Goal: Task Accomplishment & Management: Manage account settings

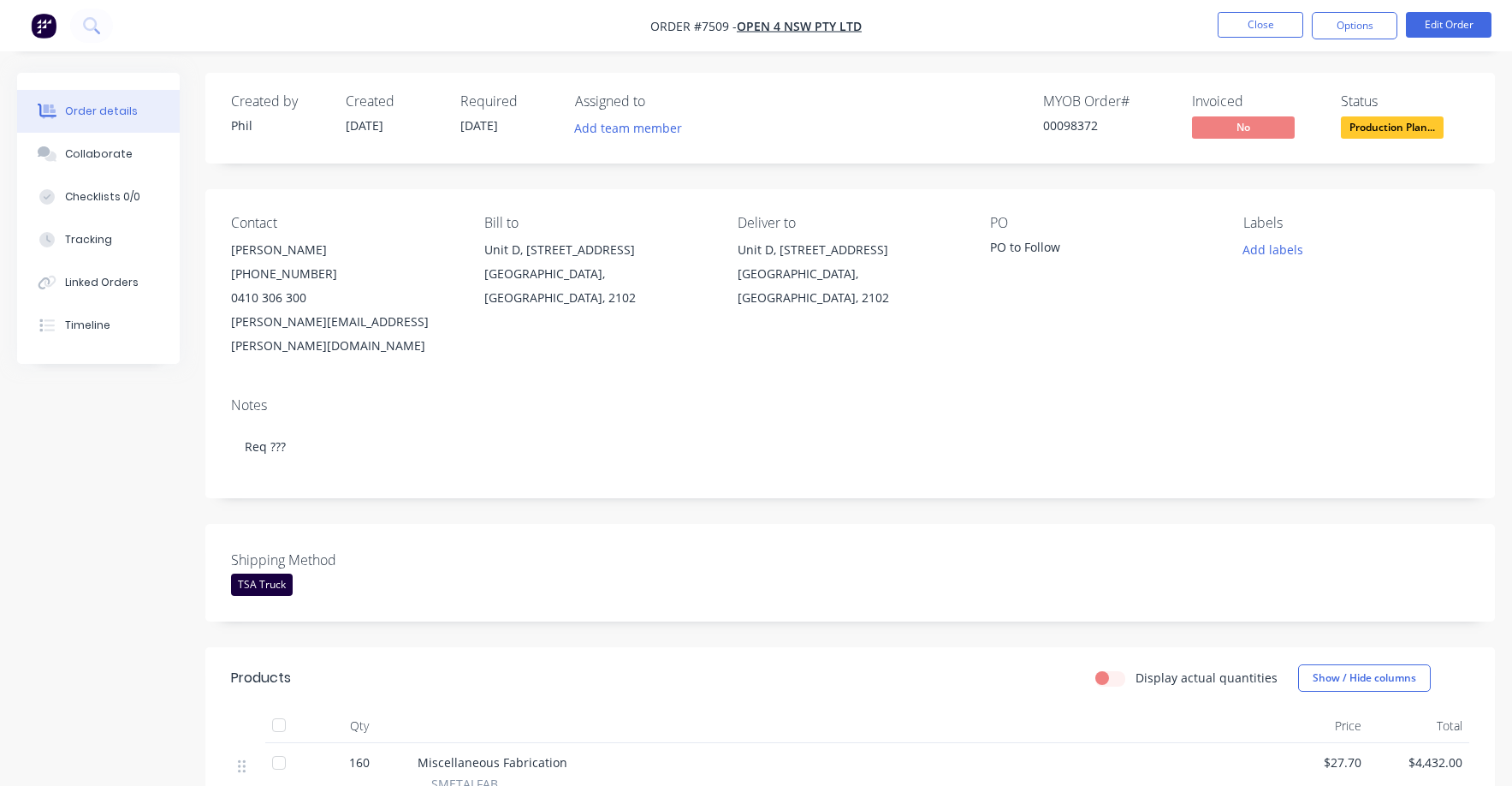
scroll to position [393, 0]
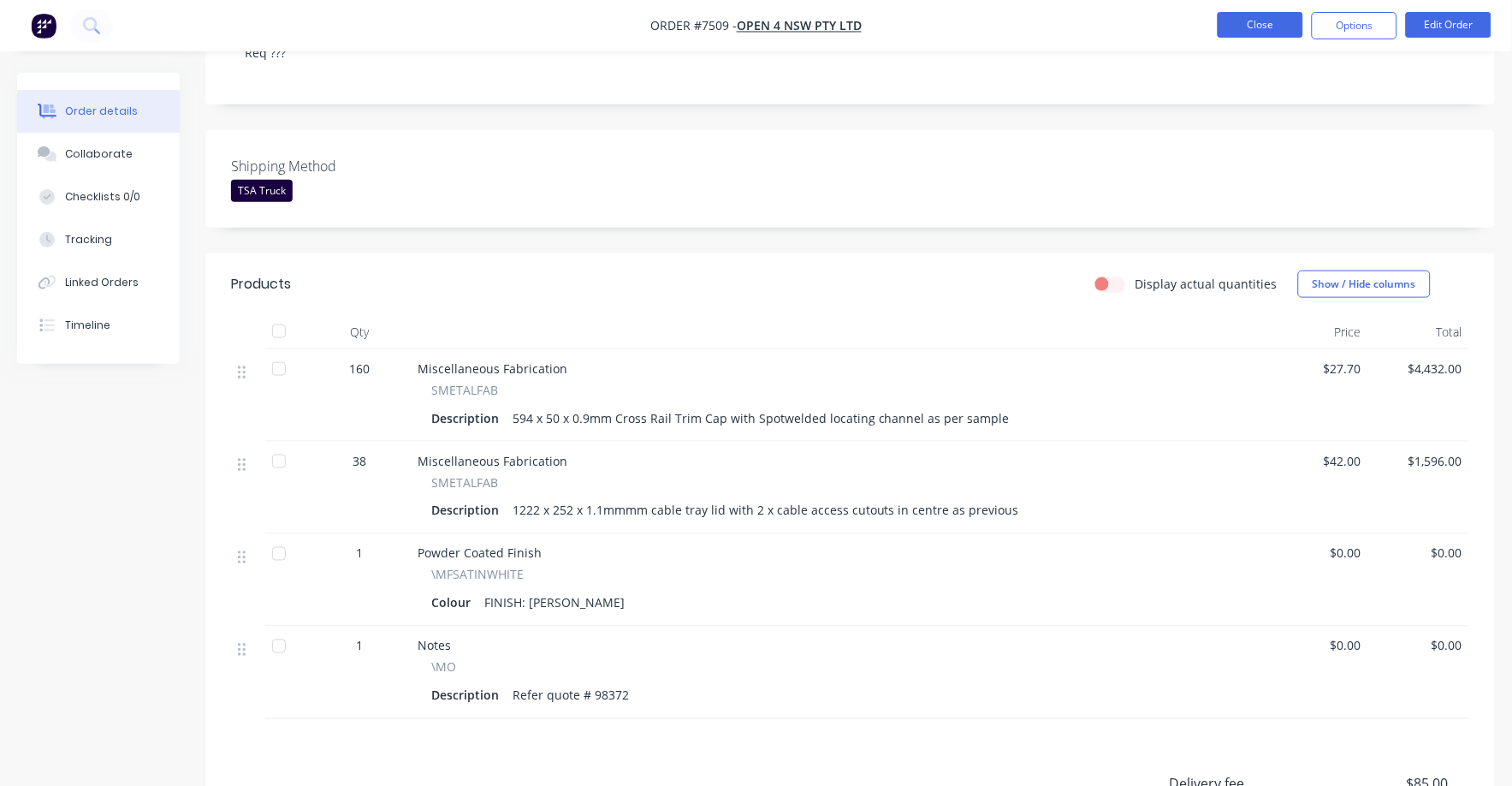
click at [1240, 19] on button "Close" at bounding box center [1261, 24] width 86 height 25
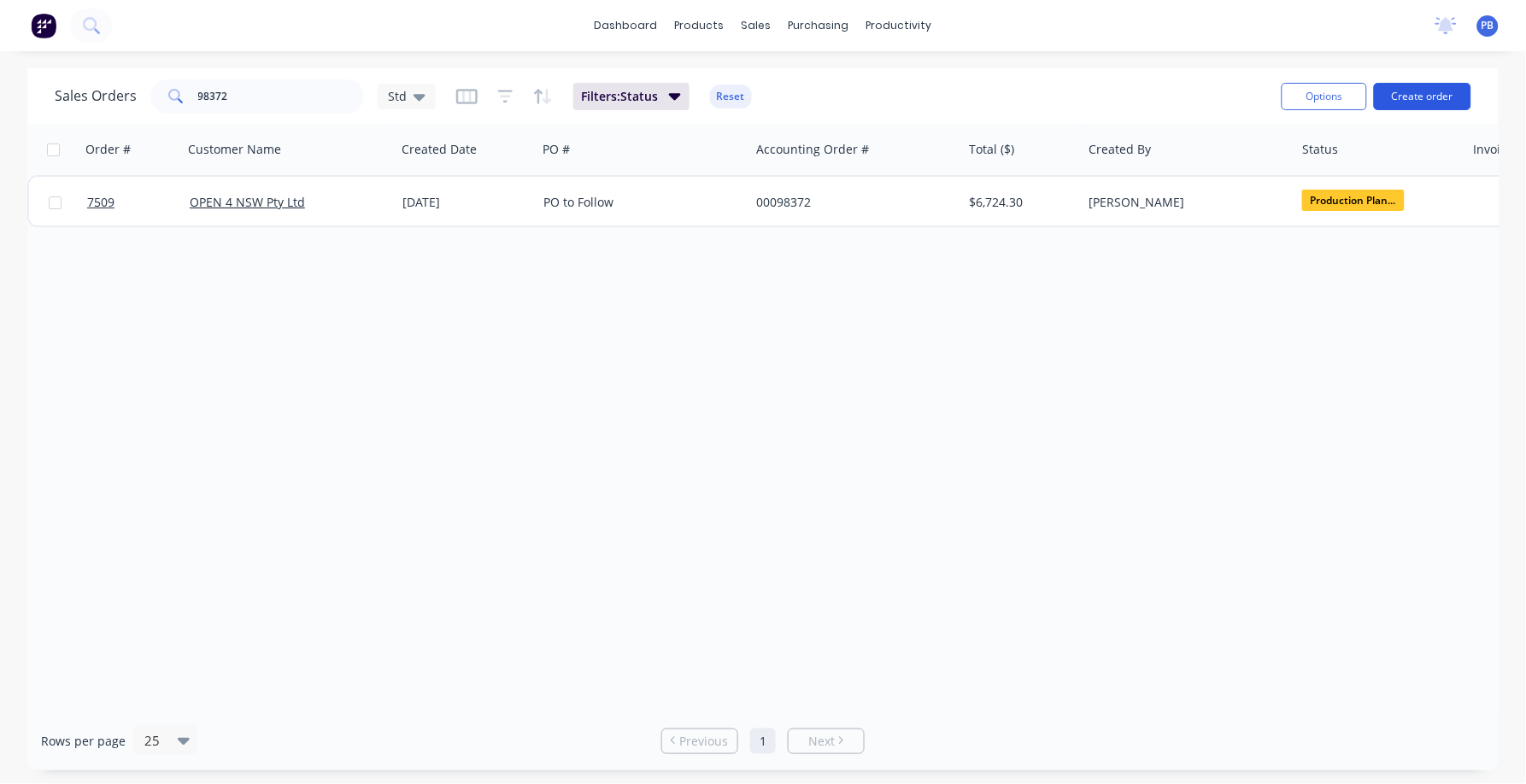
click at [1424, 102] on button "Create order" at bounding box center [1423, 96] width 97 height 27
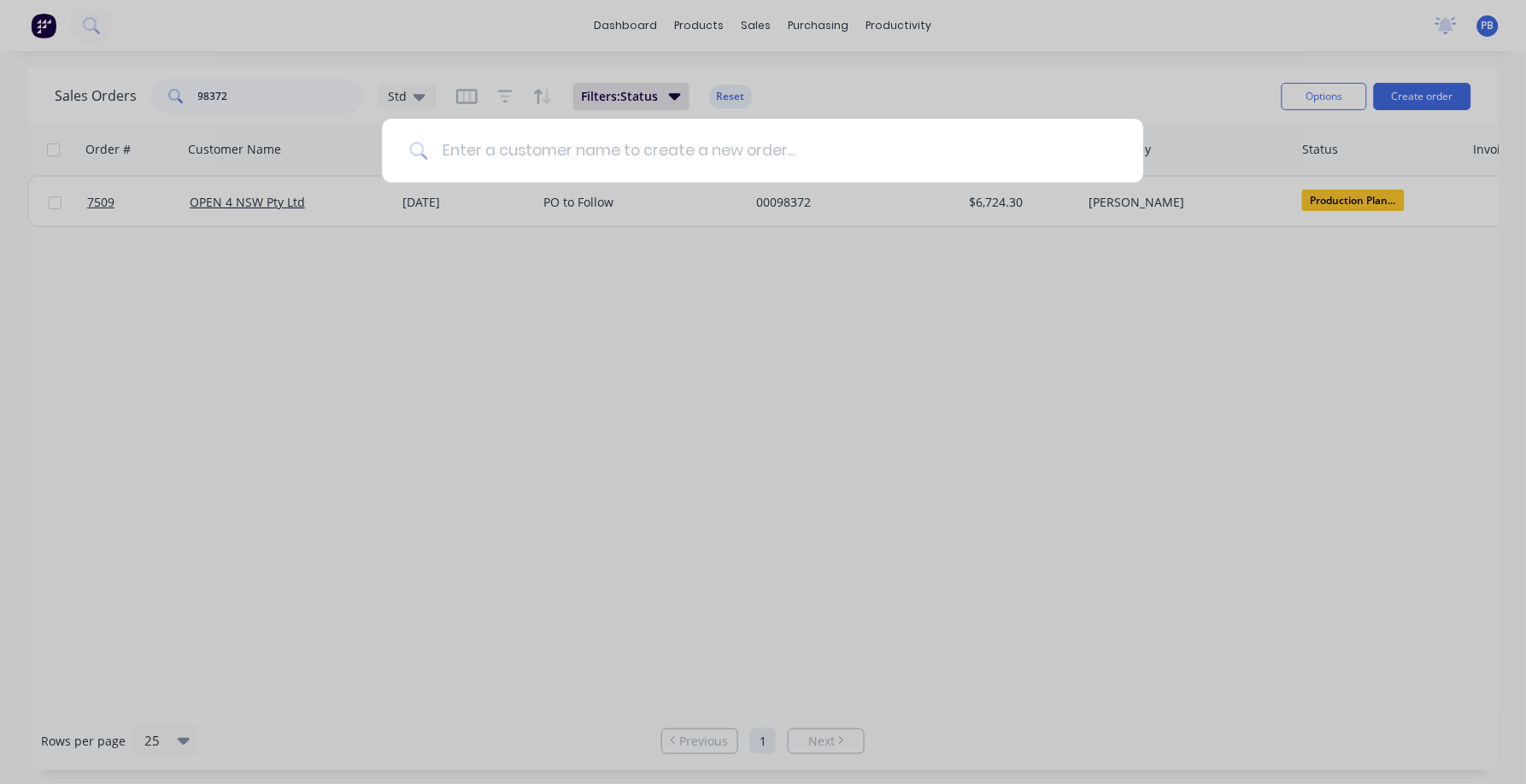
click at [531, 152] on input at bounding box center [772, 151] width 688 height 64
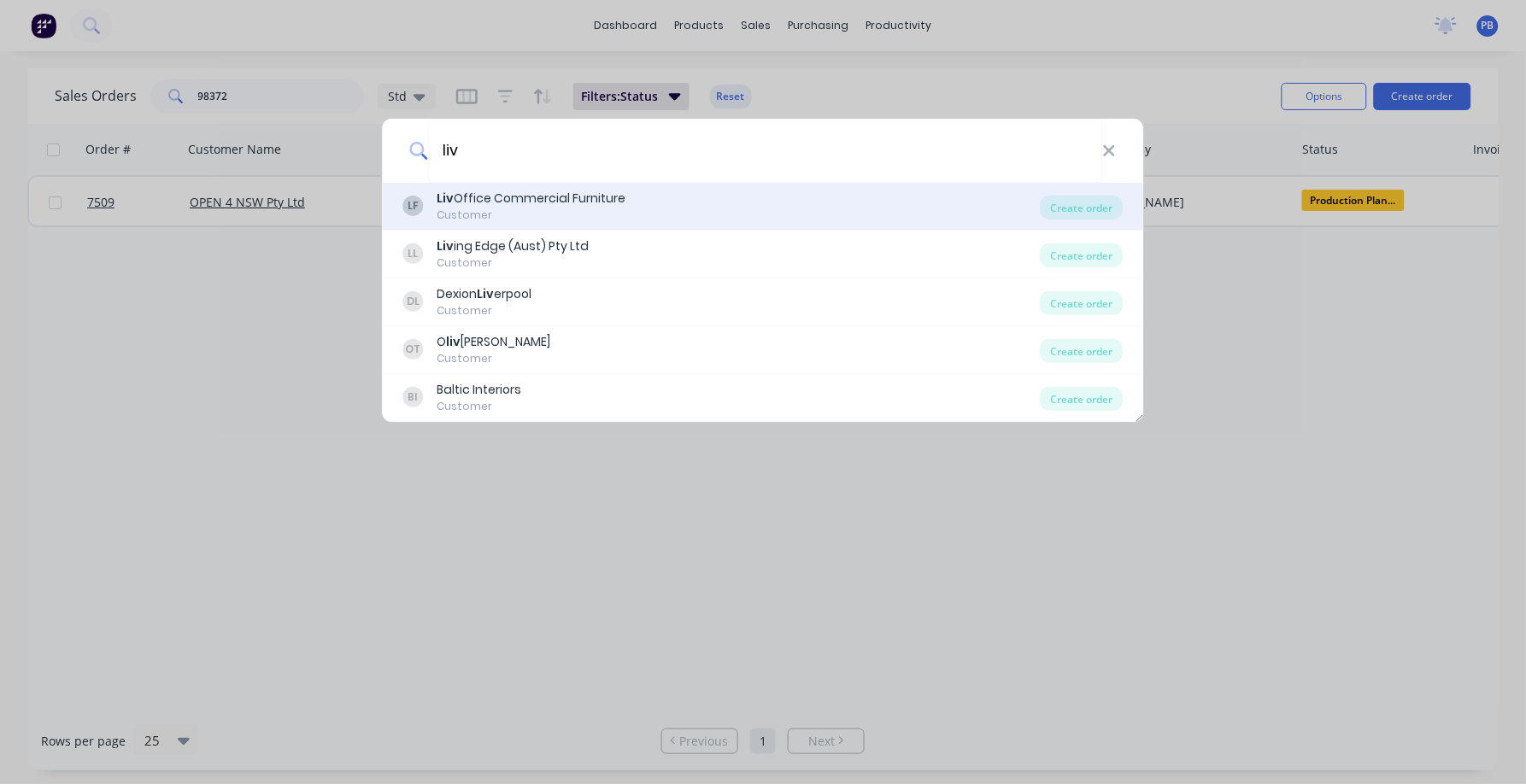
type input "liv"
click at [527, 196] on div "Liv Office Commercial Furniture" at bounding box center [532, 198] width 189 height 17
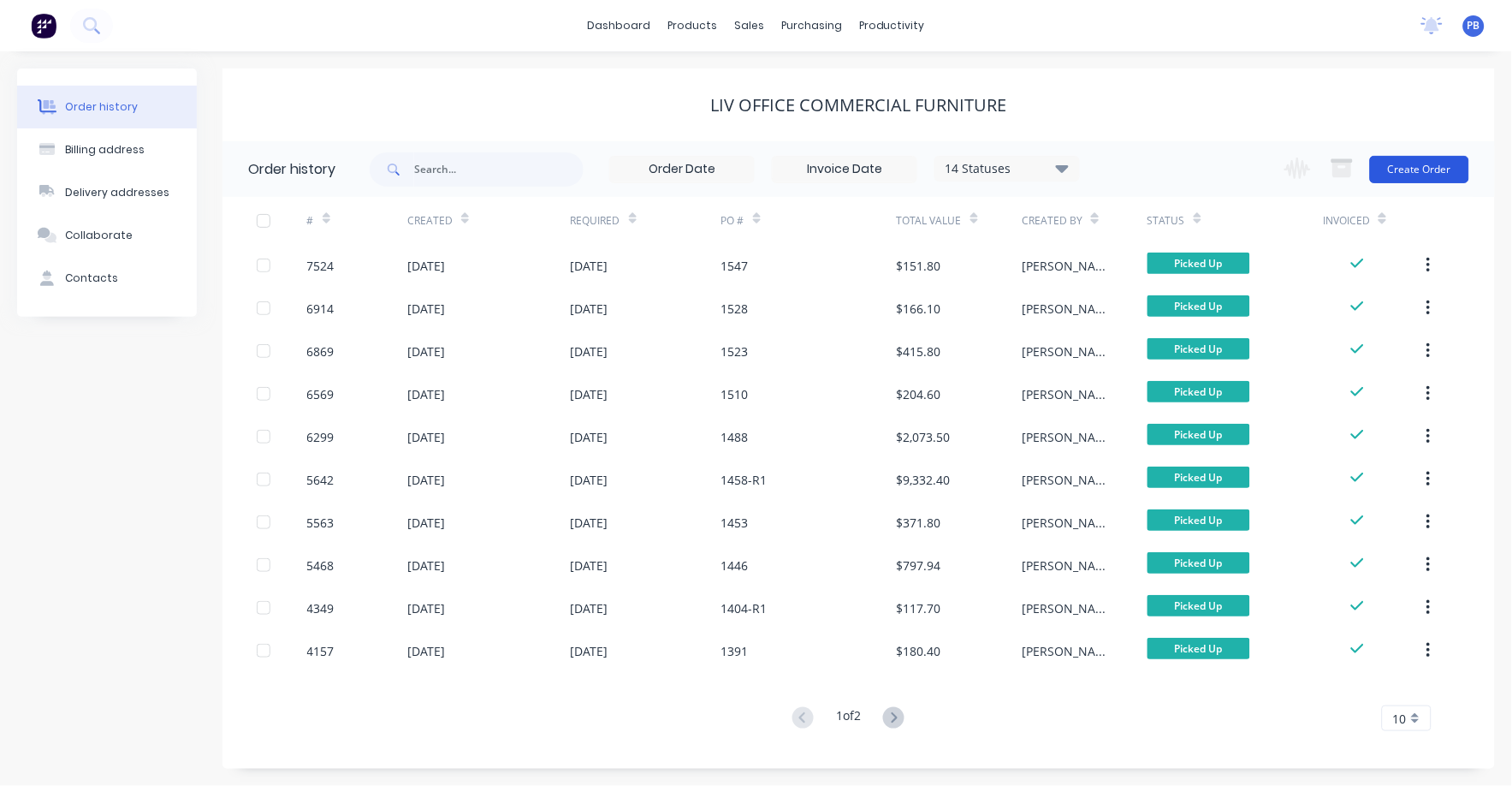
click at [1424, 180] on button "Create Order" at bounding box center [1420, 169] width 99 height 27
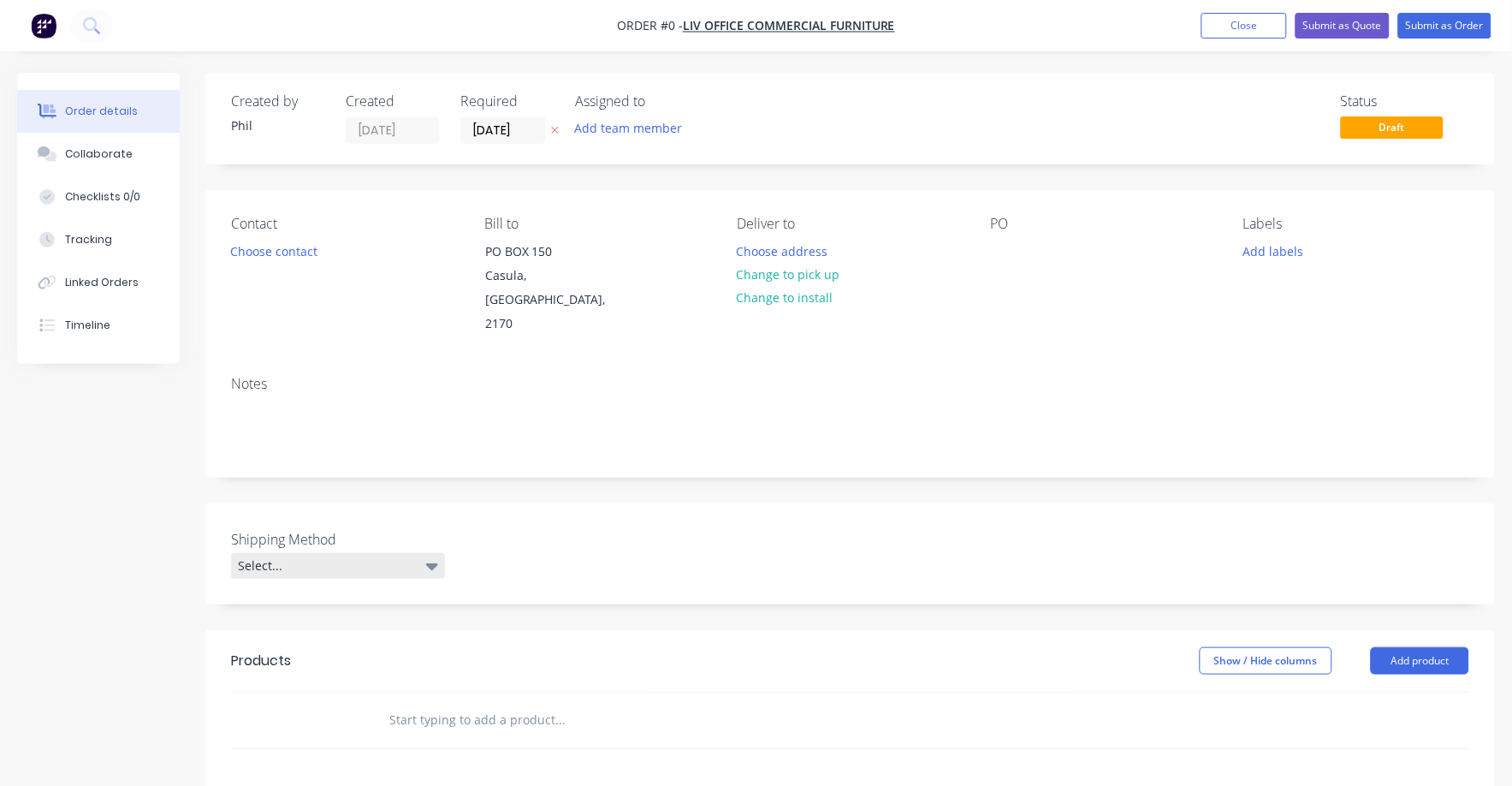
click at [293, 553] on div "Select..." at bounding box center [338, 566] width 214 height 25
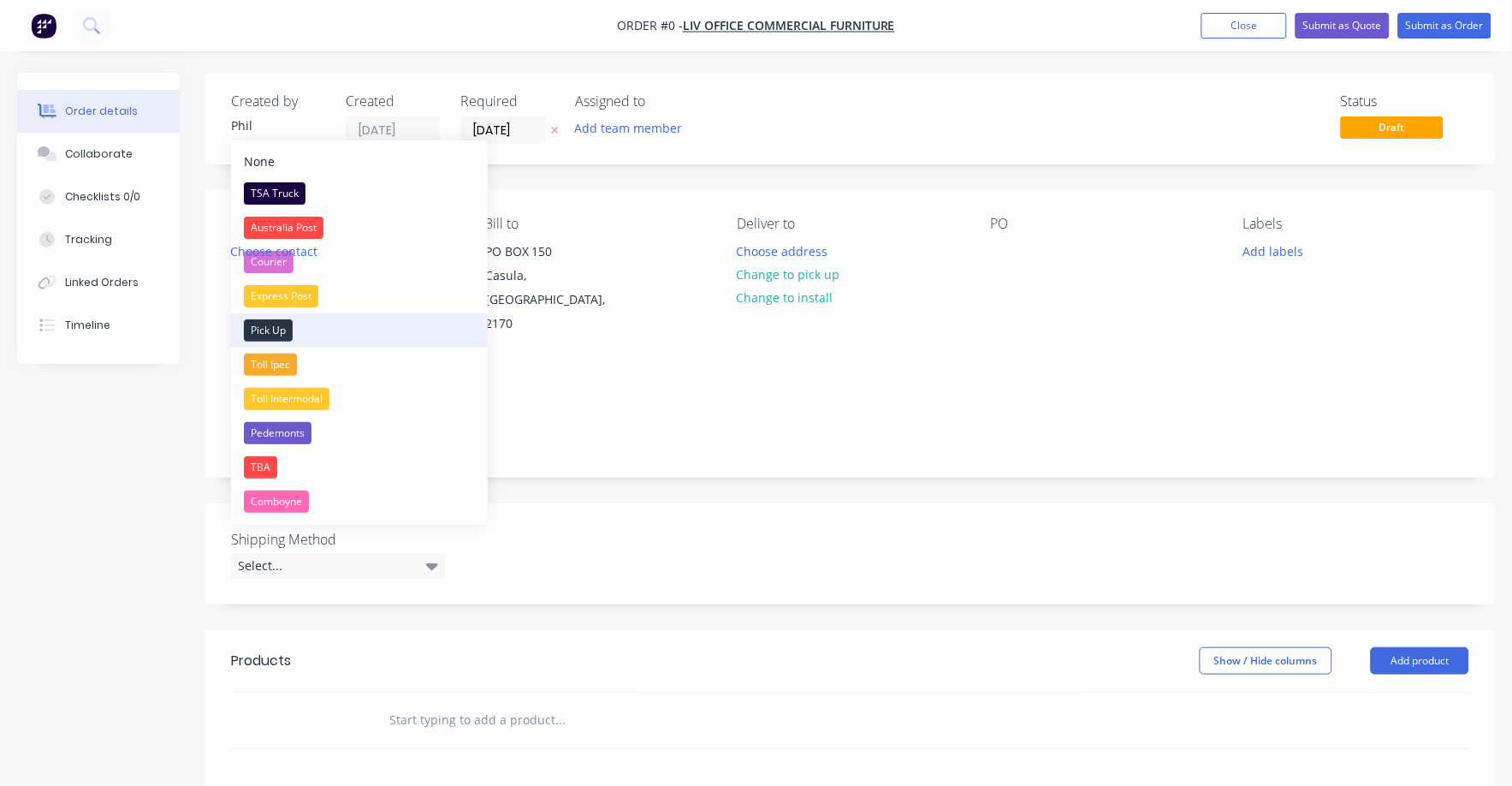
click at [258, 330] on div "Pick Up" at bounding box center [269, 330] width 49 height 22
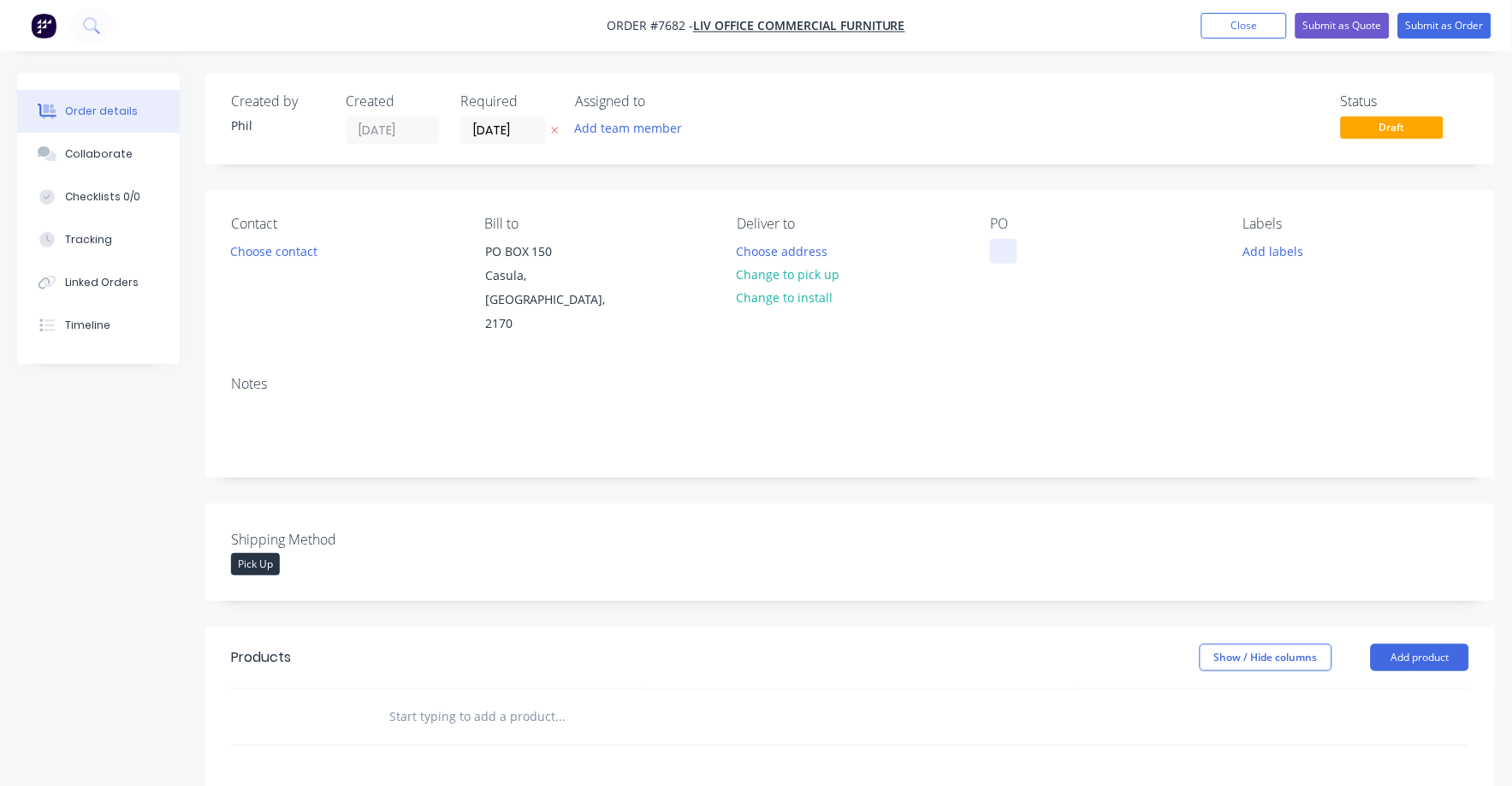
click at [1011, 248] on div at bounding box center [1004, 250] width 27 height 24
click at [803, 376] on div "Notes" at bounding box center [850, 384] width 1238 height 17
click at [798, 271] on button "Change to pick up" at bounding box center [788, 275] width 122 height 23
click at [418, 699] on input "text" at bounding box center [560, 716] width 343 height 34
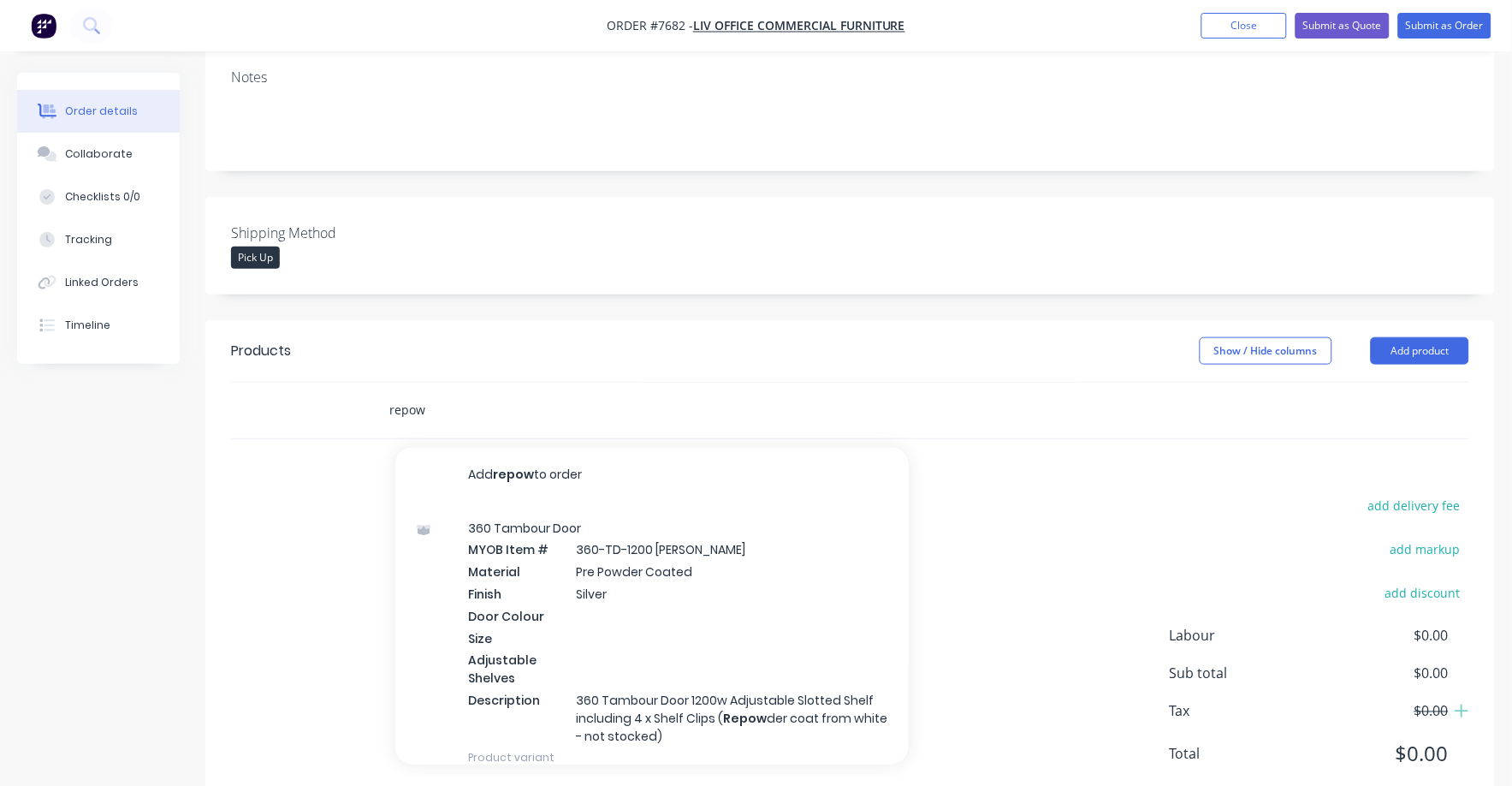
scroll to position [321, 0]
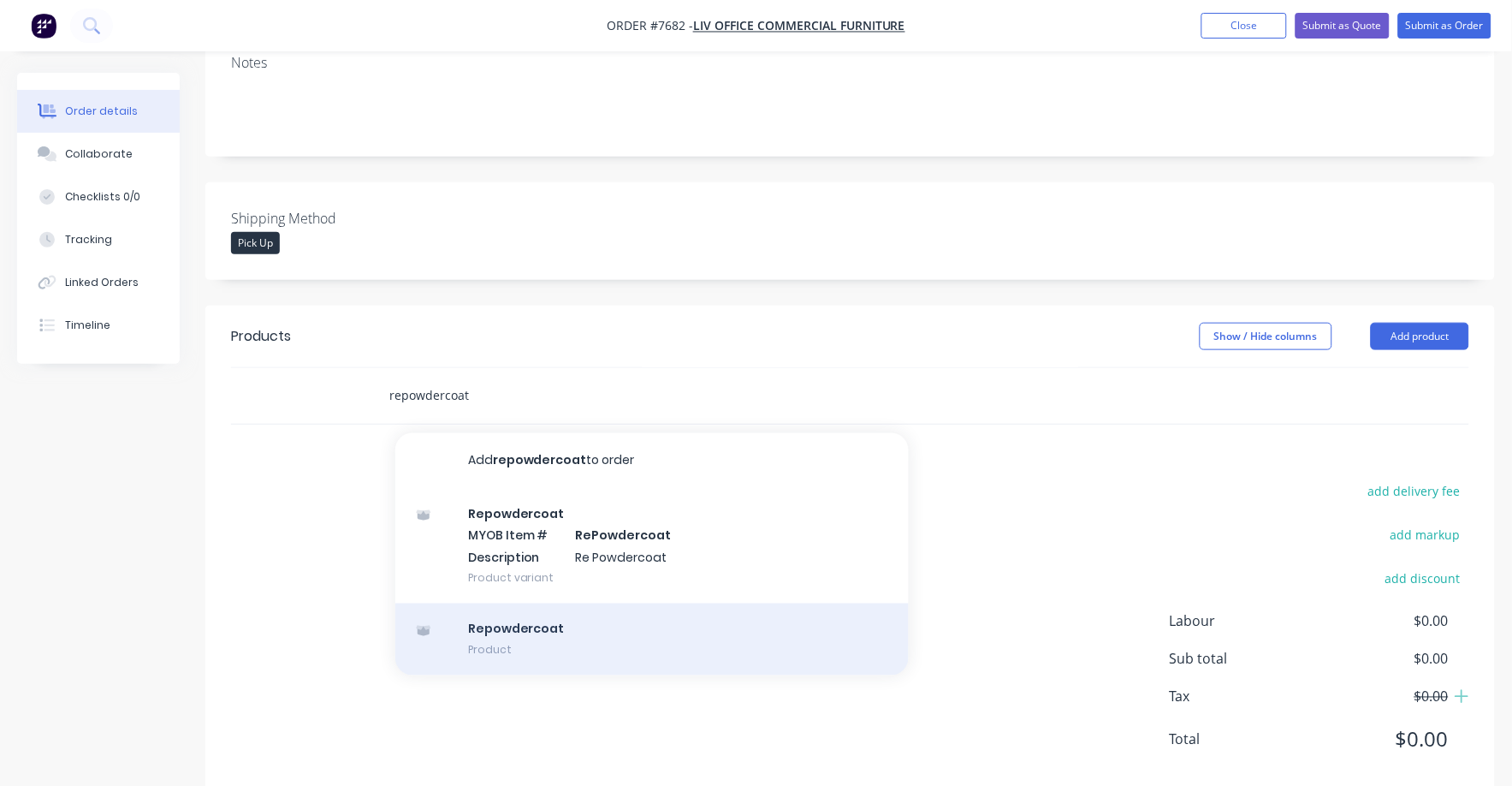
type input "repowdercoat"
click at [532, 607] on div "Repowdercoat Product" at bounding box center [651, 640] width 513 height 72
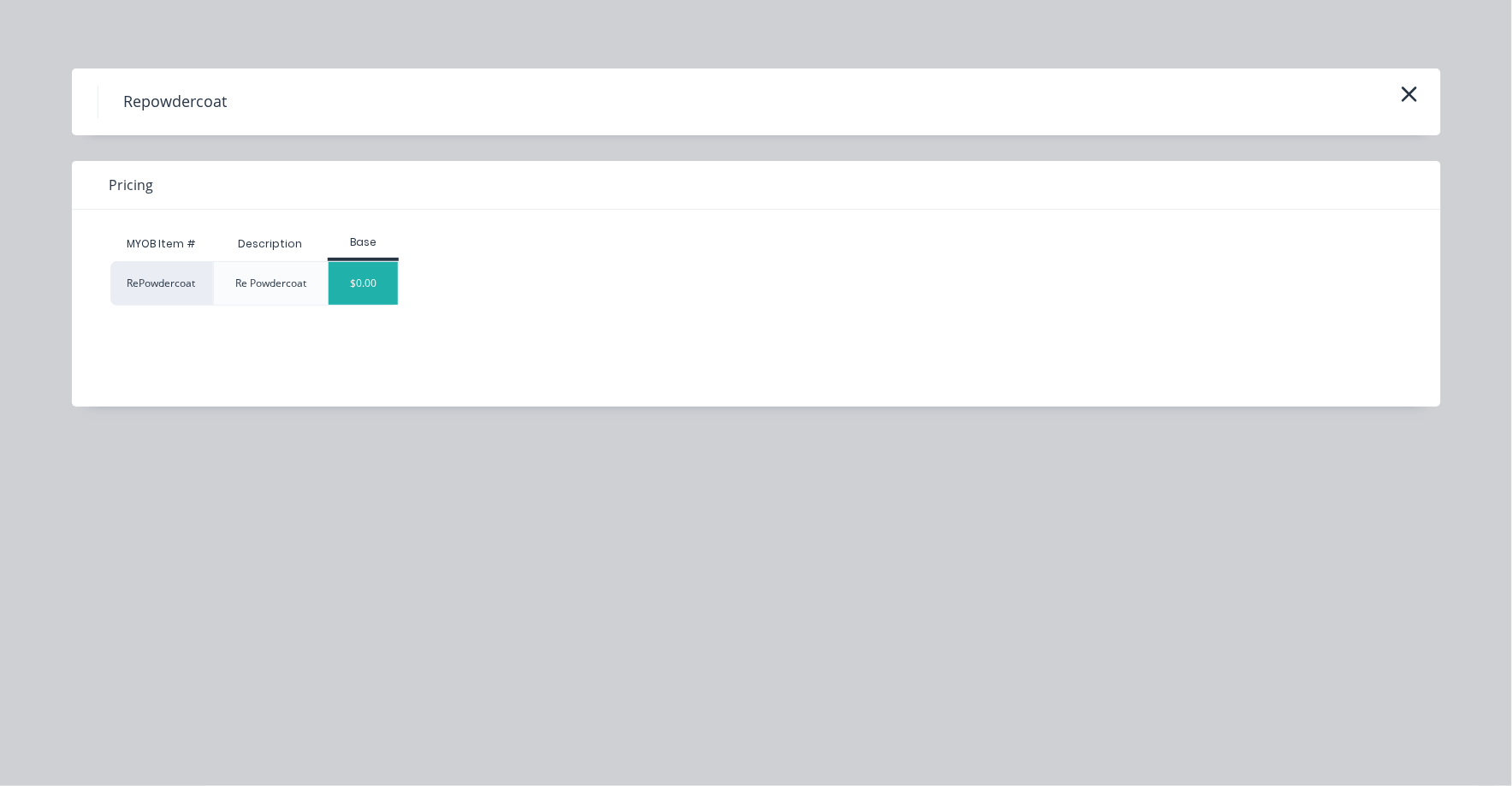
click at [359, 279] on div "$0.00" at bounding box center [363, 283] width 69 height 43
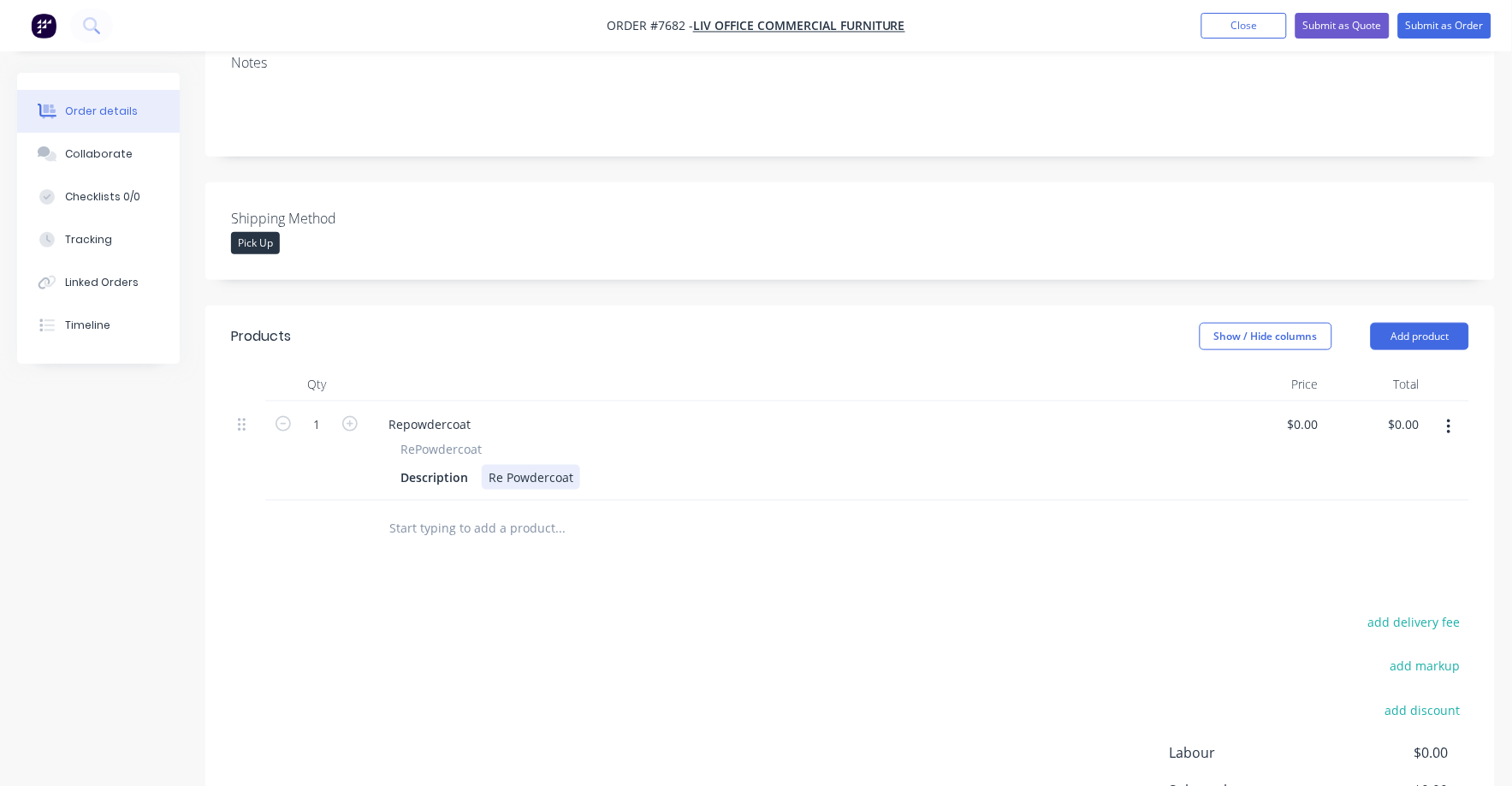
click at [581, 465] on div "Description Re Powdercoat" at bounding box center [792, 476] width 797 height 24
type input "$18.00"
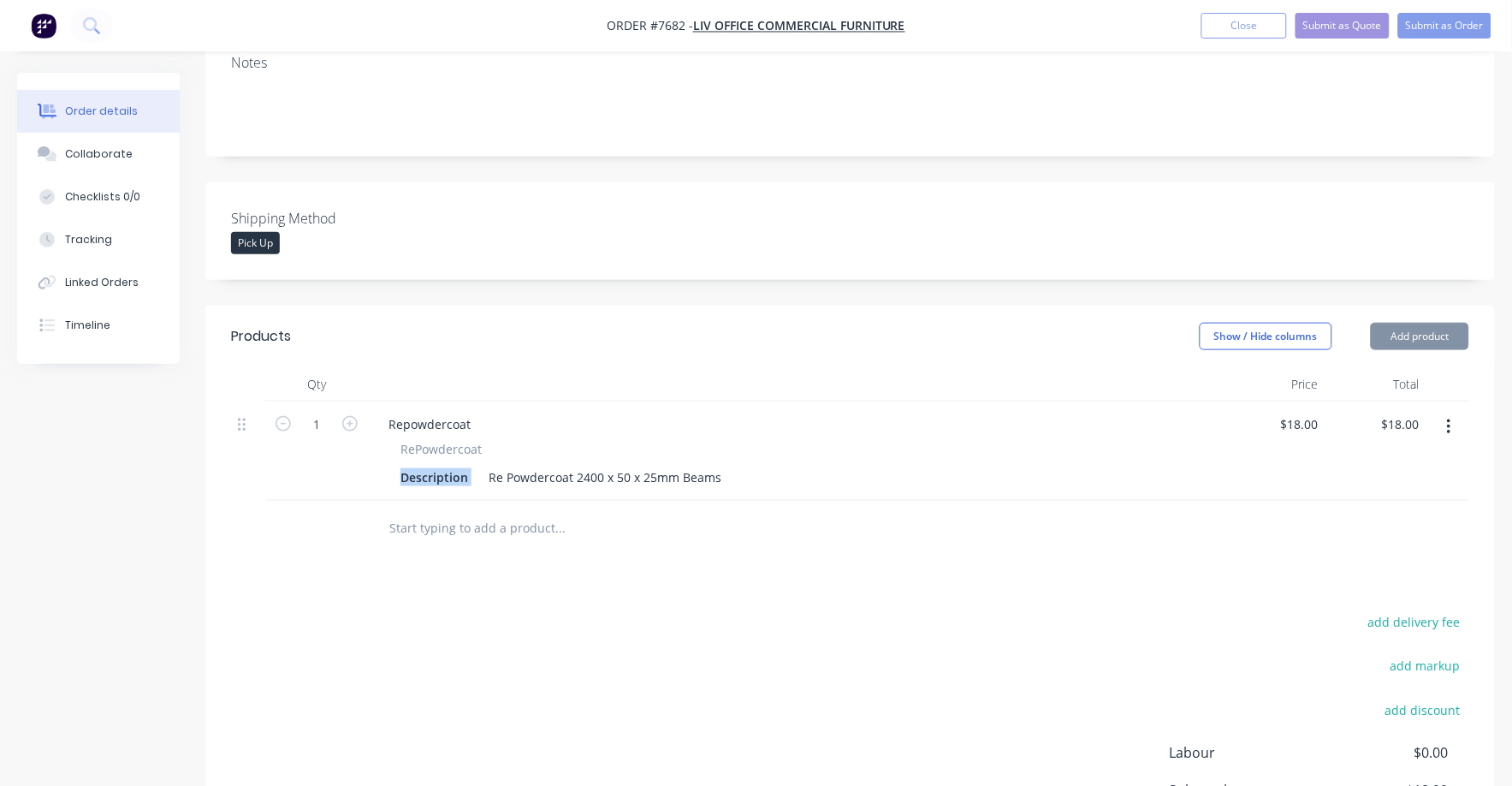
drag, startPoint x: 754, startPoint y: 435, endPoint x: 748, endPoint y: 448, distance: 14.3
click at [748, 448] on div "RePowdercoat Description Re Powdercoat 2400 x 50 x 25mm Beams" at bounding box center [795, 465] width 842 height 50
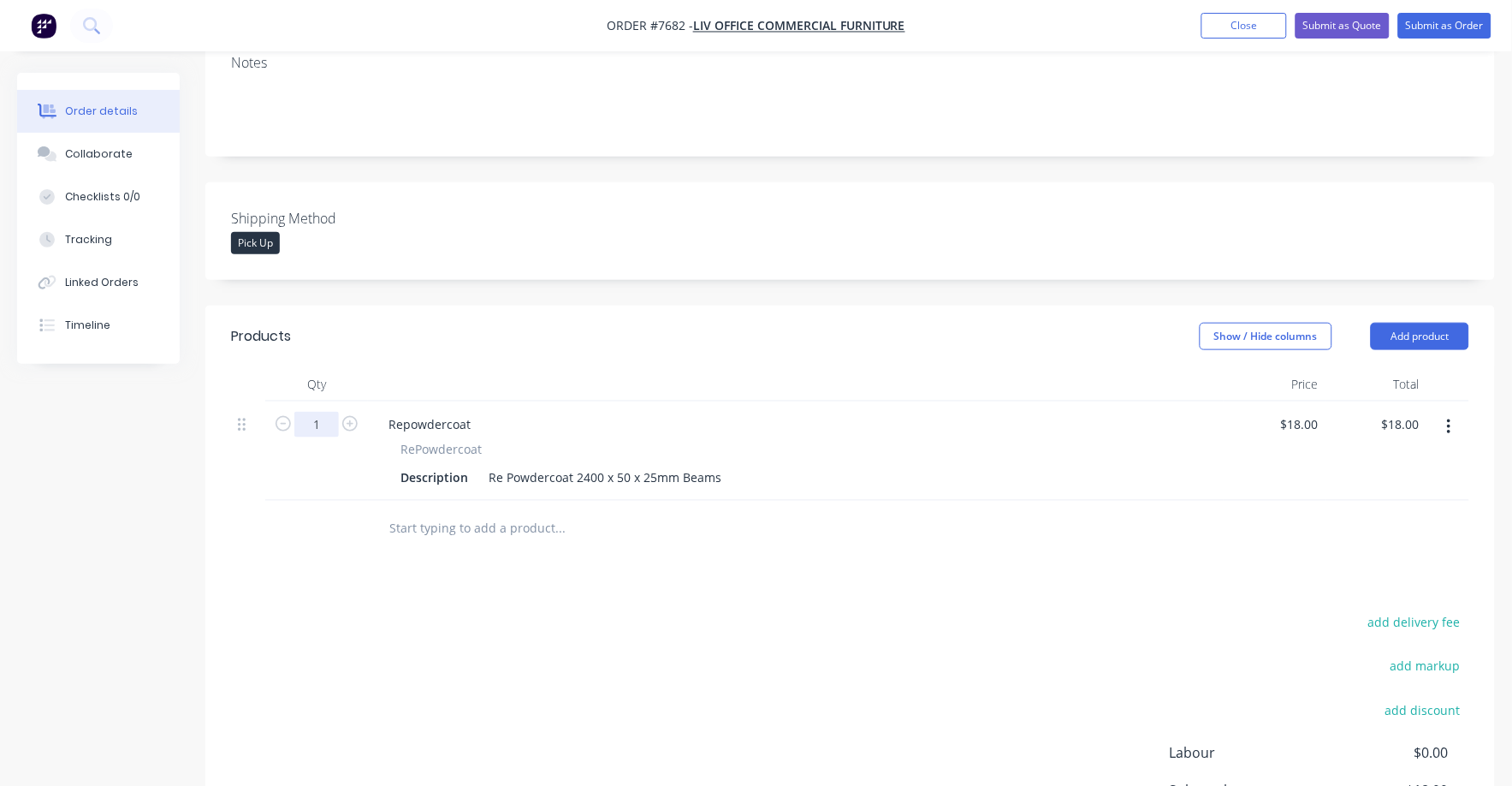
click at [324, 412] on input "1" at bounding box center [316, 425] width 45 height 25
type input "52"
type input "$936.00"
click at [619, 517] on input "text" at bounding box center [560, 528] width 343 height 34
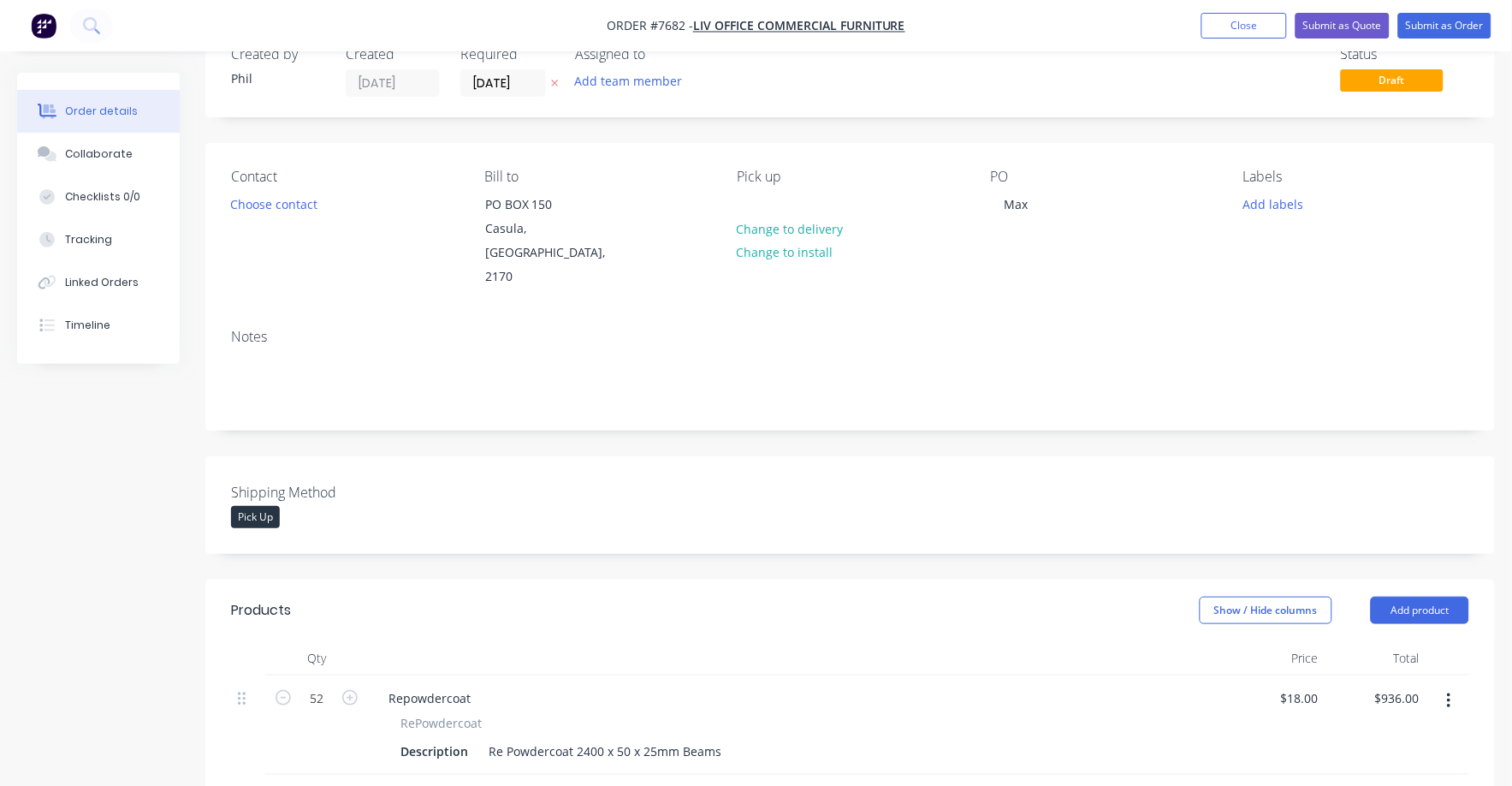
scroll to position [0, 0]
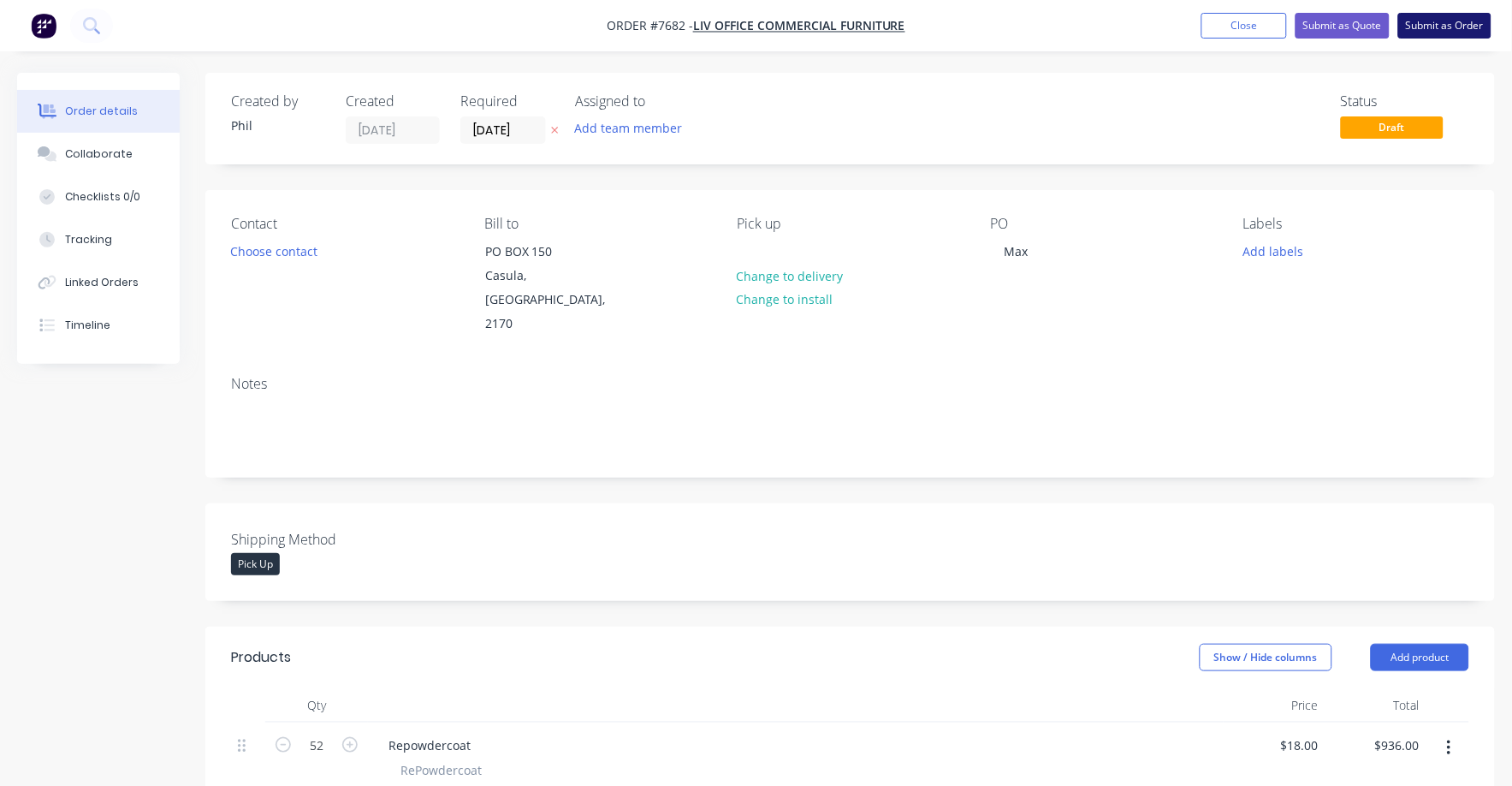
click at [1455, 28] on button "Submit as Order" at bounding box center [1445, 25] width 93 height 25
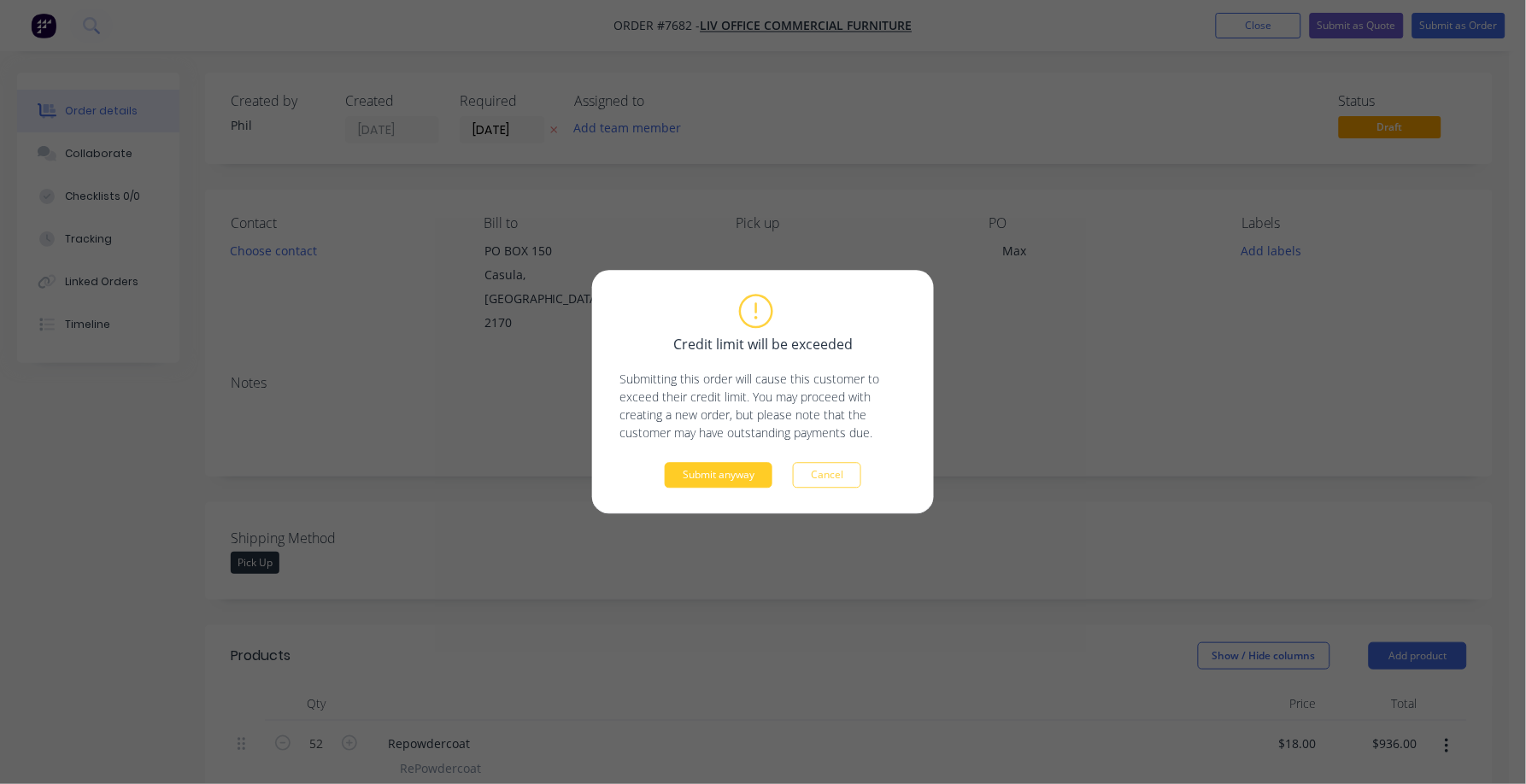
click at [718, 479] on button "Submit anyway" at bounding box center [718, 475] width 108 height 25
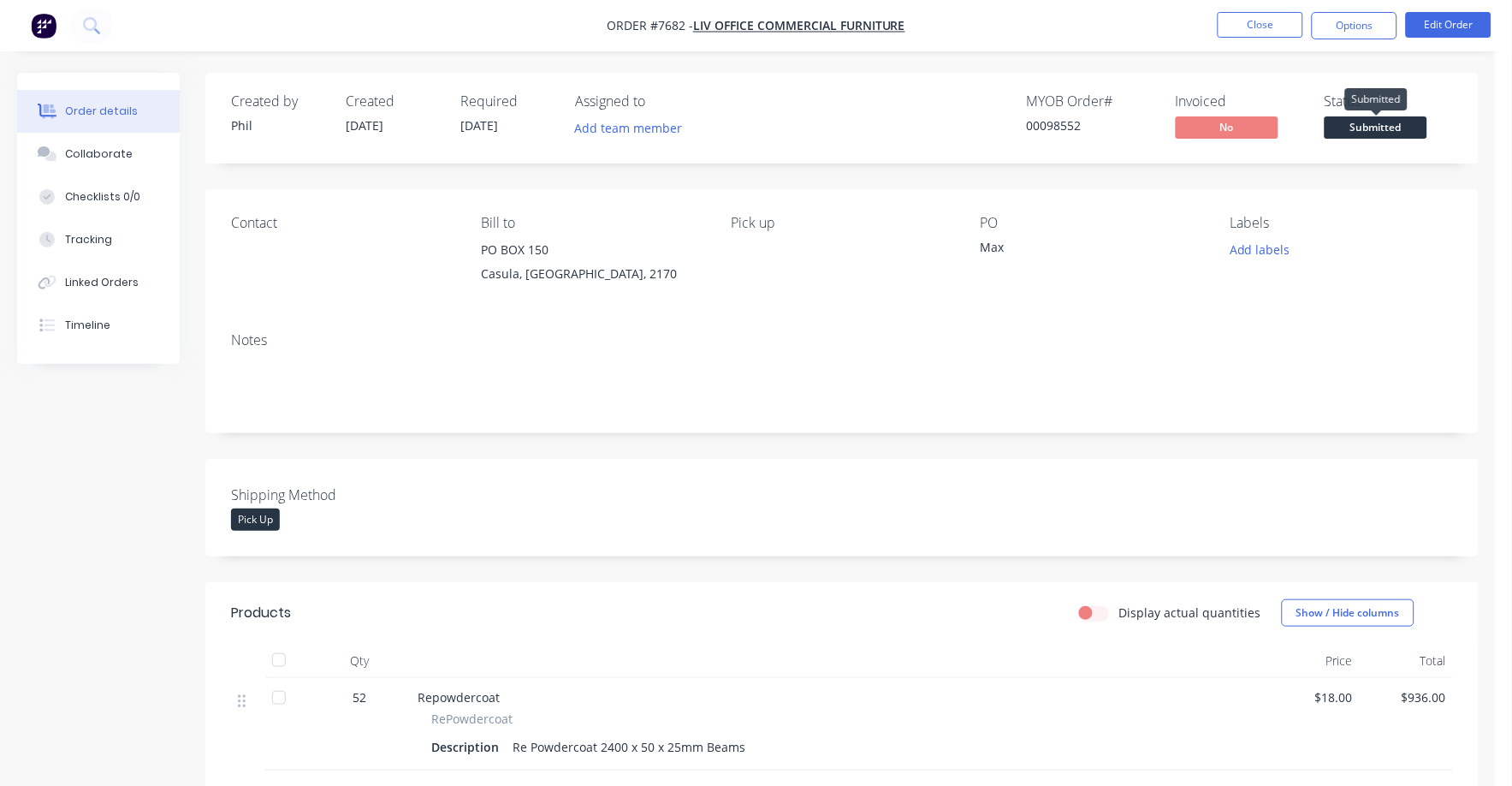
click at [1392, 121] on span "Submitted" at bounding box center [1376, 128] width 102 height 21
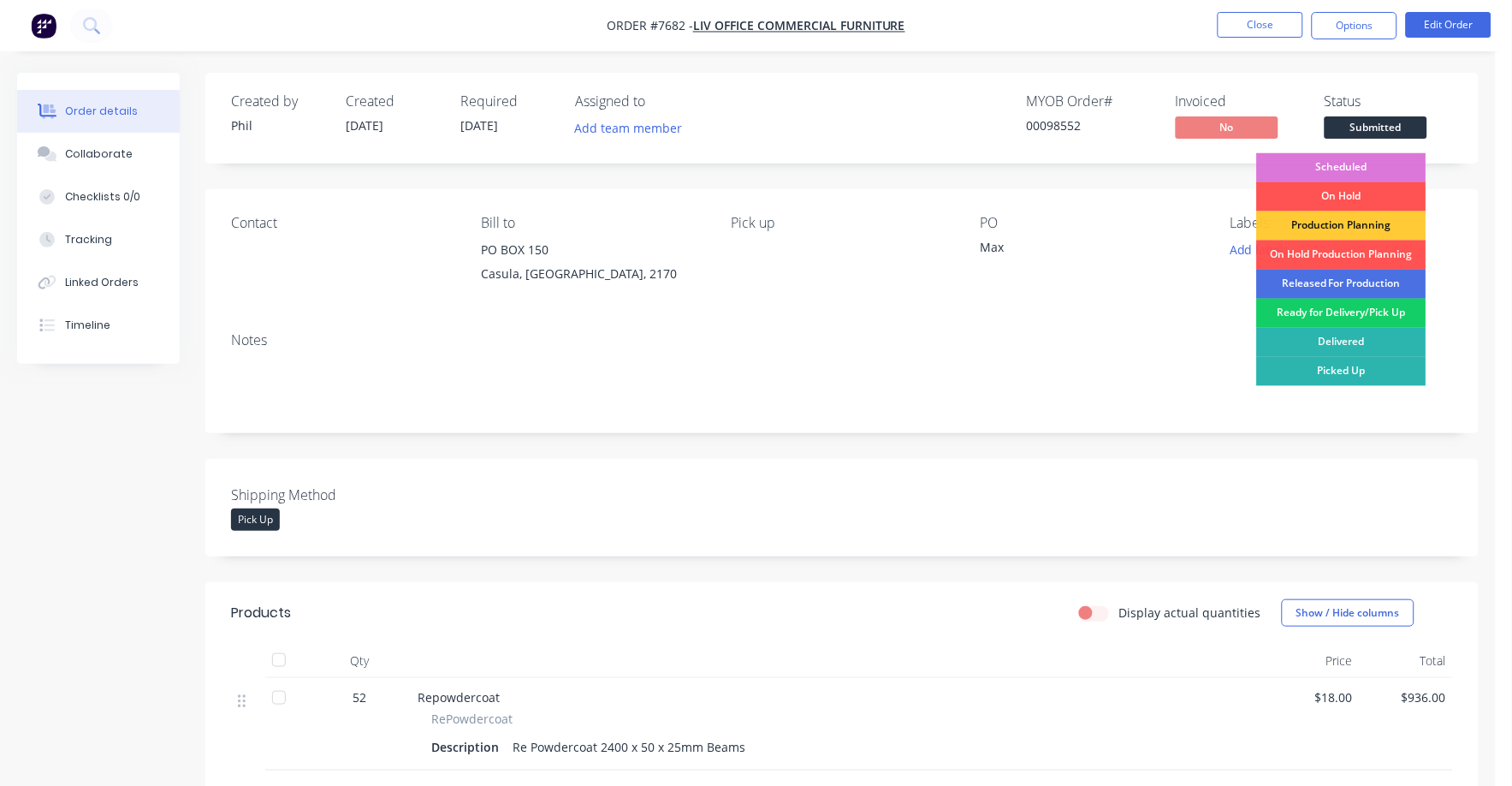
click at [1344, 313] on div "Ready for Delivery/Pick Up" at bounding box center [1342, 314] width 169 height 29
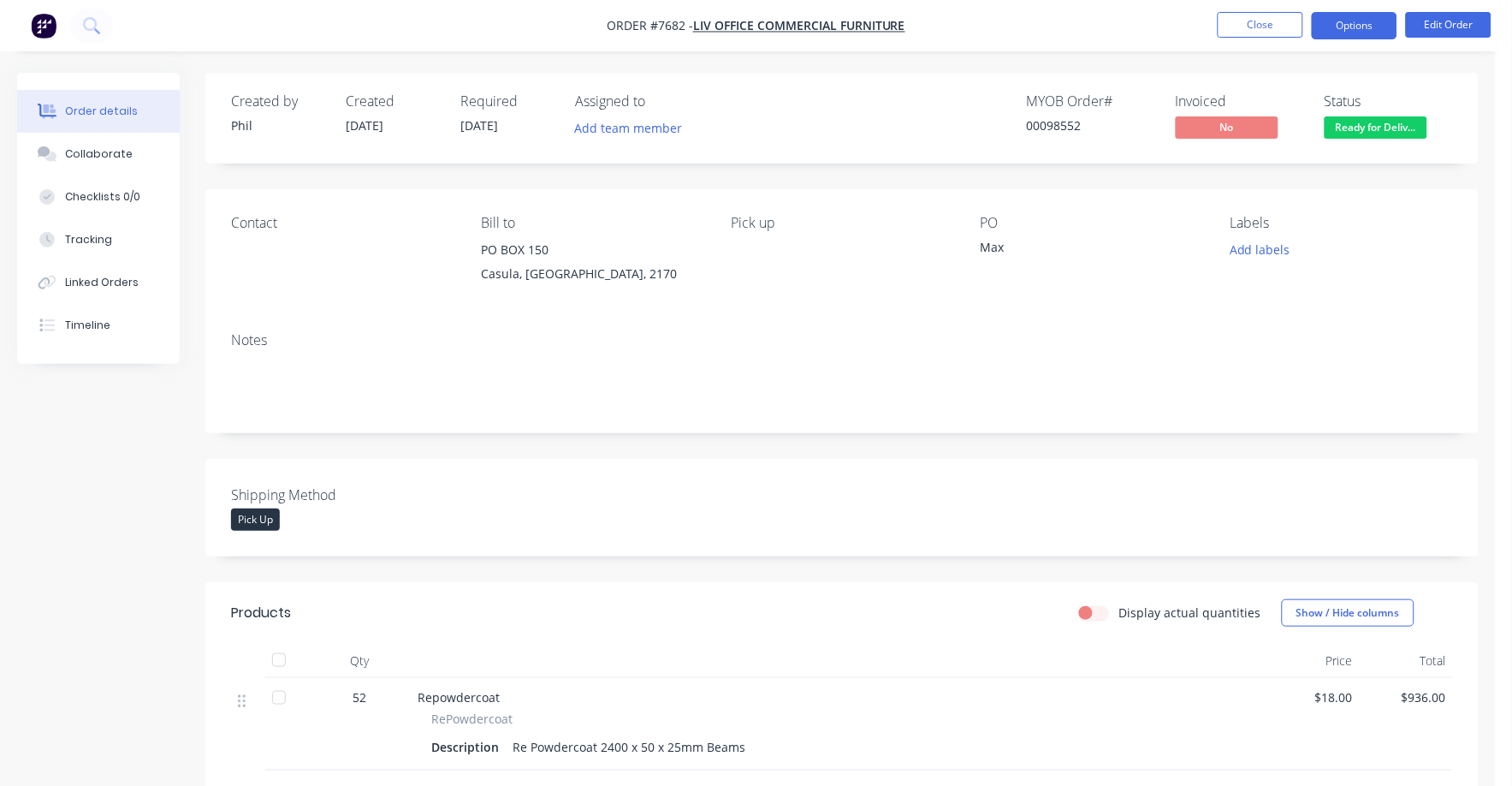
click at [1345, 23] on button "Options" at bounding box center [1355, 25] width 86 height 27
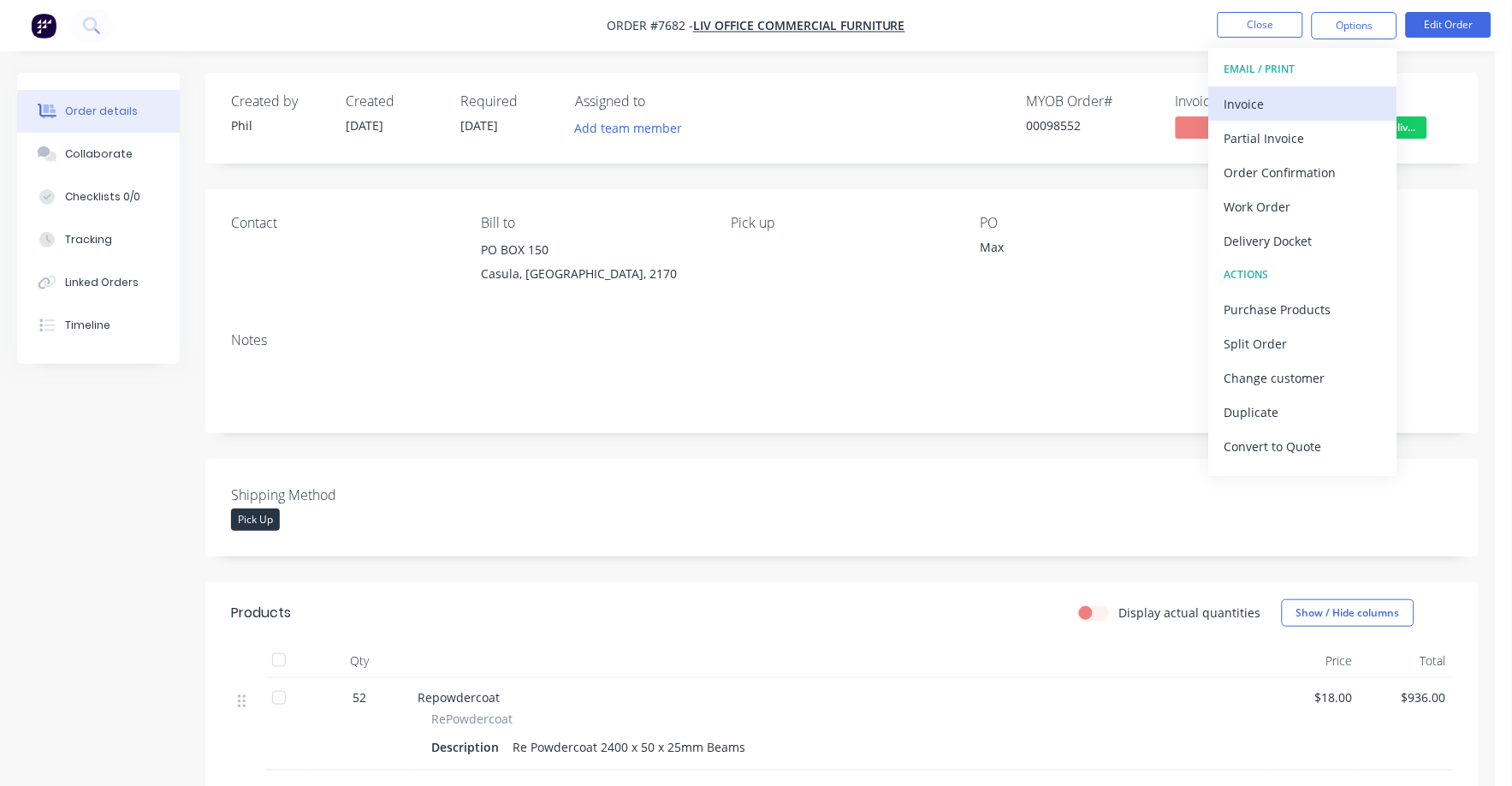
click at [1256, 103] on div "Invoice" at bounding box center [1304, 103] width 158 height 24
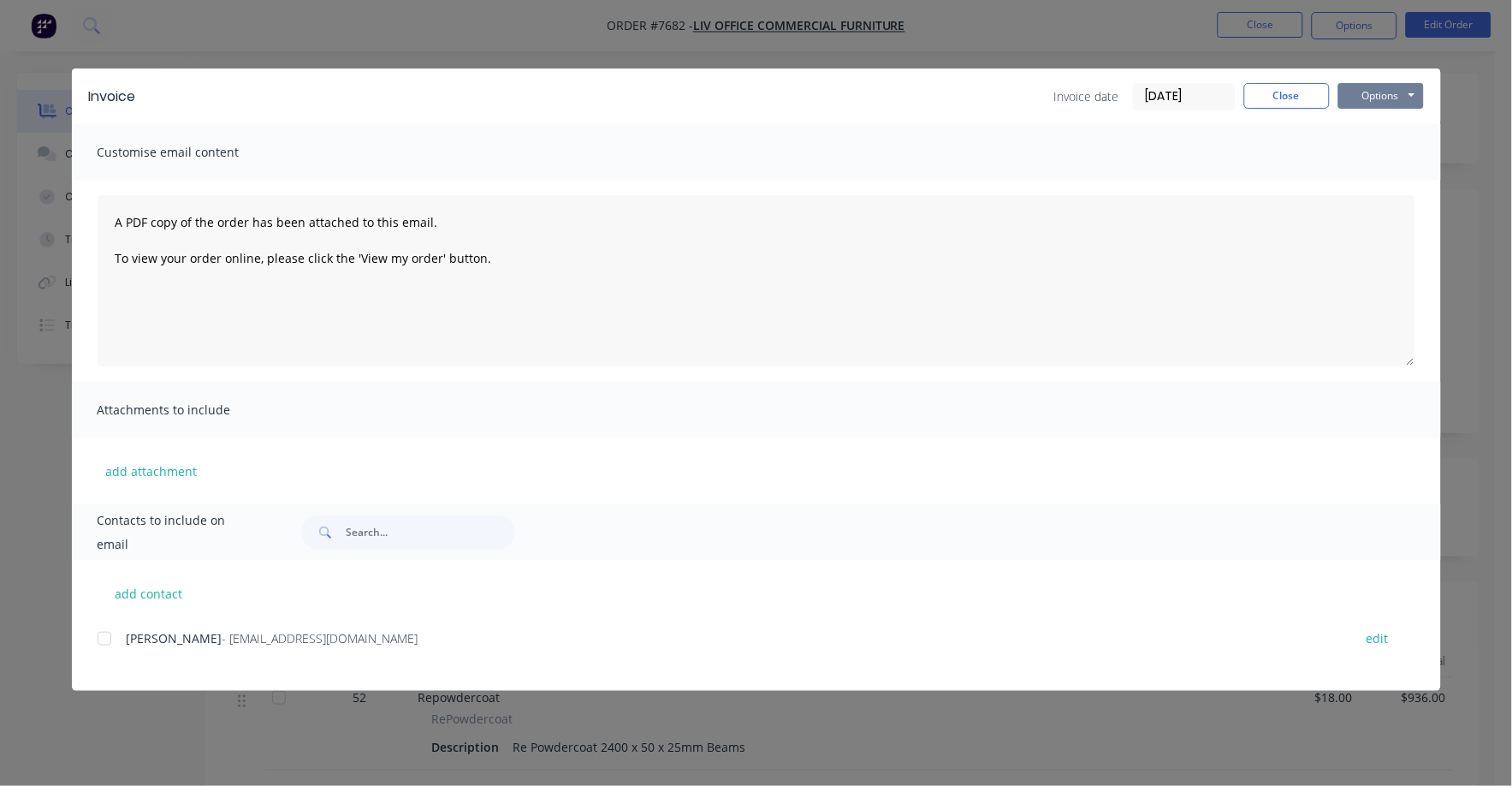
click at [1365, 93] on button "Options" at bounding box center [1382, 95] width 86 height 25
click at [1372, 154] on button "Print" at bounding box center [1393, 154] width 110 height 28
click at [1268, 101] on button "Close" at bounding box center [1287, 95] width 86 height 25
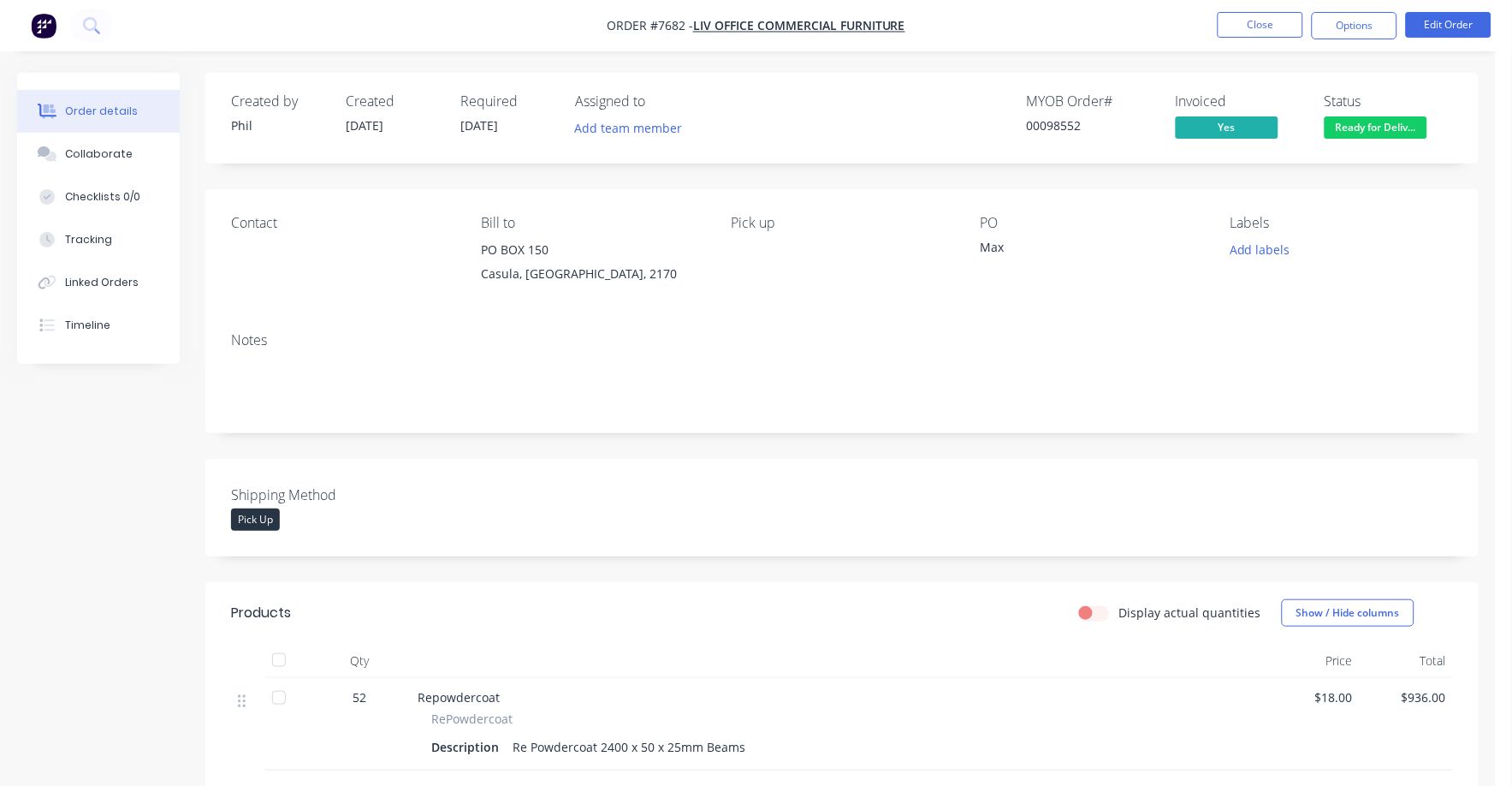
click at [1335, 699] on span "$18.00" at bounding box center [1313, 697] width 80 height 18
click at [1449, 13] on button "Edit Order" at bounding box center [1449, 24] width 86 height 25
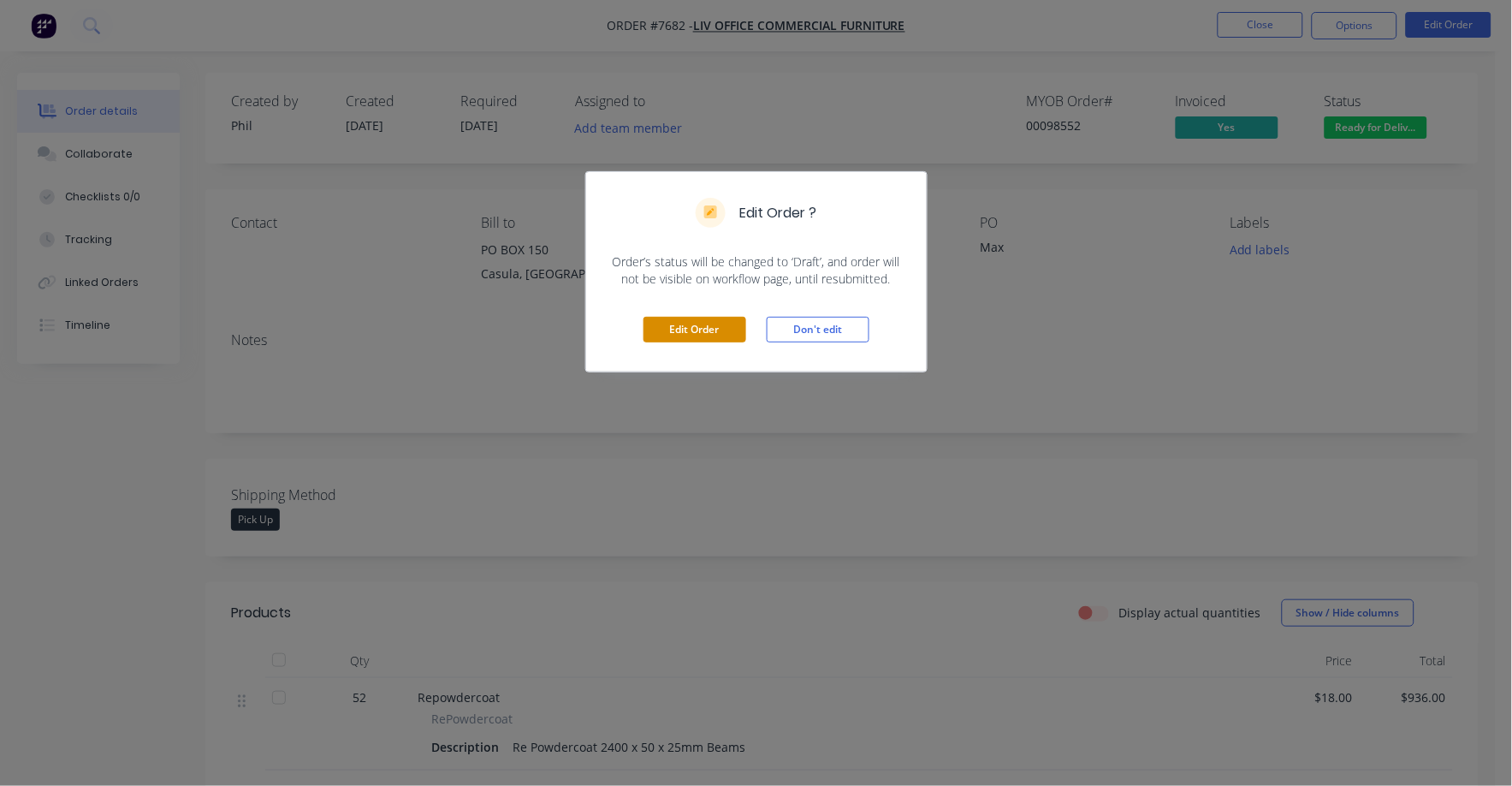
click at [689, 339] on button "Edit Order" at bounding box center [694, 329] width 102 height 25
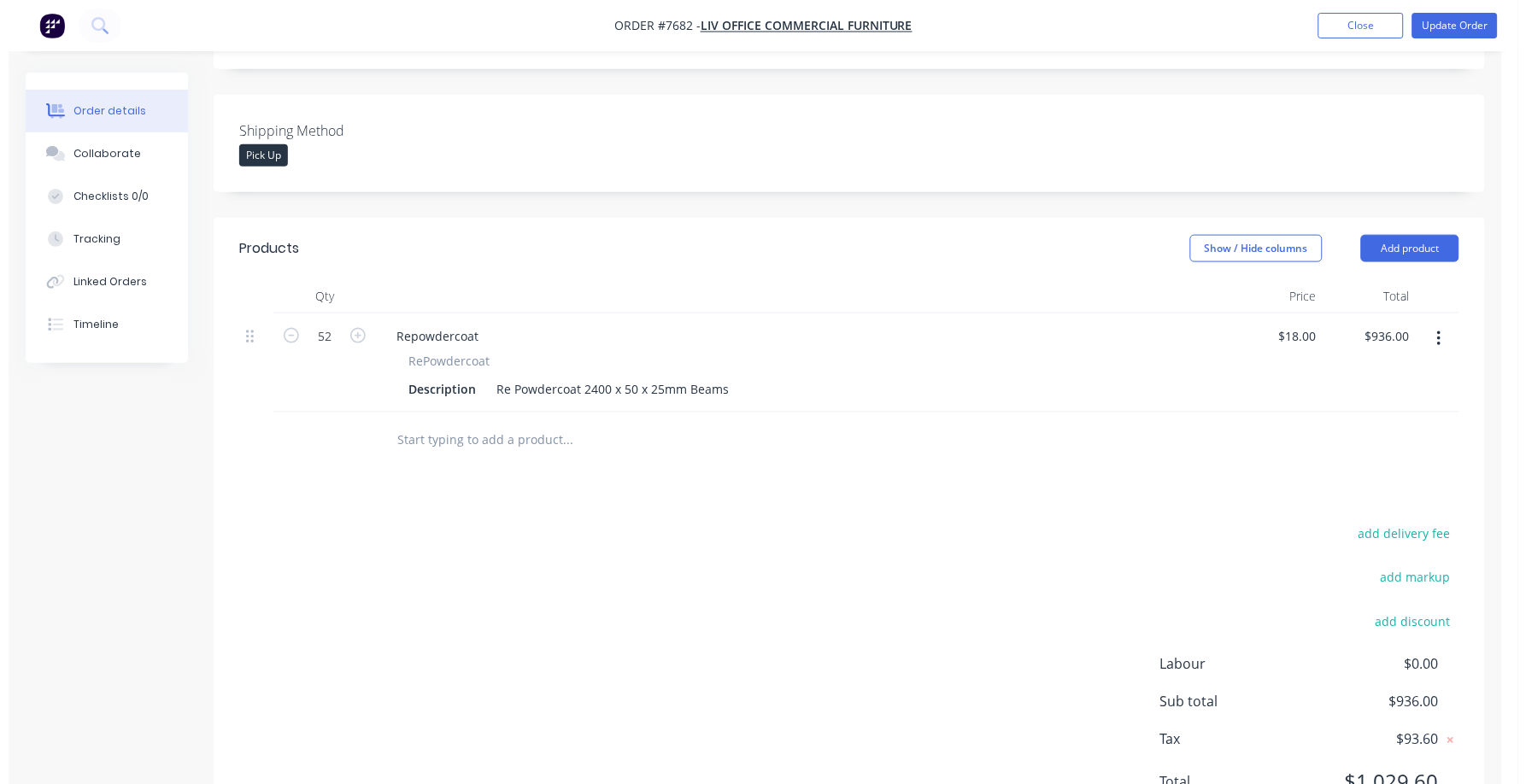
scroll to position [426, 0]
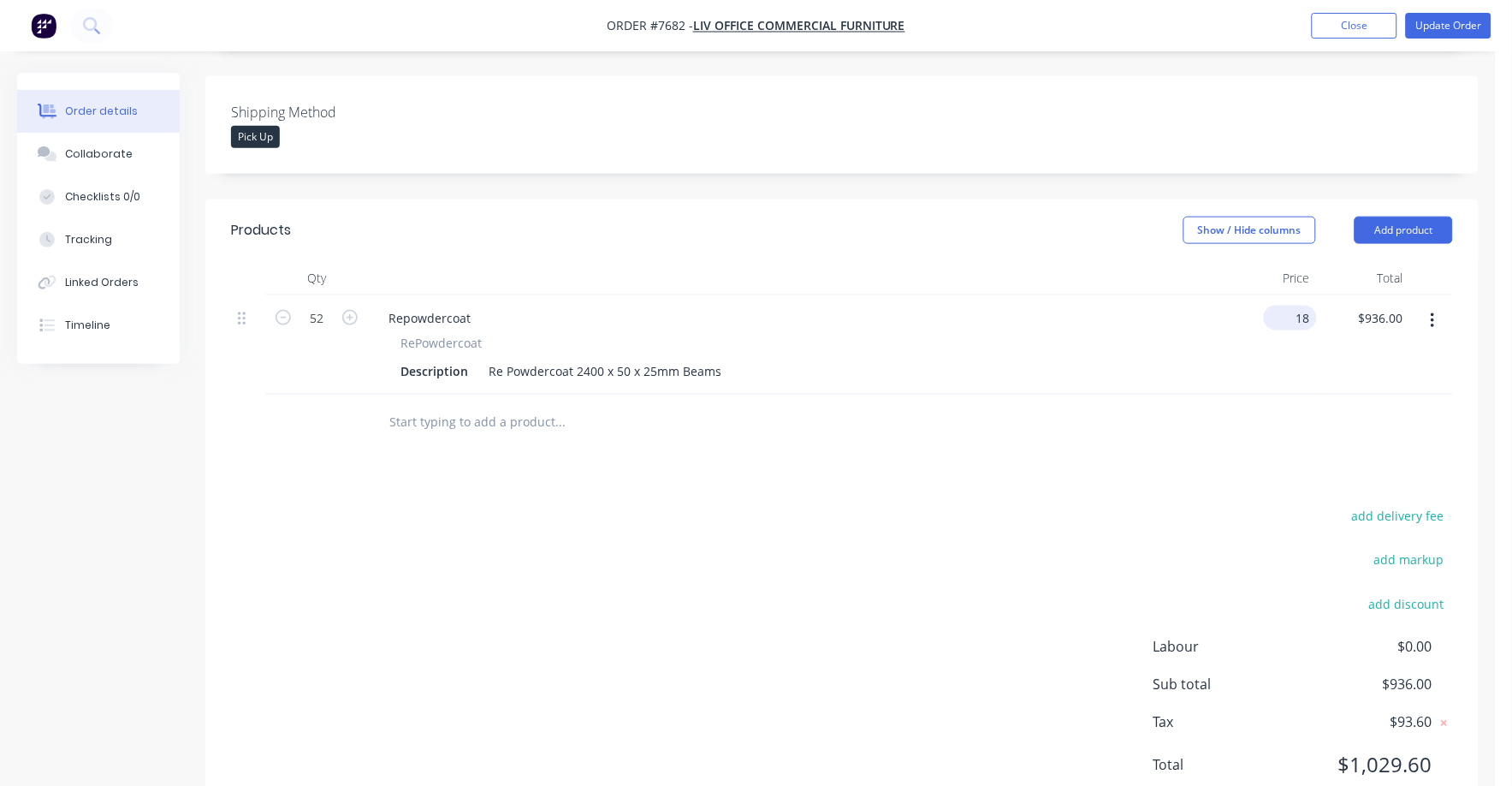
click at [1291, 306] on div "18 $18.00" at bounding box center [1290, 318] width 54 height 24
type input "$17.00"
type input "$884.00"
click at [1457, 23] on button "Update Order" at bounding box center [1449, 25] width 86 height 25
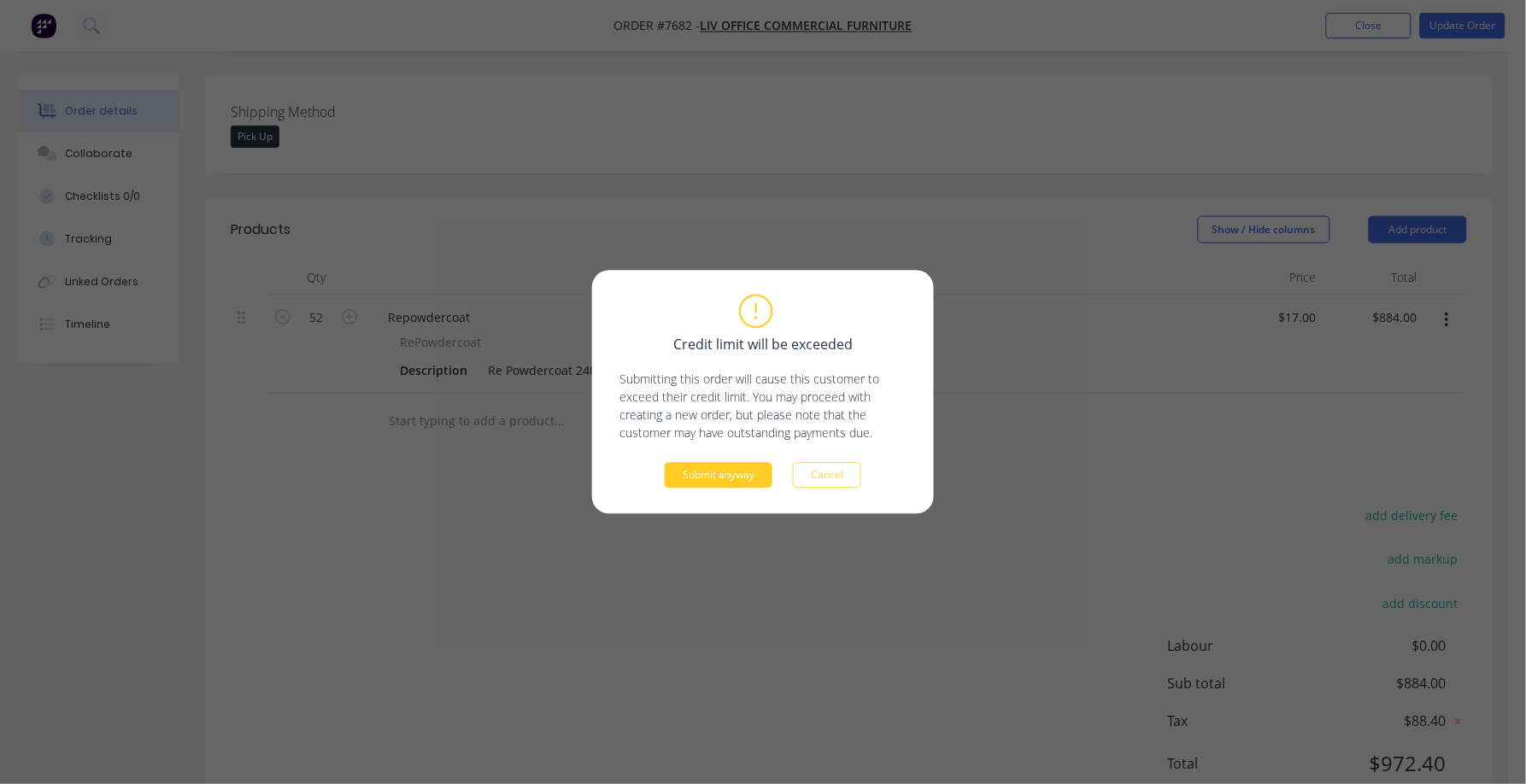
click at [724, 474] on button "Submit anyway" at bounding box center [718, 475] width 108 height 25
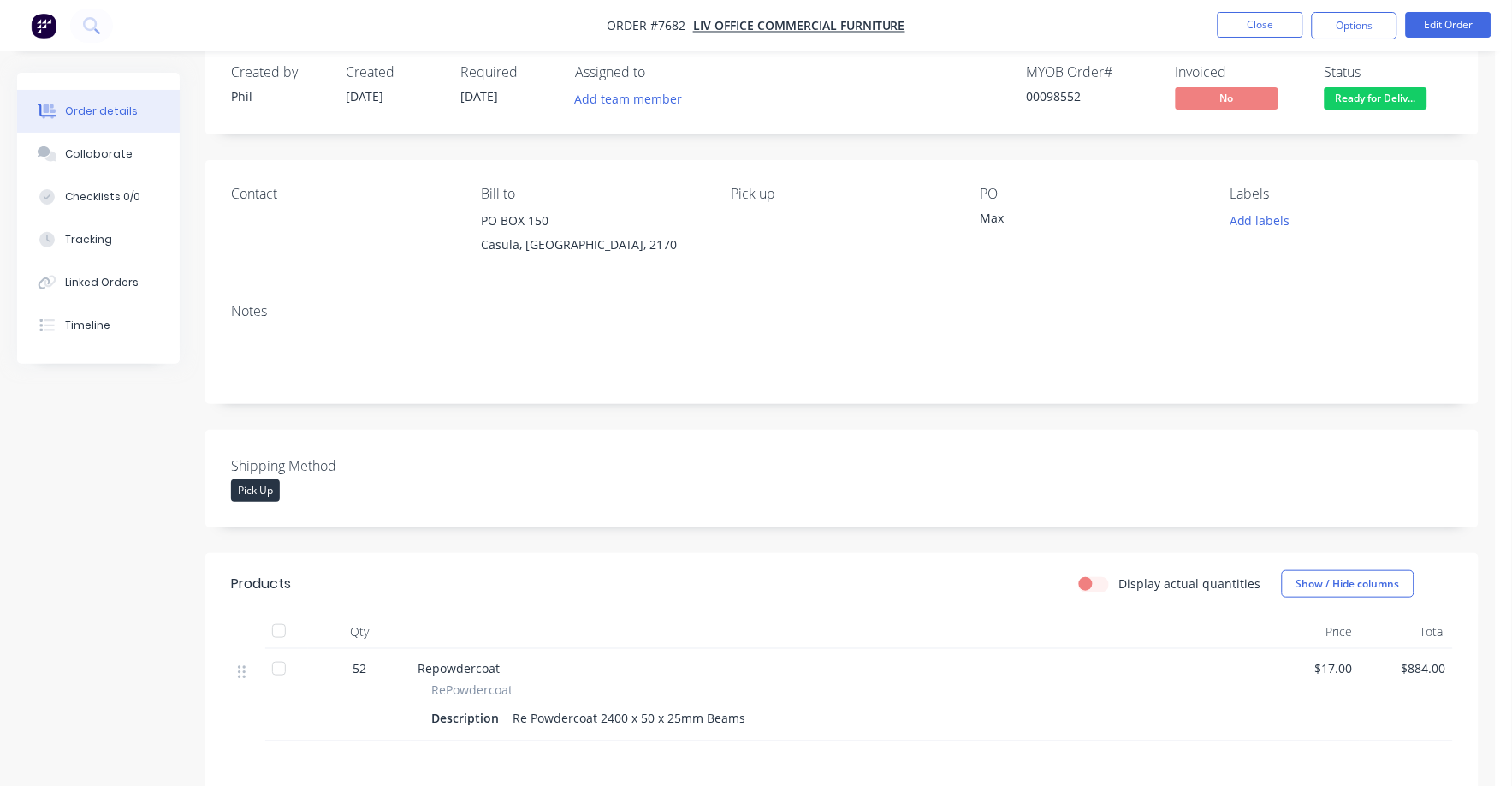
scroll to position [0, 0]
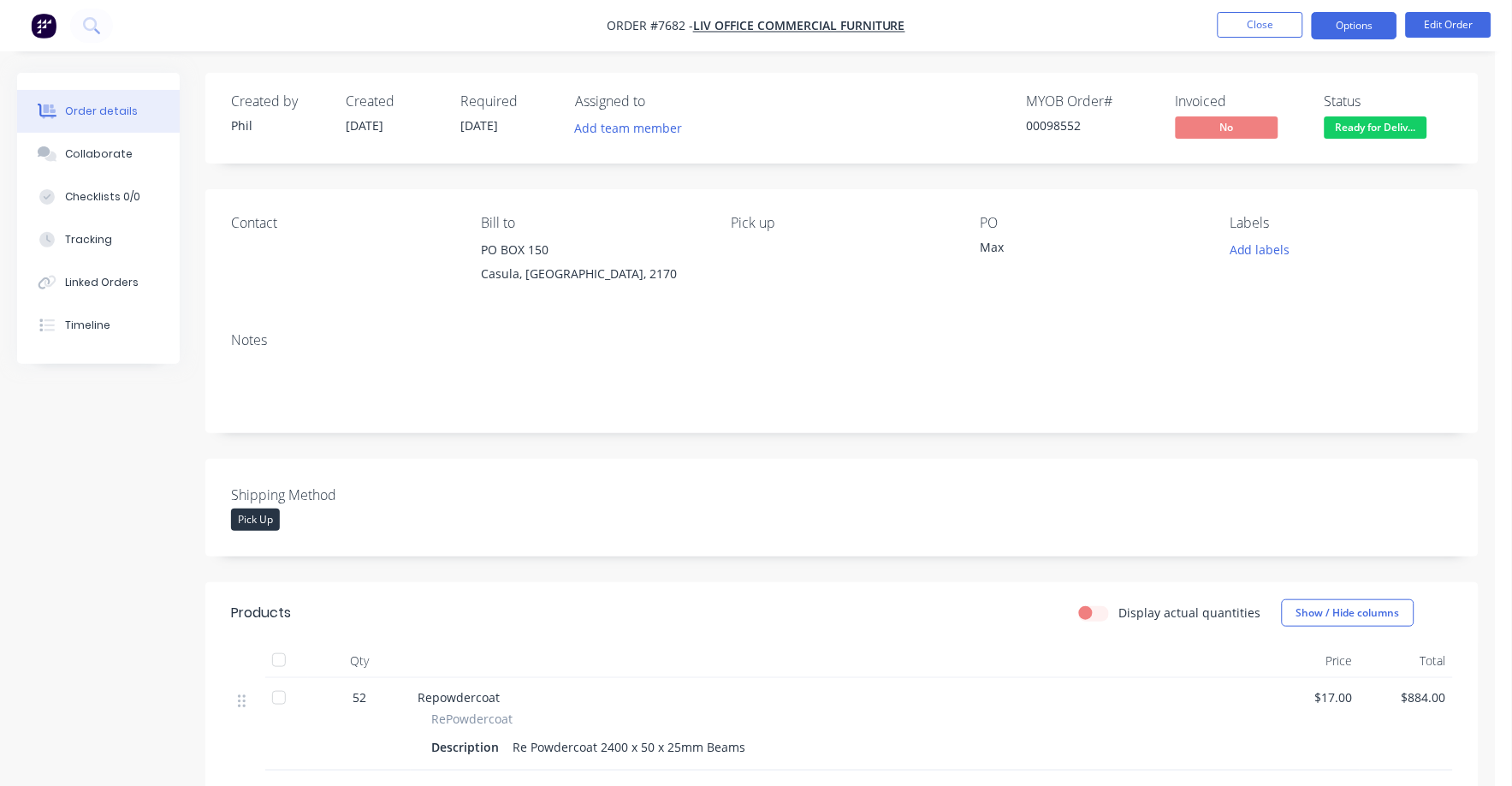
click at [1352, 32] on button "Options" at bounding box center [1355, 25] width 86 height 27
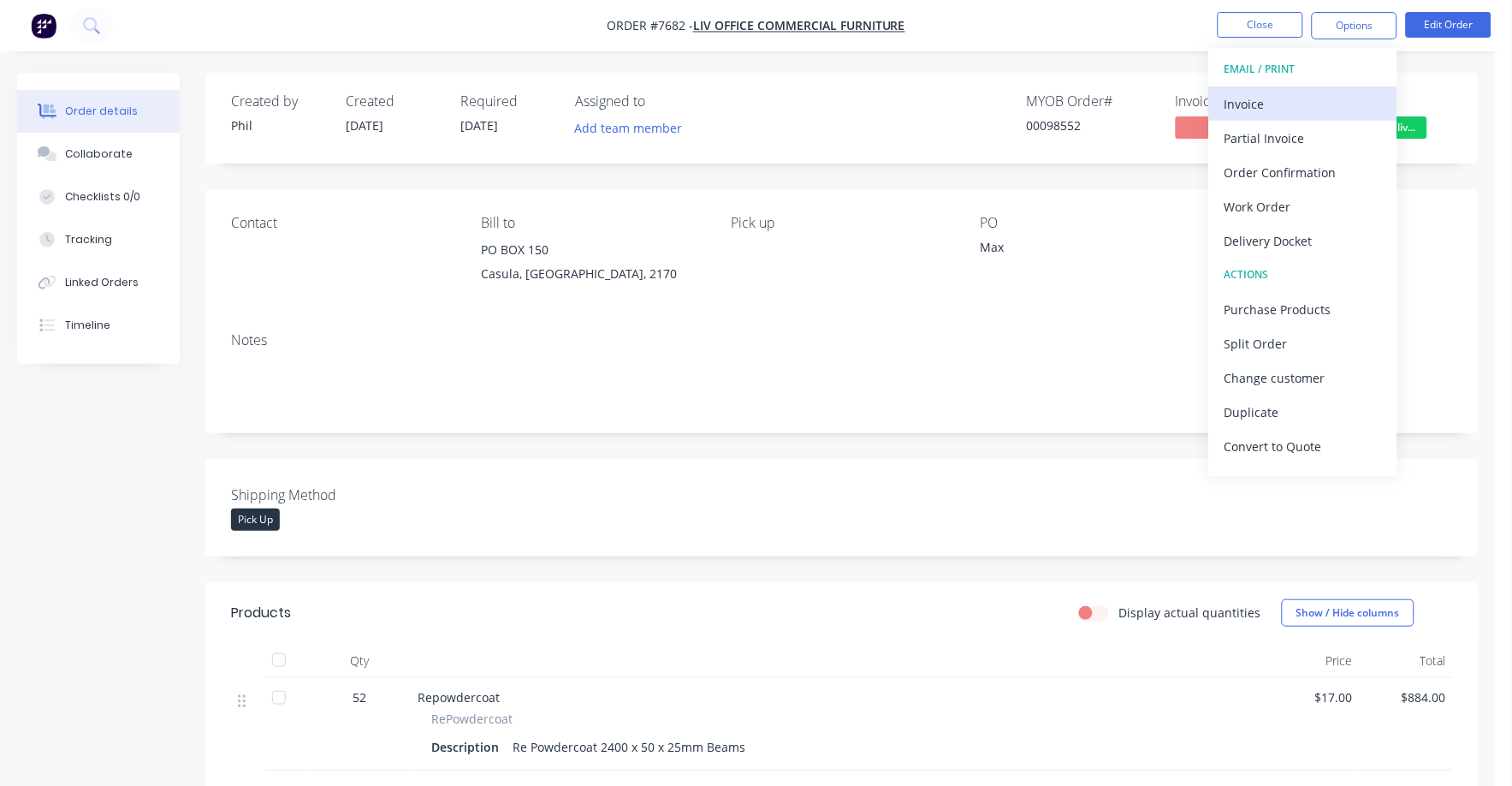
click at [1262, 102] on div "Invoice" at bounding box center [1304, 103] width 158 height 24
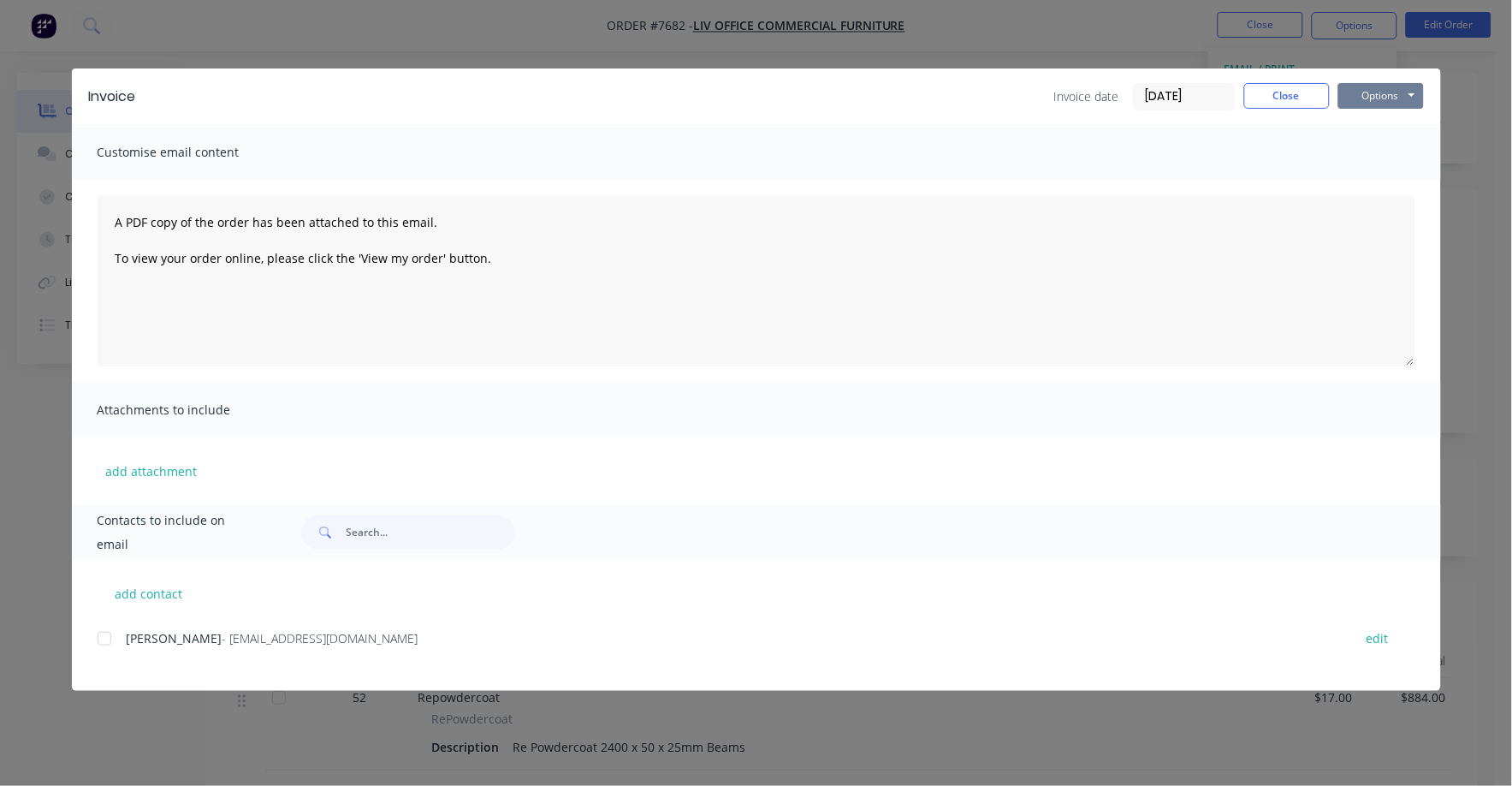
click at [1379, 94] on button "Options" at bounding box center [1382, 95] width 86 height 25
click at [1373, 159] on button "Print" at bounding box center [1393, 154] width 110 height 28
click at [1274, 95] on button "Close" at bounding box center [1287, 95] width 86 height 25
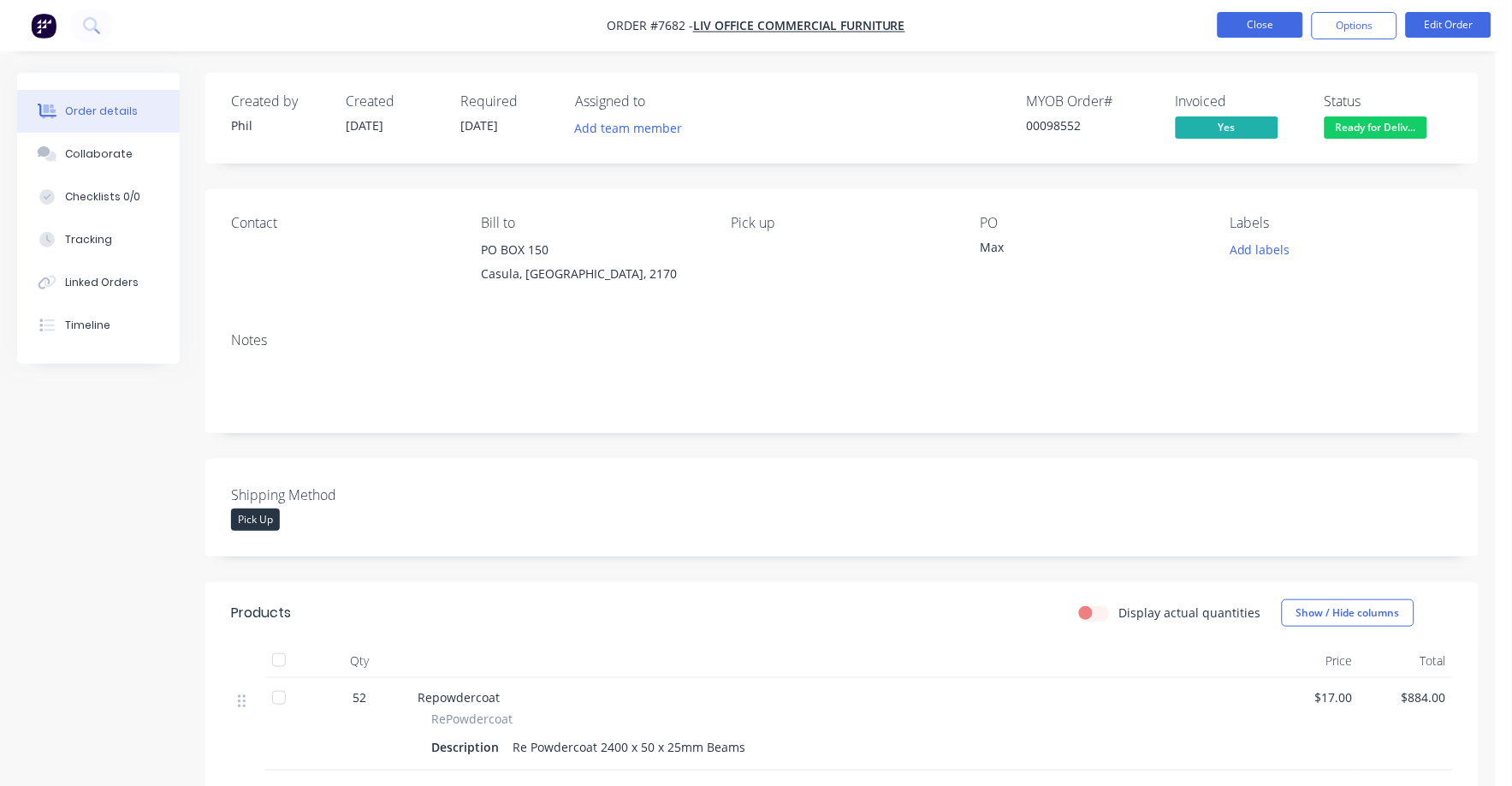
click at [1253, 19] on button "Close" at bounding box center [1261, 24] width 86 height 25
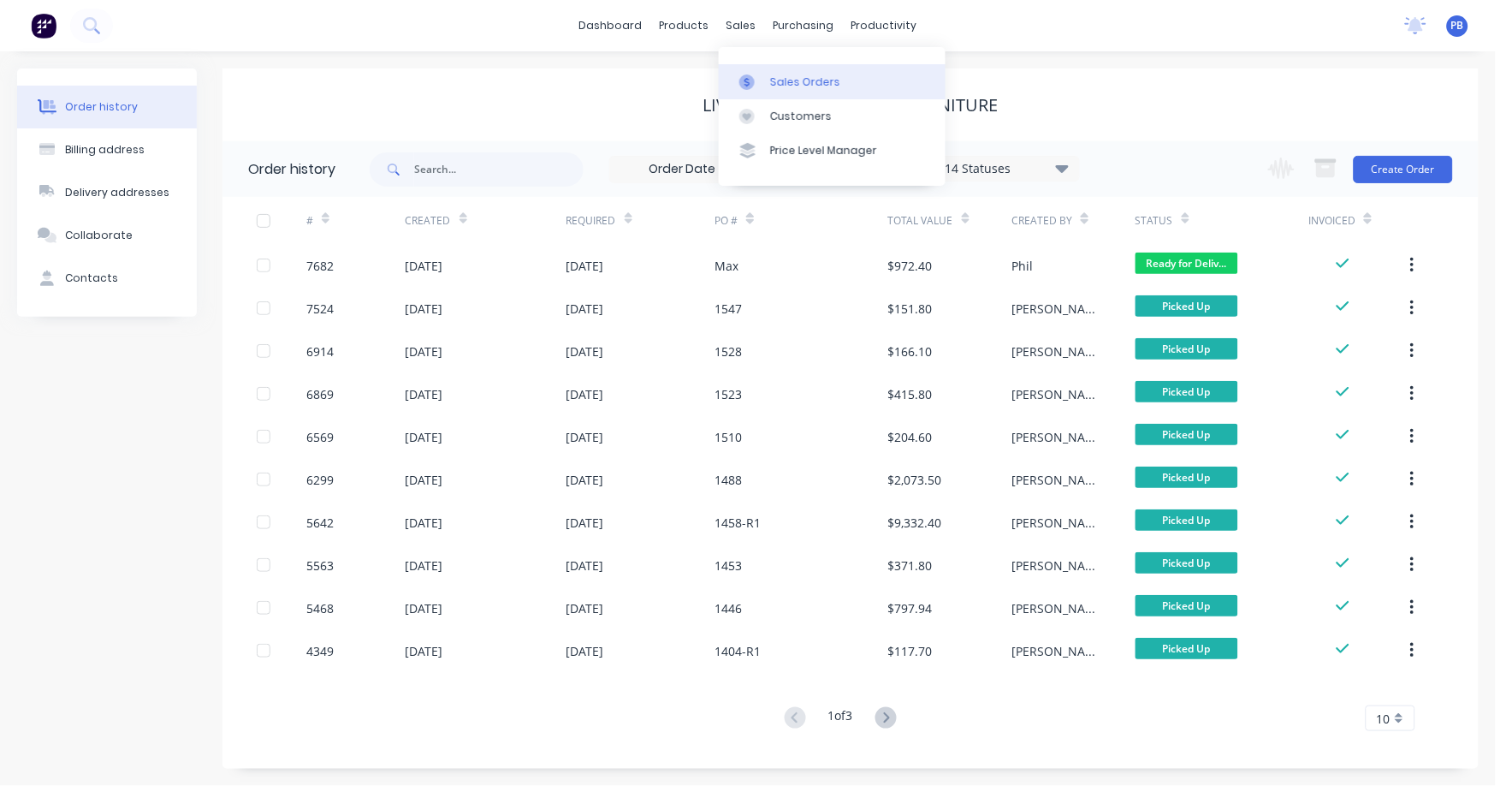
click at [811, 77] on div "Sales Orders" at bounding box center [805, 82] width 70 height 16
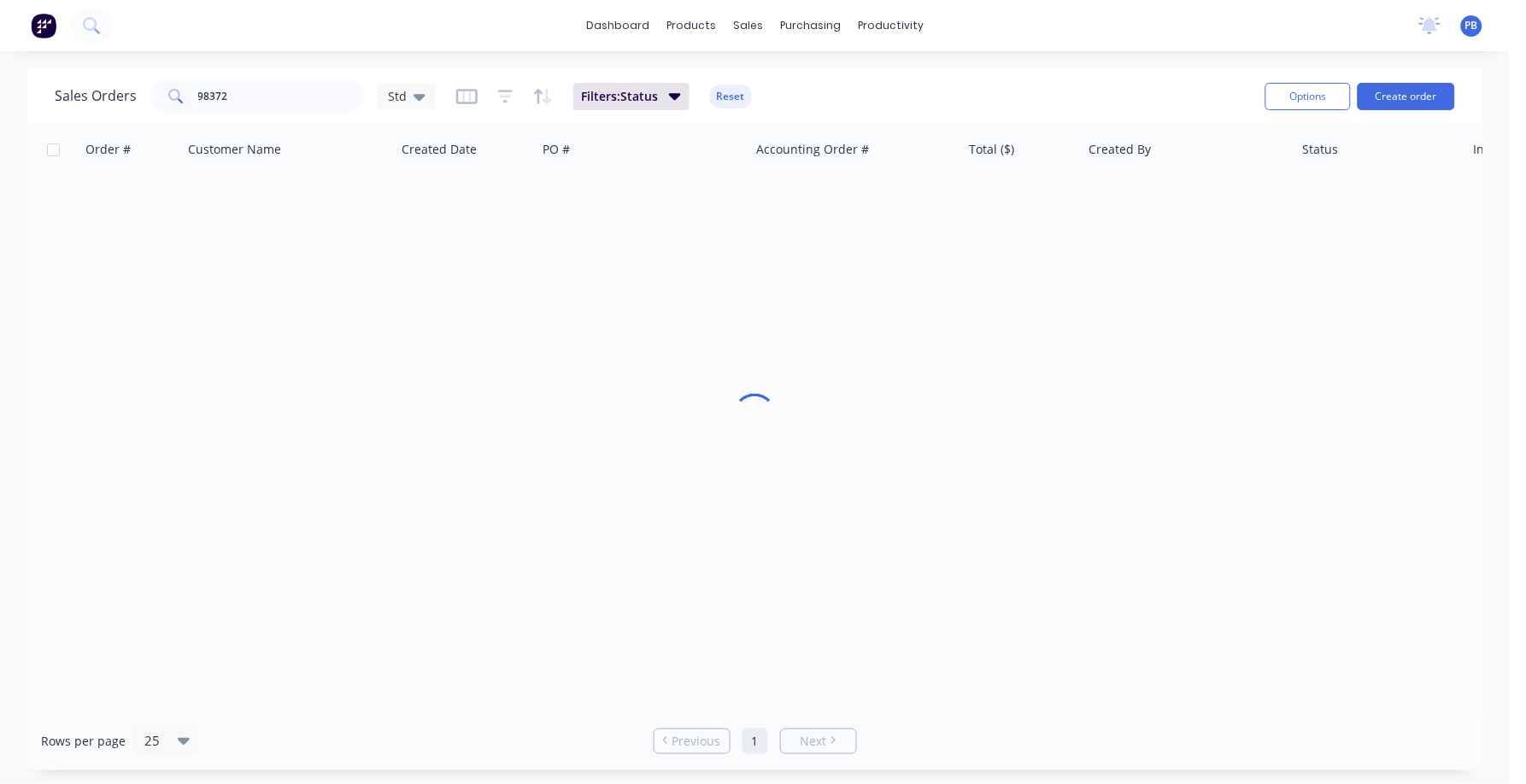
click at [253, 80] on div "98372" at bounding box center [258, 96] width 214 height 34
drag, startPoint x: 245, startPoint y: 94, endPoint x: 156, endPoint y: 92, distance: 89.0
click at [156, 92] on div "98372" at bounding box center [258, 96] width 214 height 34
type input "7509"
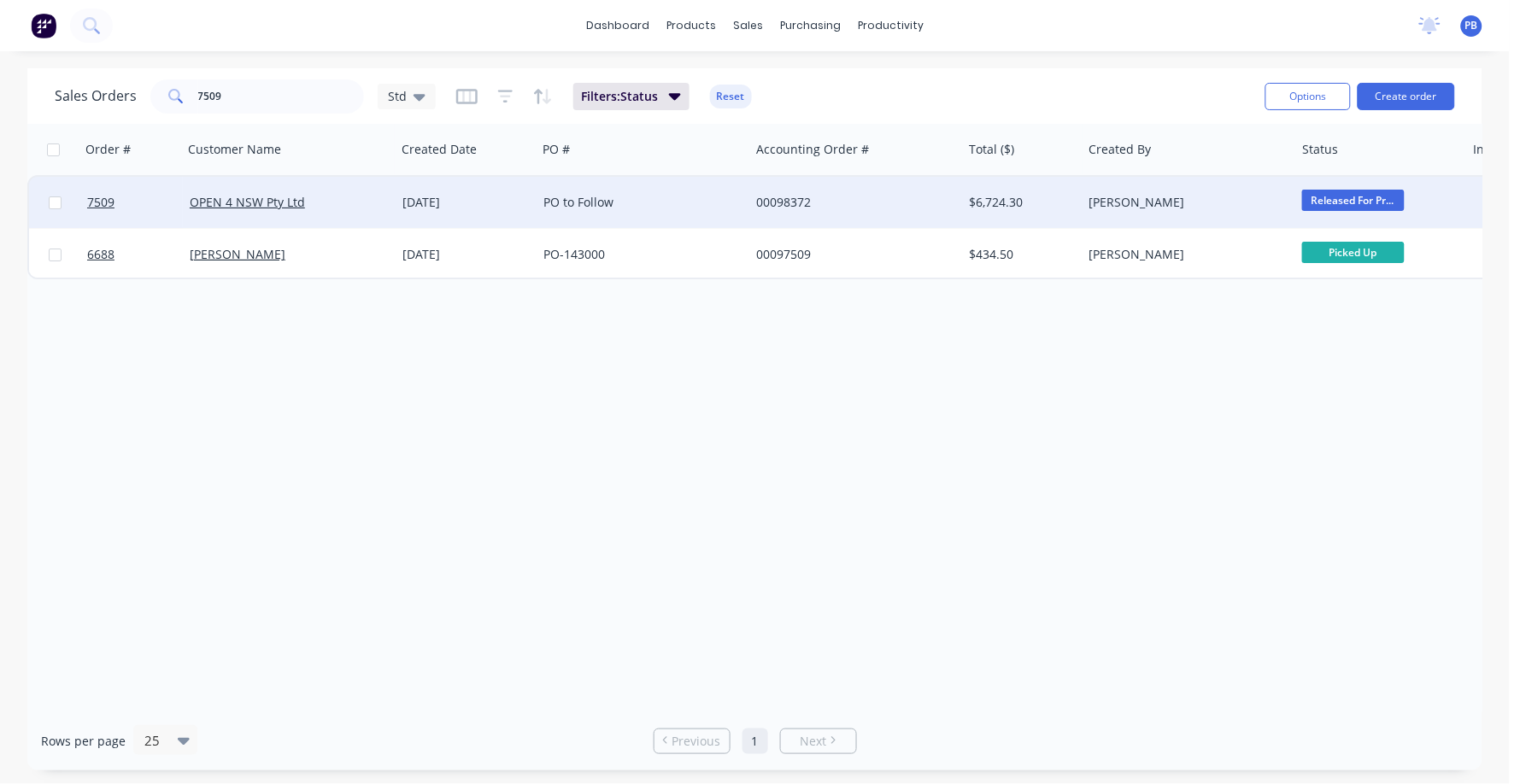
click at [784, 195] on div "00098372" at bounding box center [850, 203] width 190 height 17
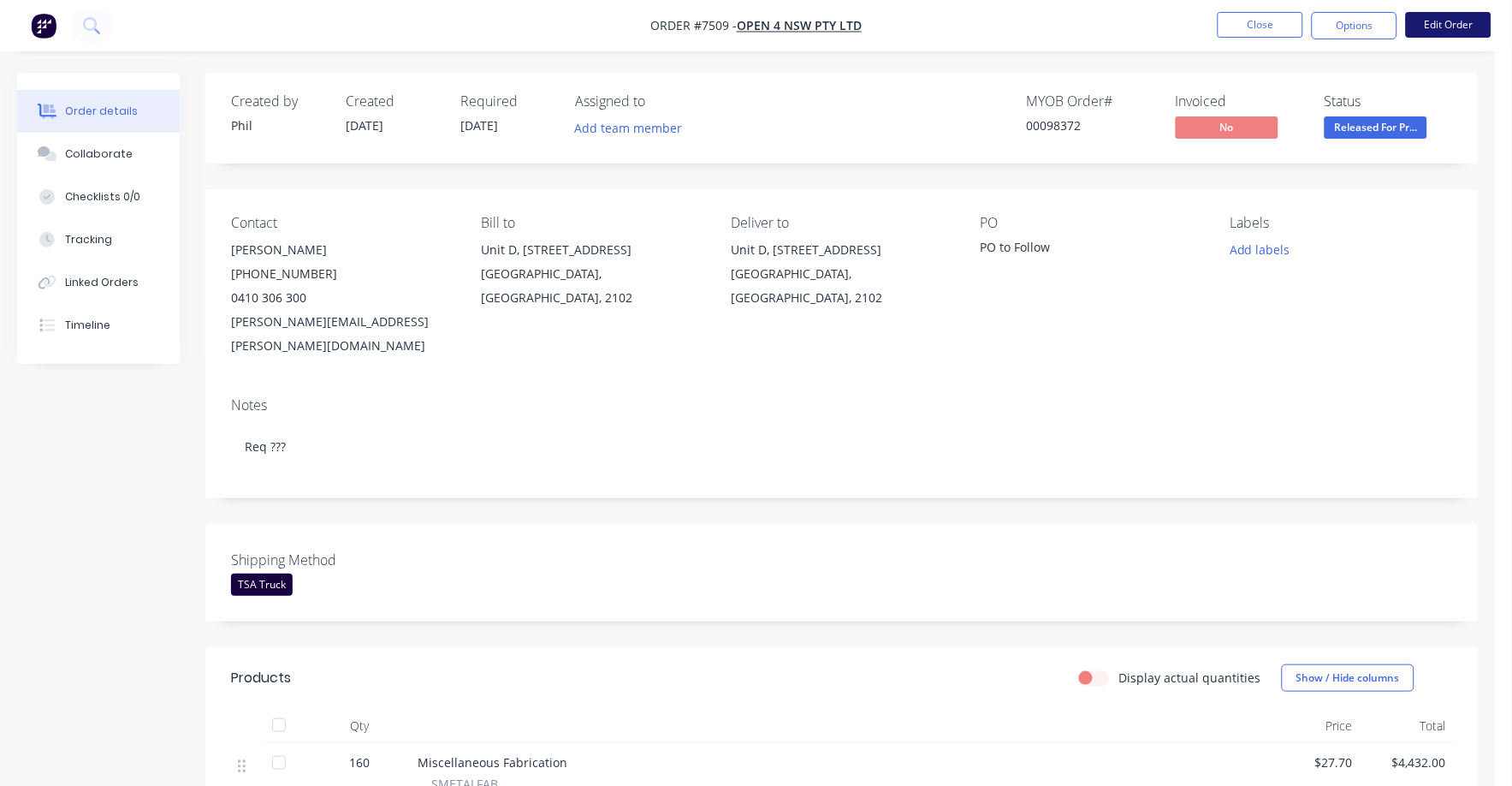
click at [1452, 19] on button "Edit Order" at bounding box center [1449, 24] width 86 height 25
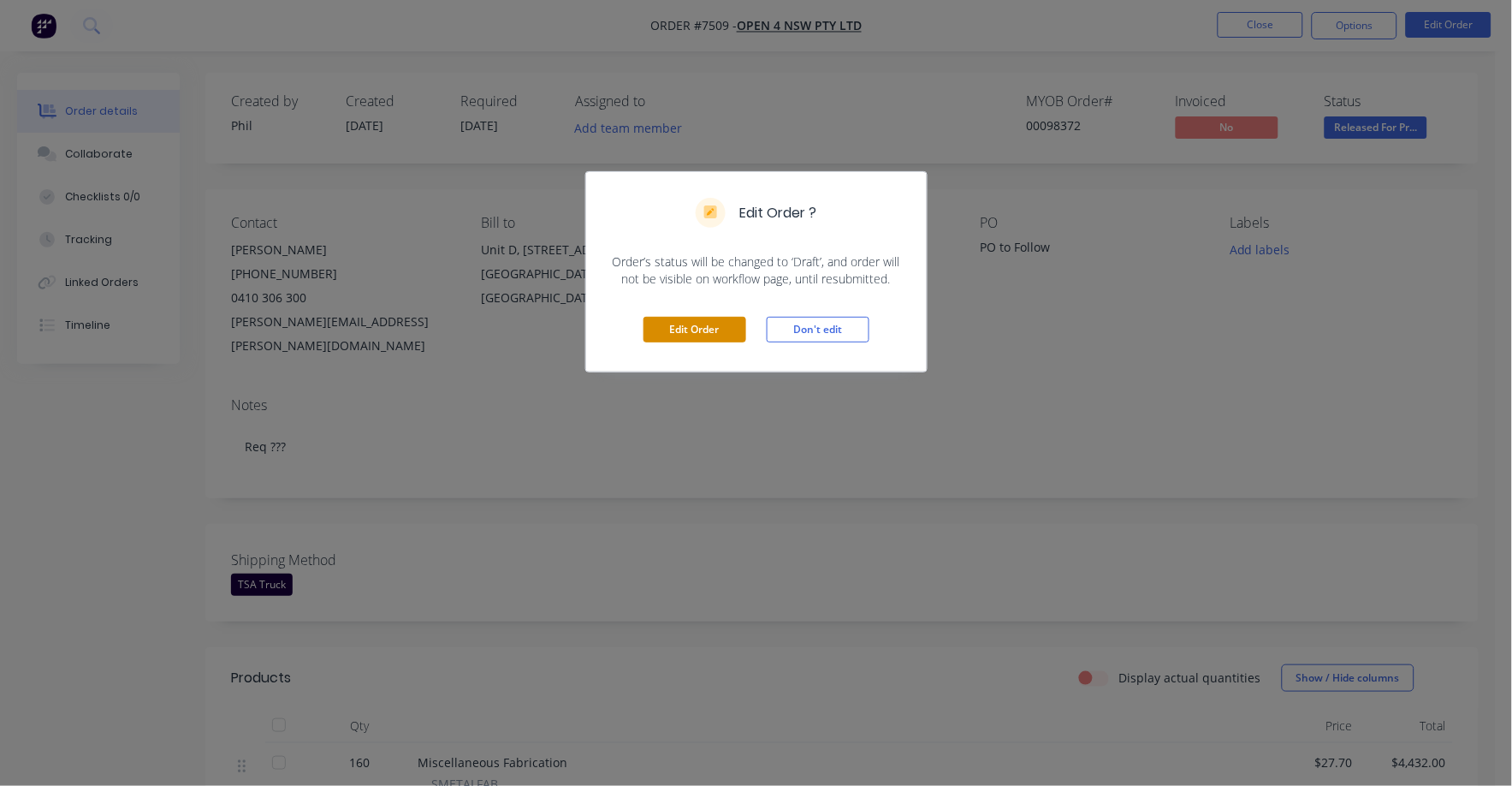
click at [705, 324] on button "Edit Order" at bounding box center [694, 329] width 102 height 25
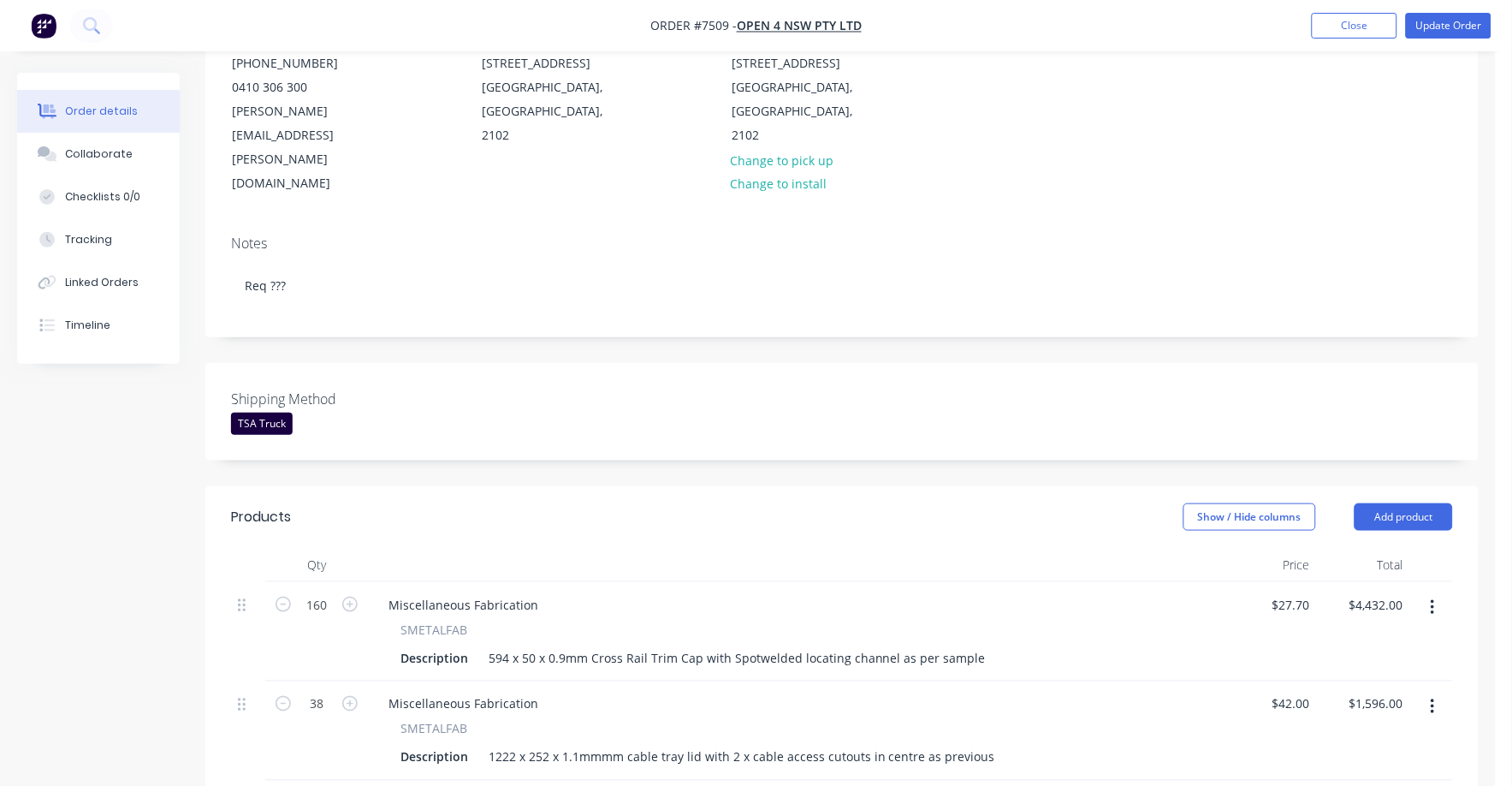
scroll to position [213, 0]
click at [812, 147] on button "Change to pick up" at bounding box center [782, 159] width 122 height 23
click at [257, 412] on div "TSA Truck" at bounding box center [261, 423] width 61 height 22
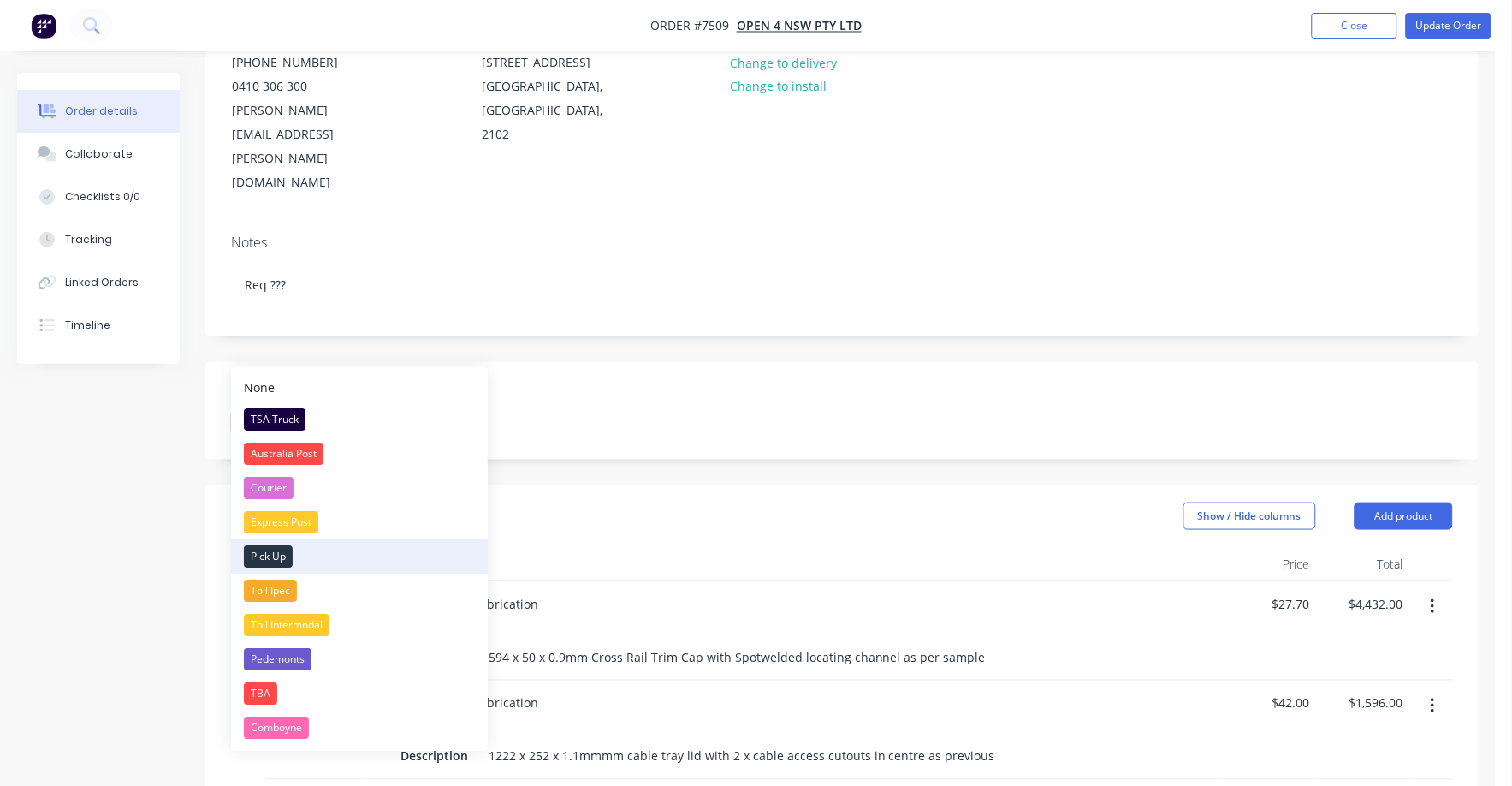
click at [270, 554] on div "Pick Up" at bounding box center [269, 556] width 49 height 22
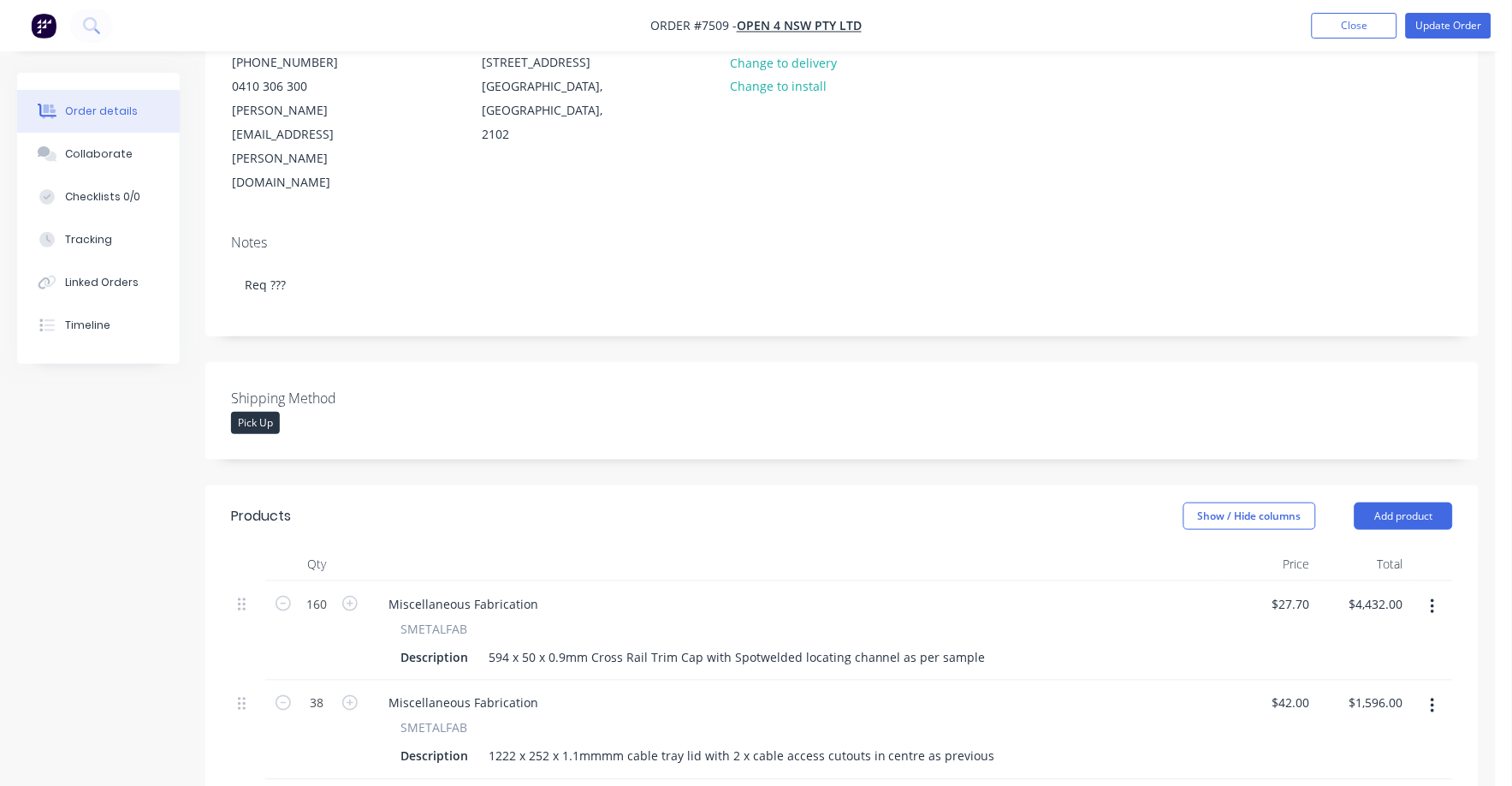
click at [294, 412] on div "Pick Up" at bounding box center [338, 423] width 214 height 22
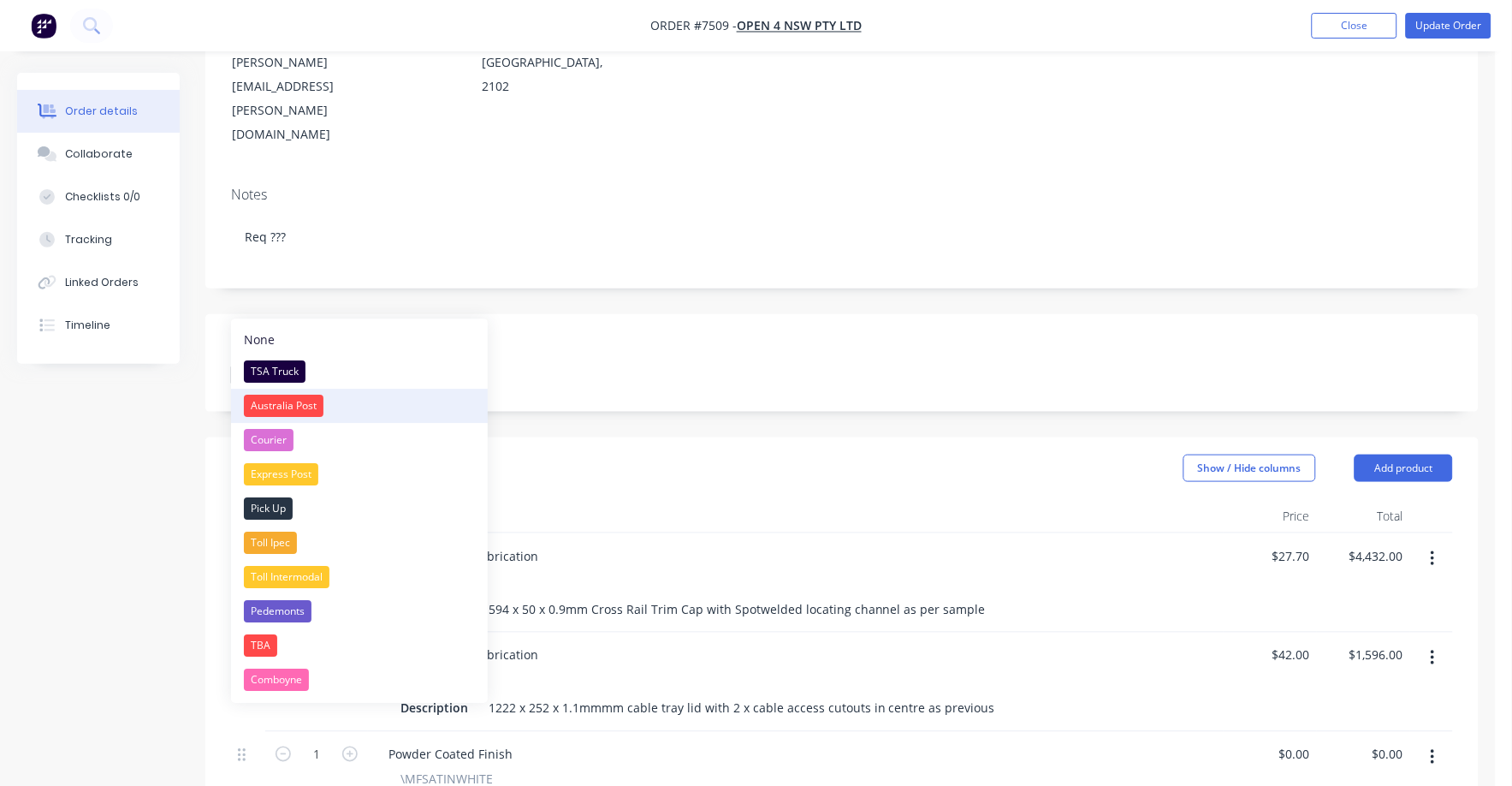
scroll to position [321, 0]
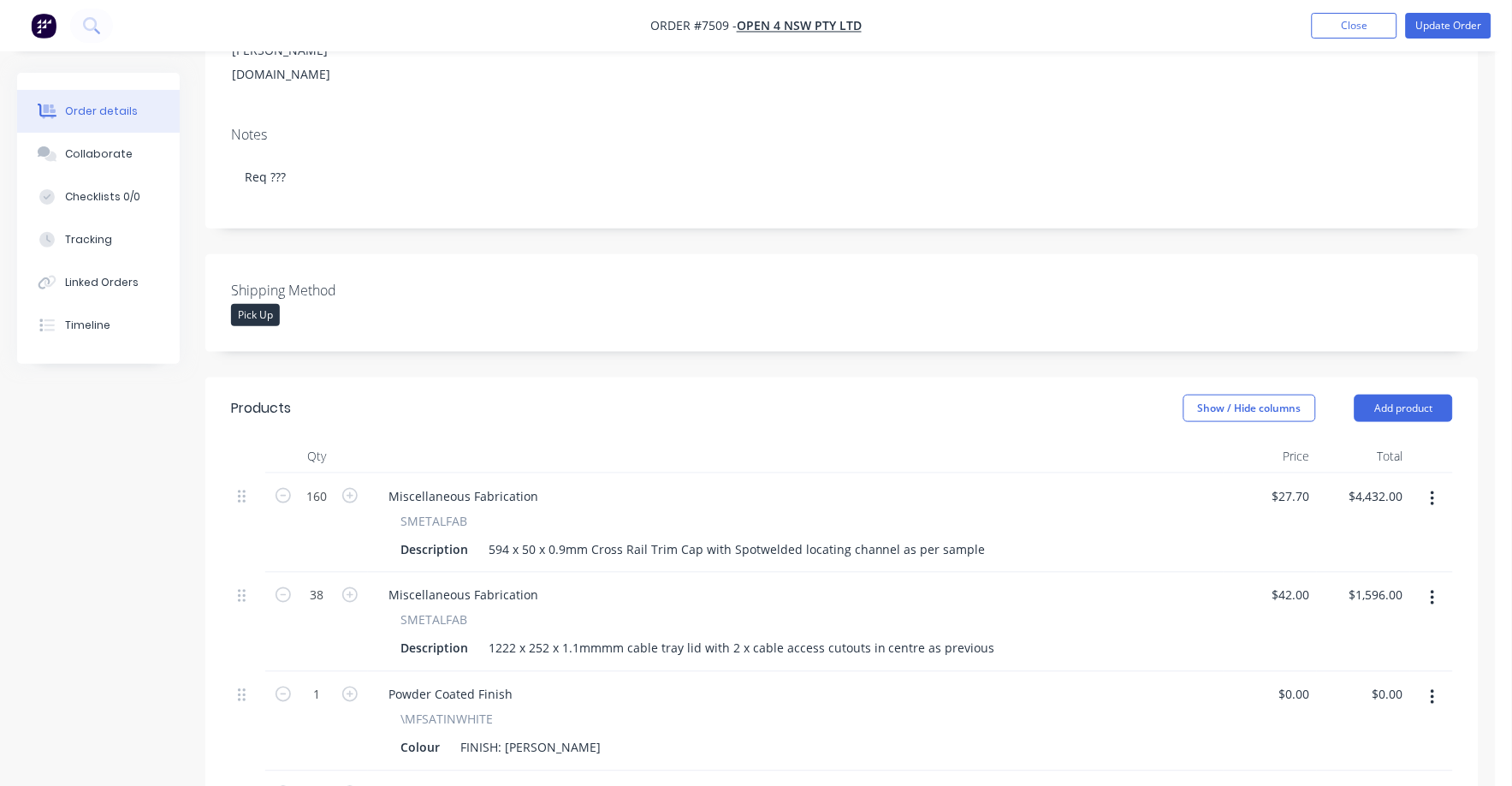
drag, startPoint x: 310, startPoint y: 220, endPoint x: 414, endPoint y: 183, distance: 110.4
click at [414, 183] on div "Created by [PERSON_NAME] Created [DATE] Required [DATE] Assigned to Add team me…" at bounding box center [842, 521] width 1273 height 1540
click at [262, 304] on div "Pick Up" at bounding box center [255, 315] width 49 height 22
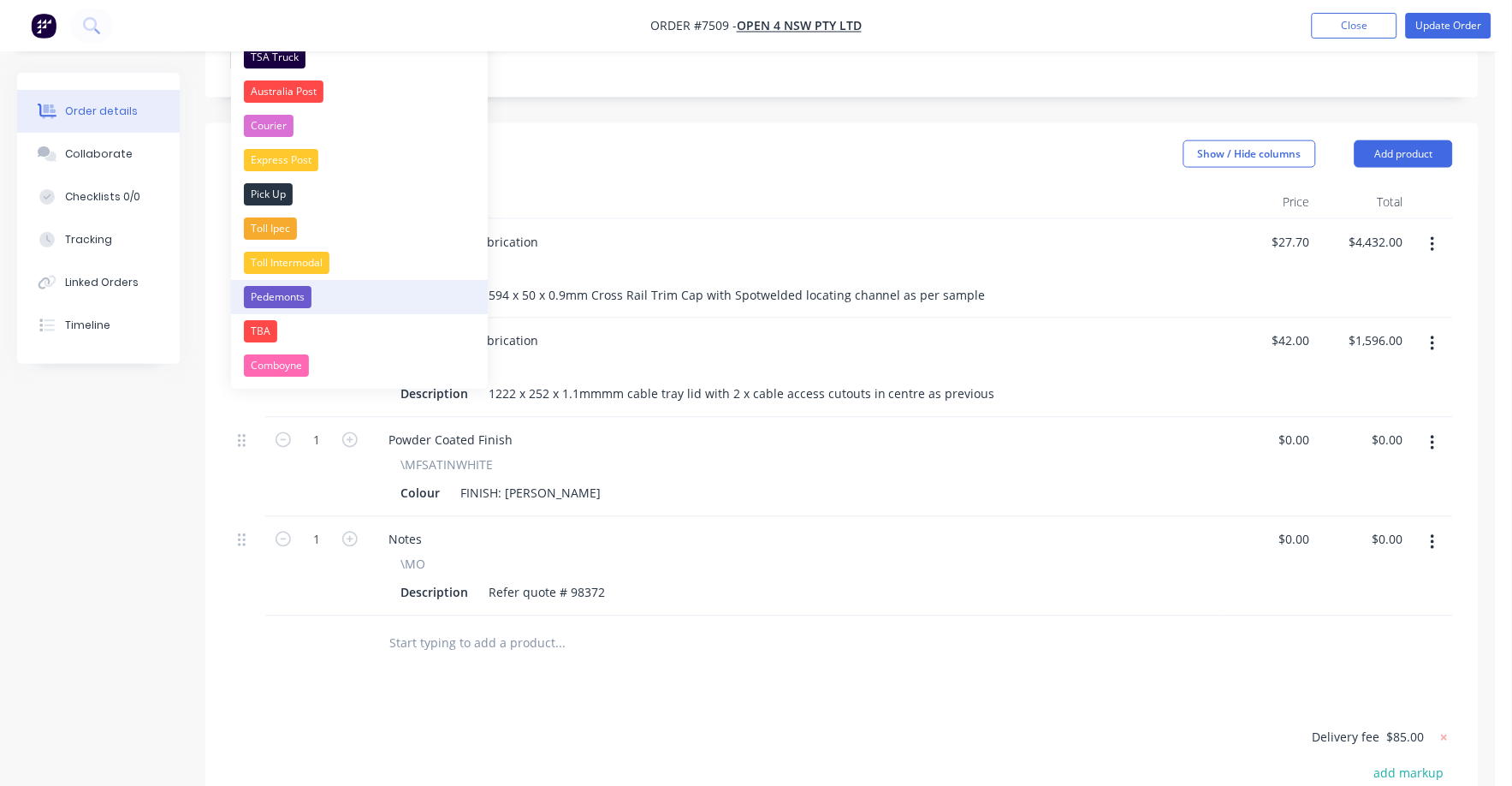
scroll to position [642, 0]
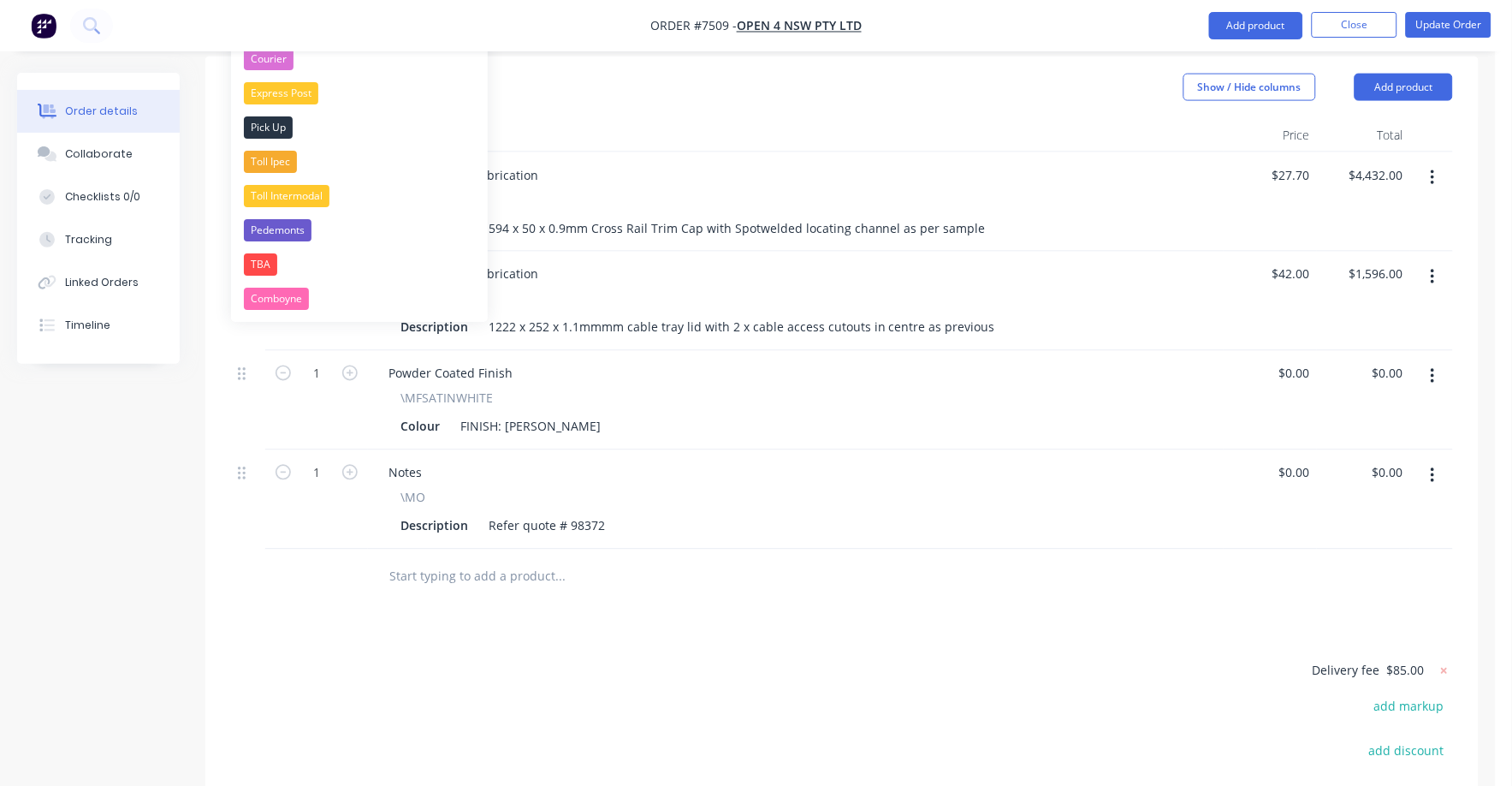
click at [276, 351] on div "1" at bounding box center [316, 400] width 102 height 99
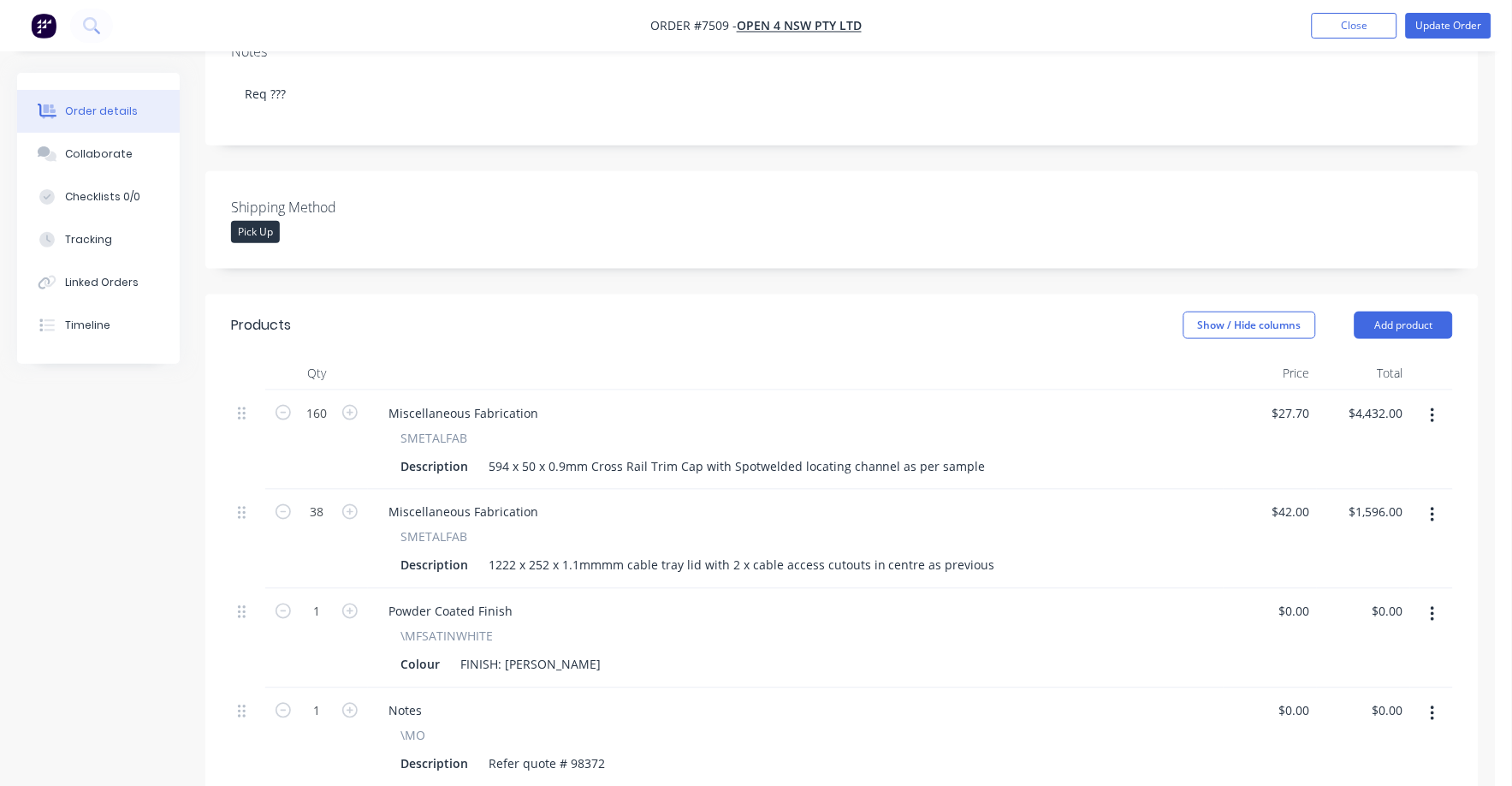
scroll to position [321, 0]
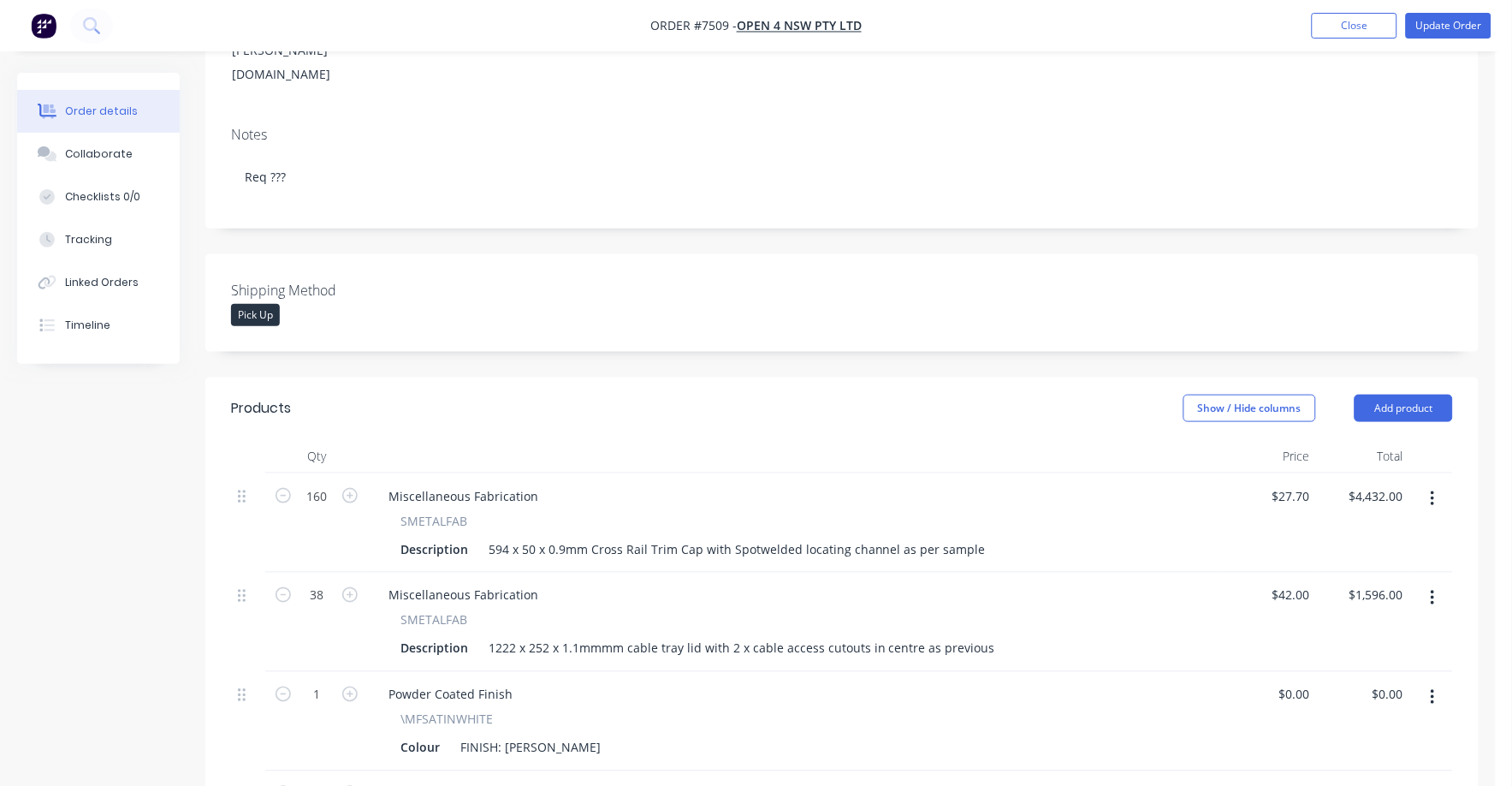
click at [273, 398] on div "Products" at bounding box center [261, 408] width 60 height 20
click at [286, 280] on label "Shipping Method" at bounding box center [338, 289] width 214 height 20
click at [257, 304] on div "Pick Up" at bounding box center [255, 315] width 49 height 22
click at [410, 254] on div "Shipping Method Pick Up" at bounding box center [842, 303] width 1273 height 97
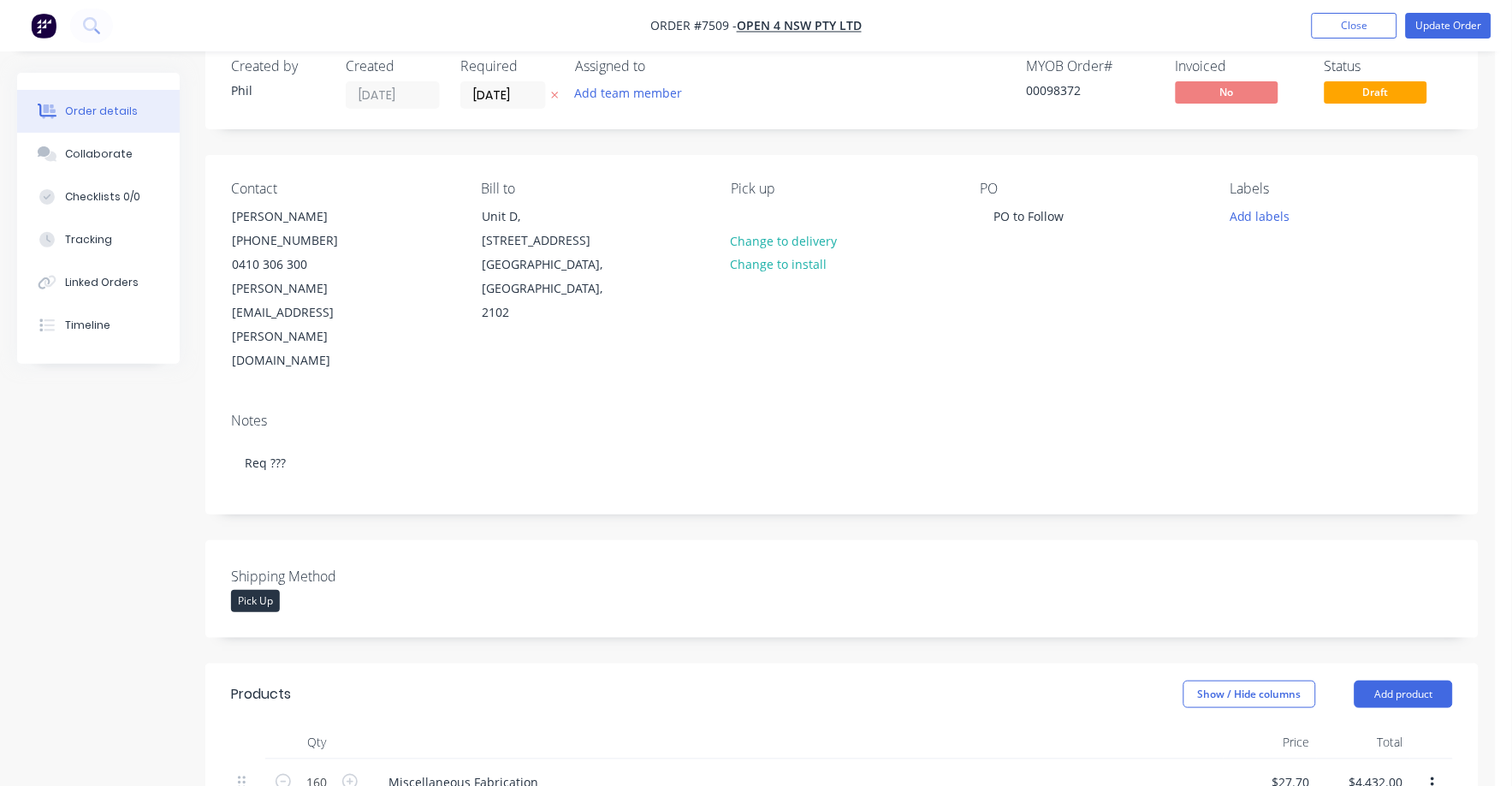
scroll to position [0, 0]
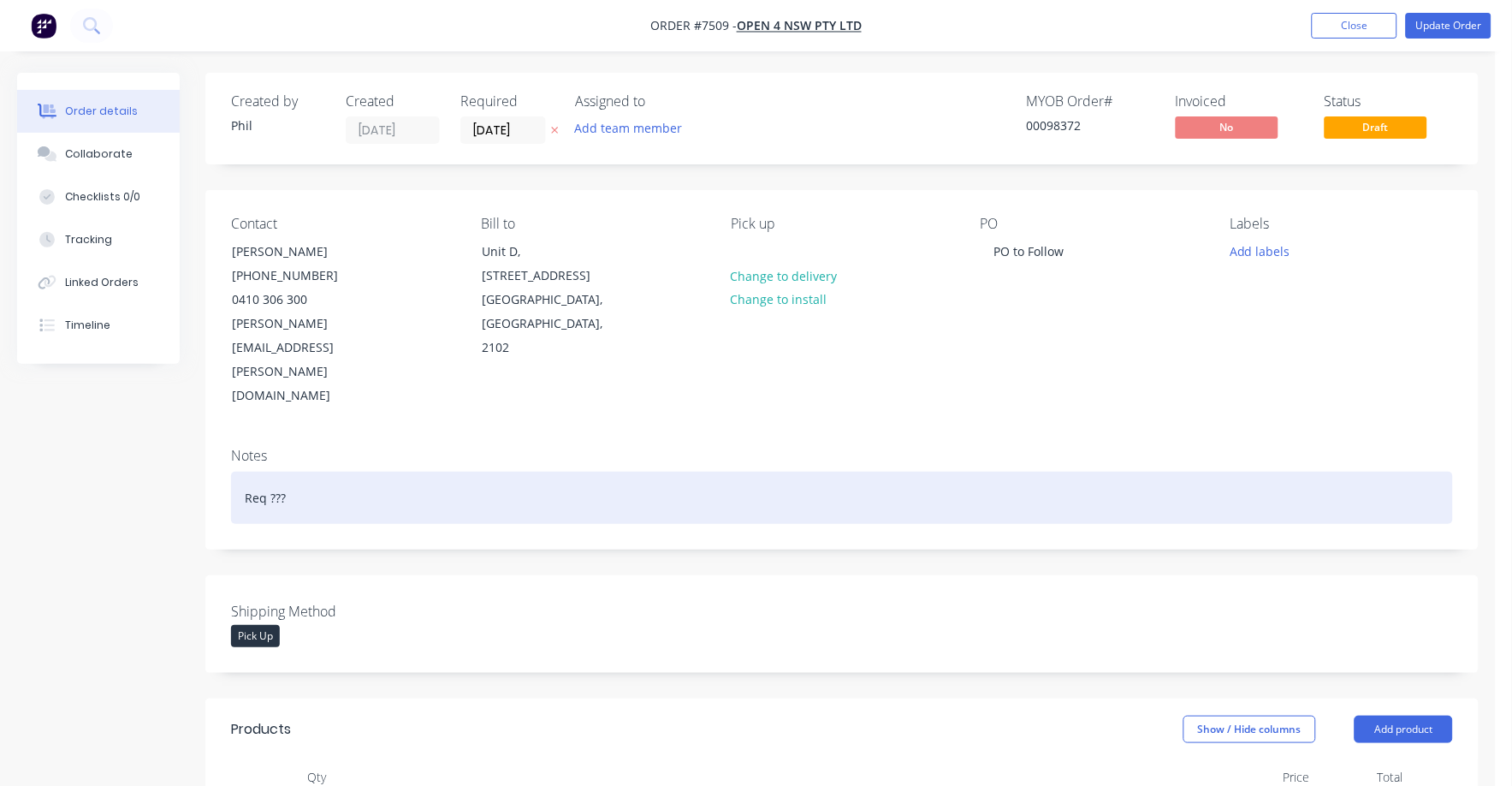
click at [299, 471] on div "Req ???" at bounding box center [841, 498] width 1222 height 53
drag, startPoint x: 298, startPoint y: 424, endPoint x: 208, endPoint y: 415, distance: 90.4
click at [208, 434] on div "Notes Req ???" at bounding box center [842, 492] width 1273 height 115
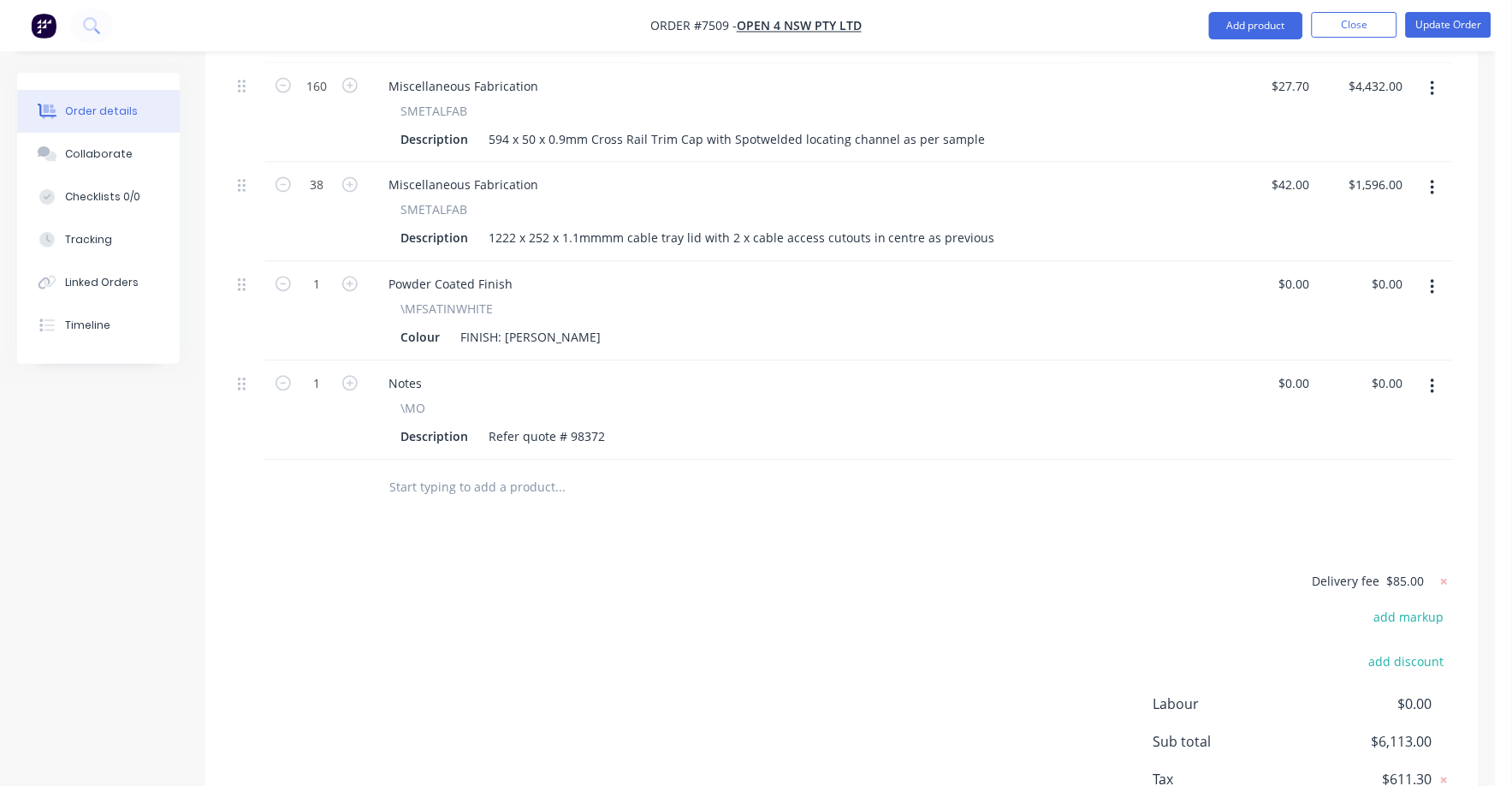
scroll to position [749, 0]
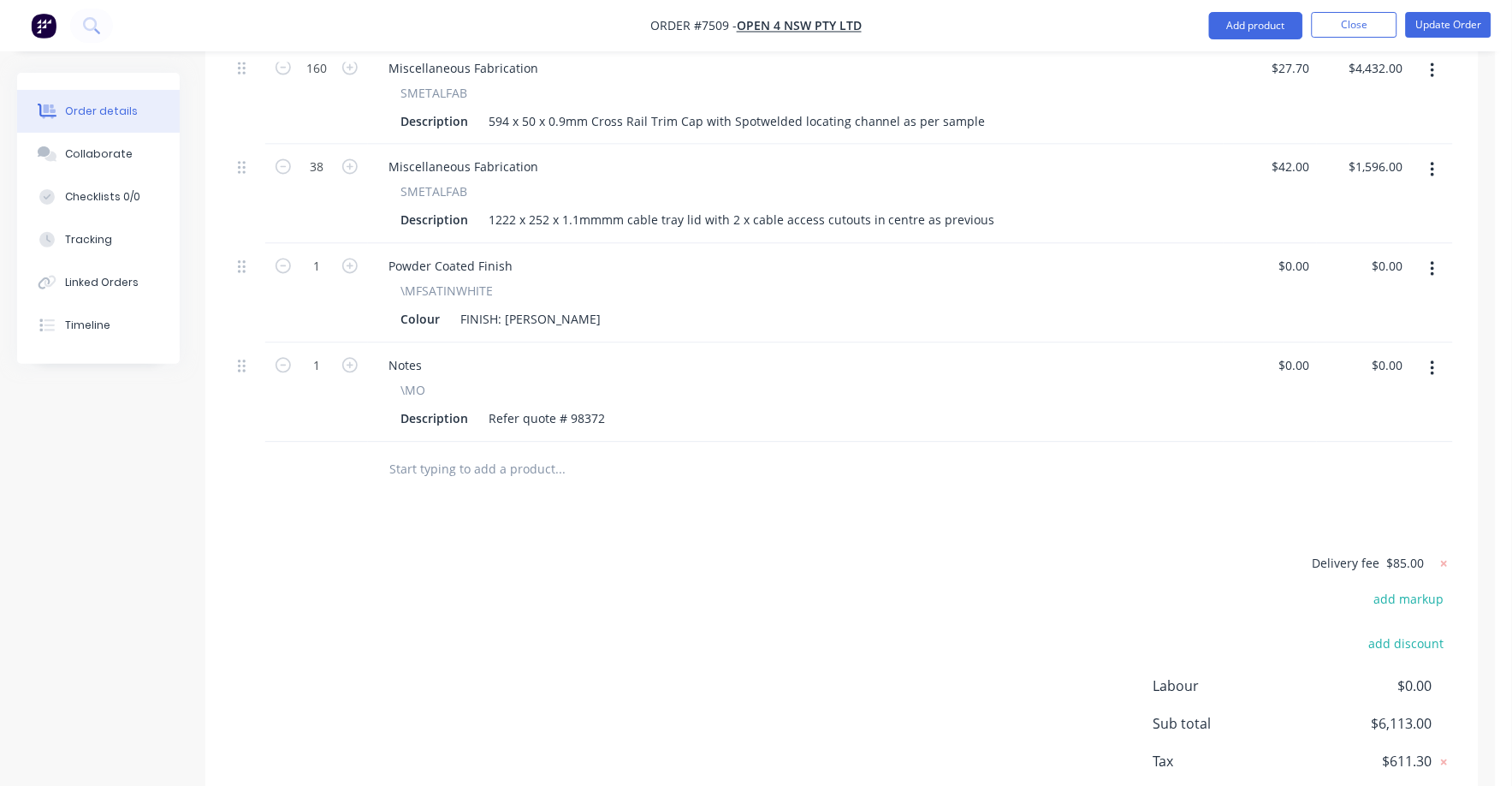
click at [526, 453] on input "text" at bounding box center [560, 469] width 343 height 34
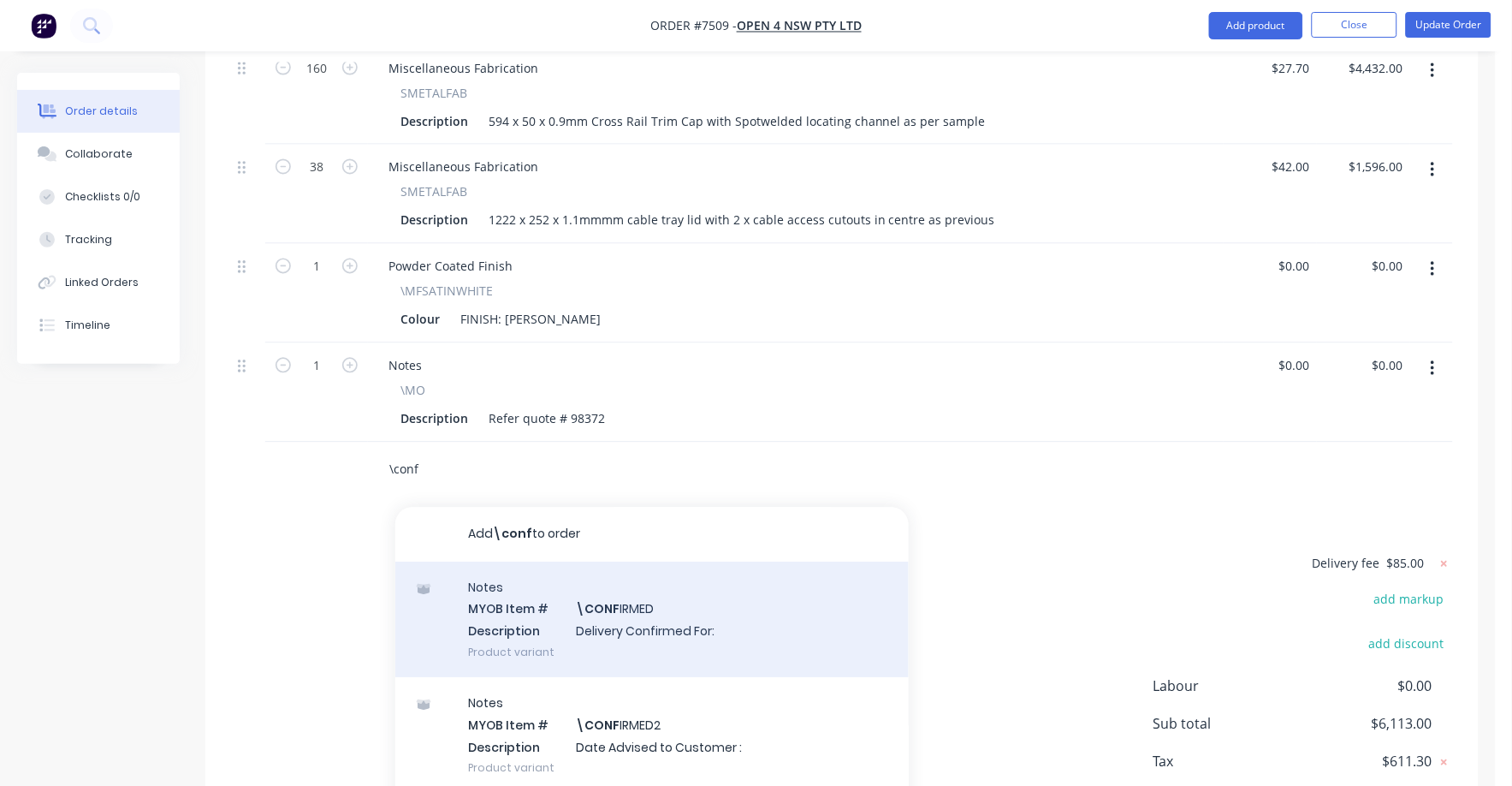
type input "\conf"
click at [626, 563] on div "Notes MYOB Item # \CONF IRMED Description Delivery Confirmed For: Product varia…" at bounding box center [651, 620] width 513 height 116
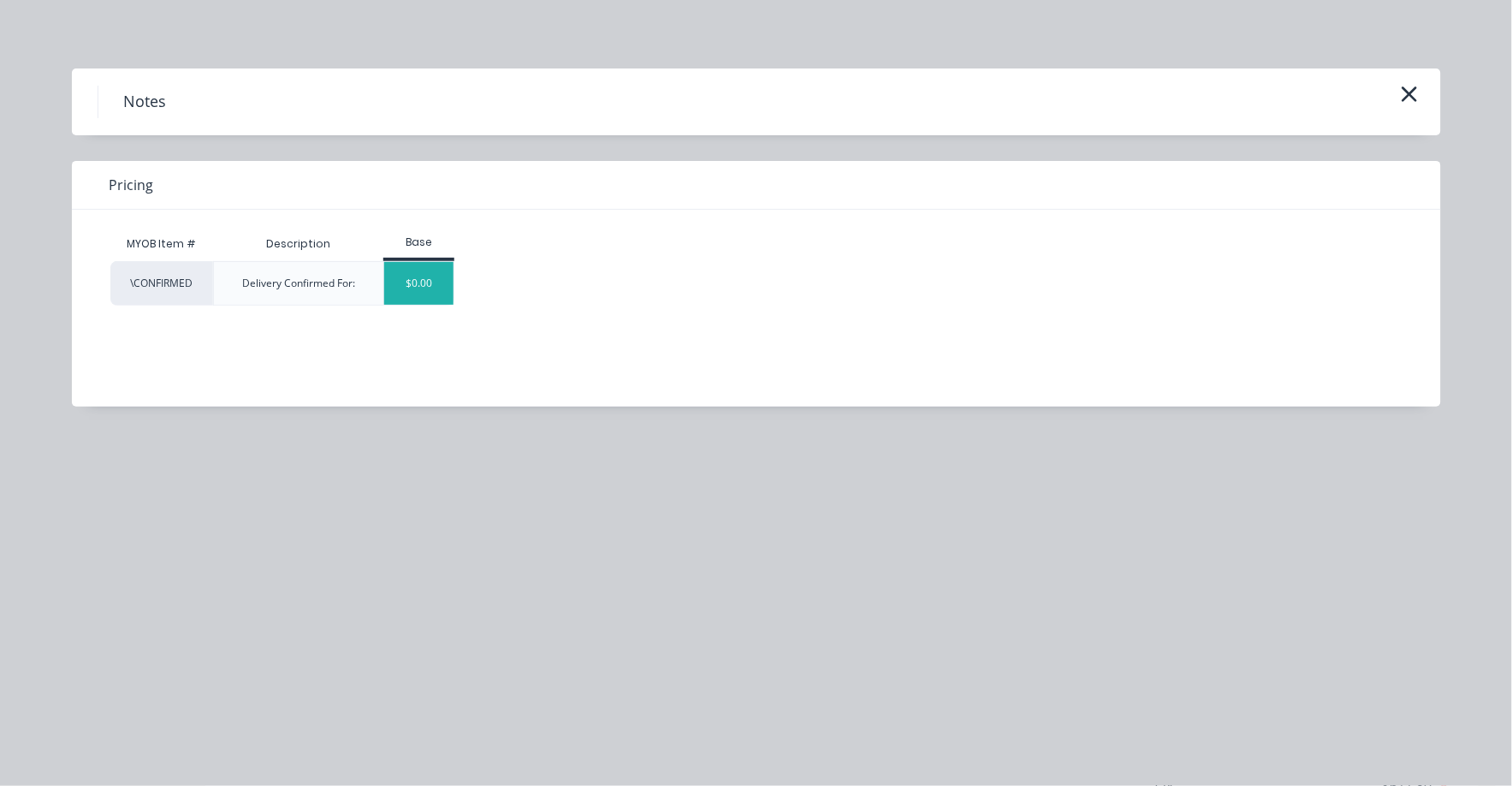
click at [410, 281] on div "$0.00" at bounding box center [419, 283] width 69 height 43
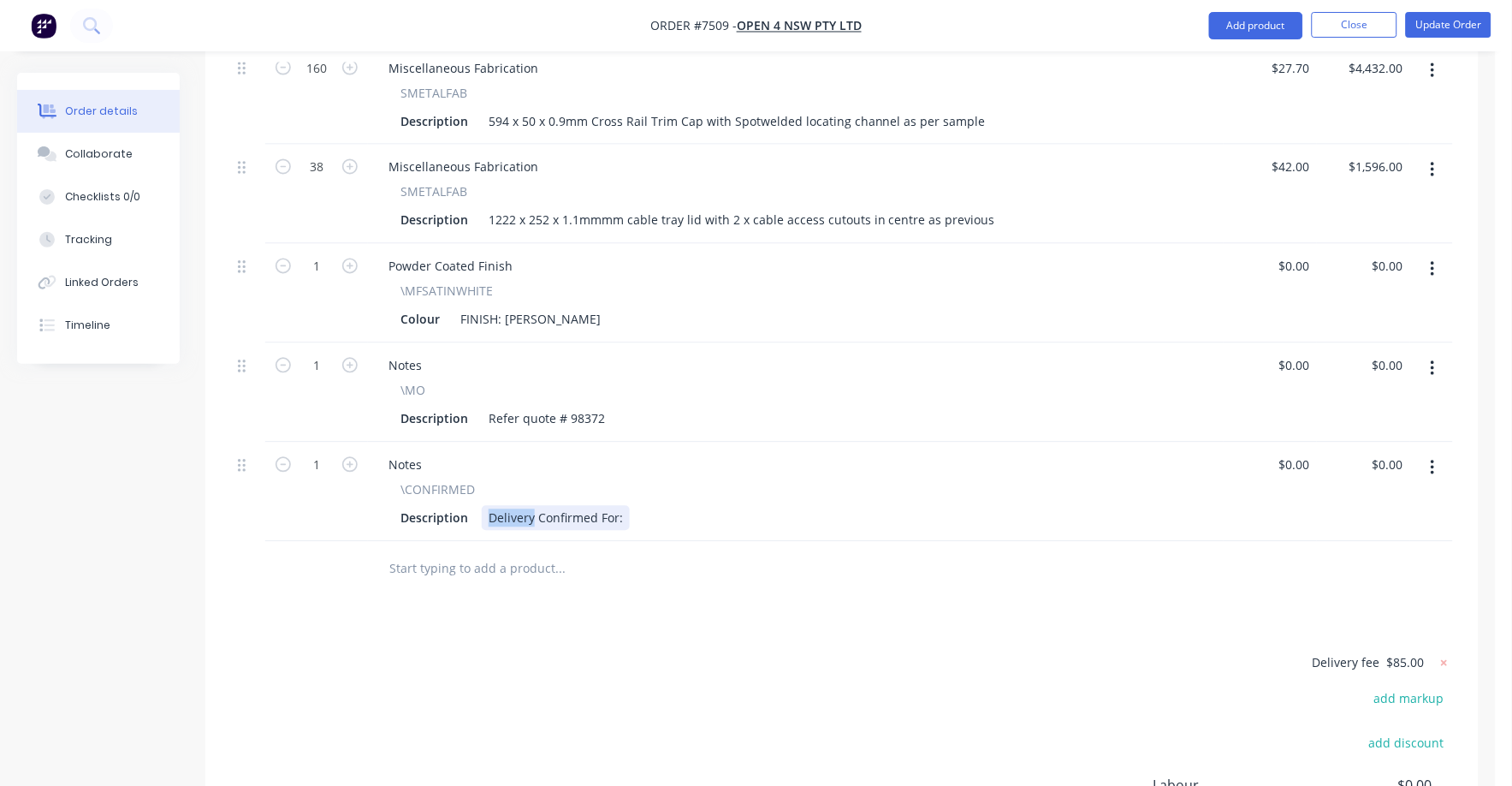
drag, startPoint x: 532, startPoint y: 445, endPoint x: 479, endPoint y: 440, distance: 53.2
click at [479, 506] on div "Description Delivery Confirmed For:" at bounding box center [792, 518] width 797 height 24
click at [622, 506] on div "Description Pick up Confirmed For:" at bounding box center [792, 518] width 797 height 24
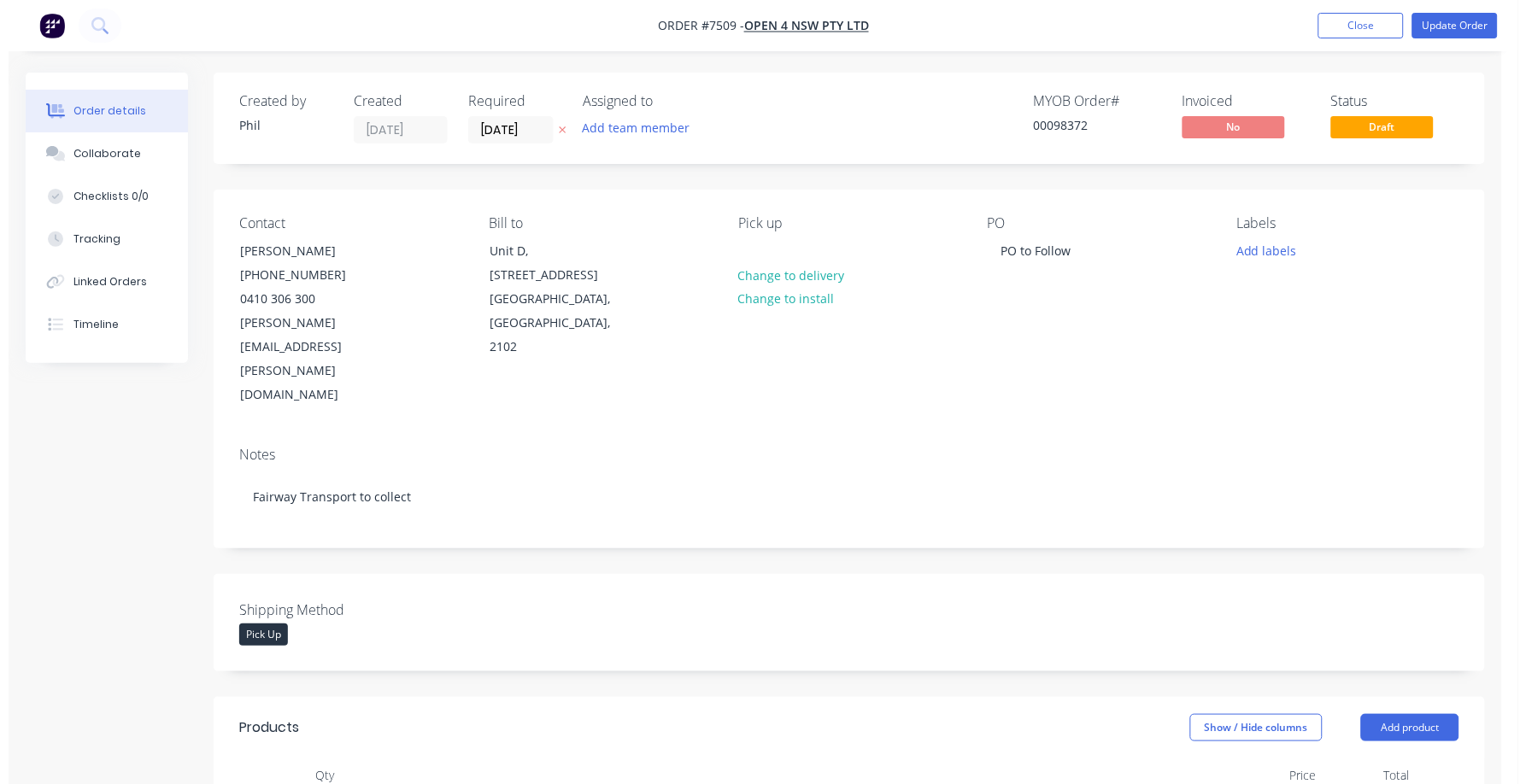
scroll to position [879, 0]
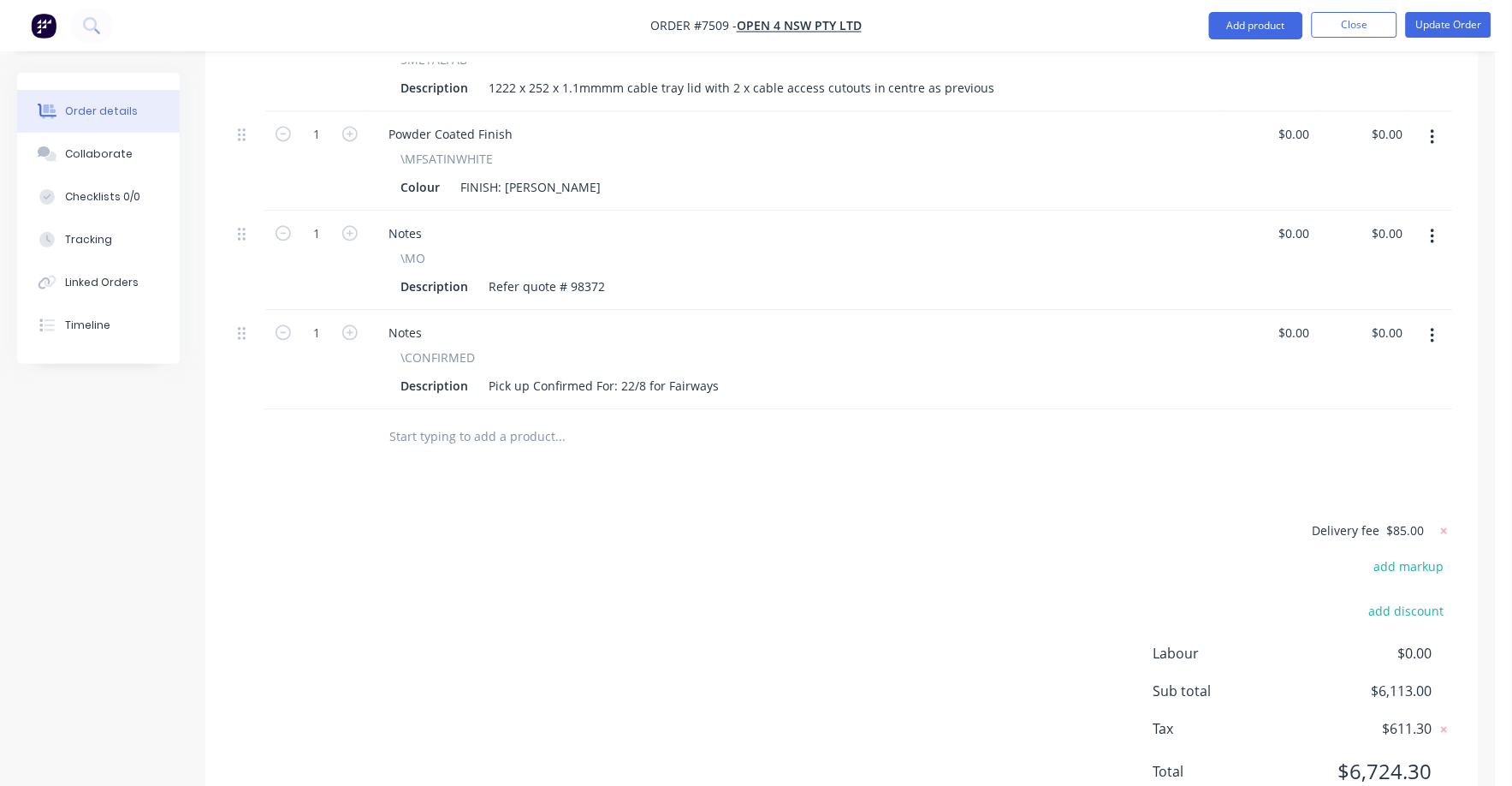
drag, startPoint x: 694, startPoint y: 404, endPoint x: 696, endPoint y: 418, distance: 14.1
click at [696, 407] on div "Products Show / Hide columns Add product Qty Price Total 160 Miscellaneous Fabr…" at bounding box center [842, 324] width 1273 height 1013
click at [1457, 15] on button "Update Order" at bounding box center [1449, 24] width 86 height 25
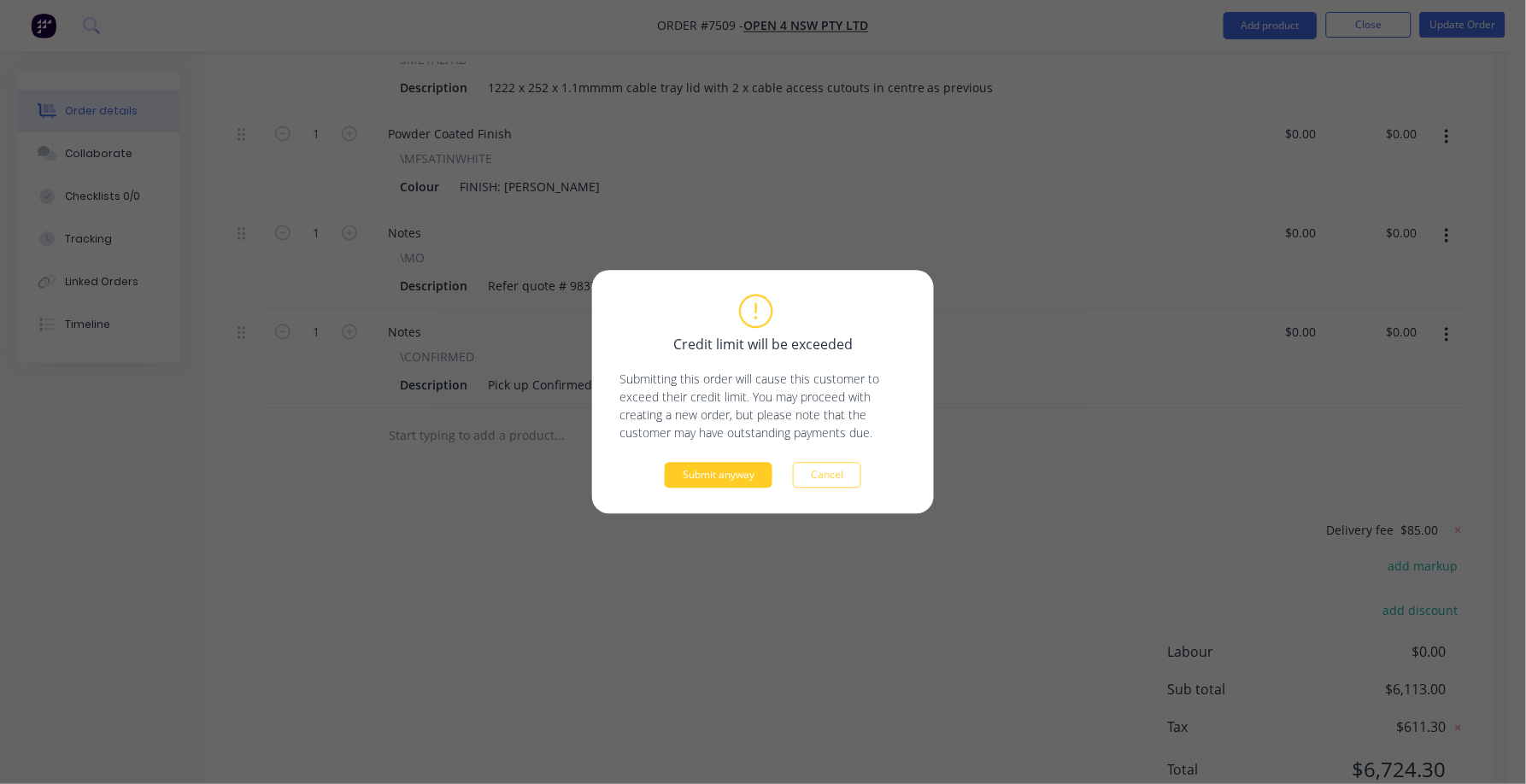
click at [702, 473] on button "Submit anyway" at bounding box center [718, 475] width 108 height 25
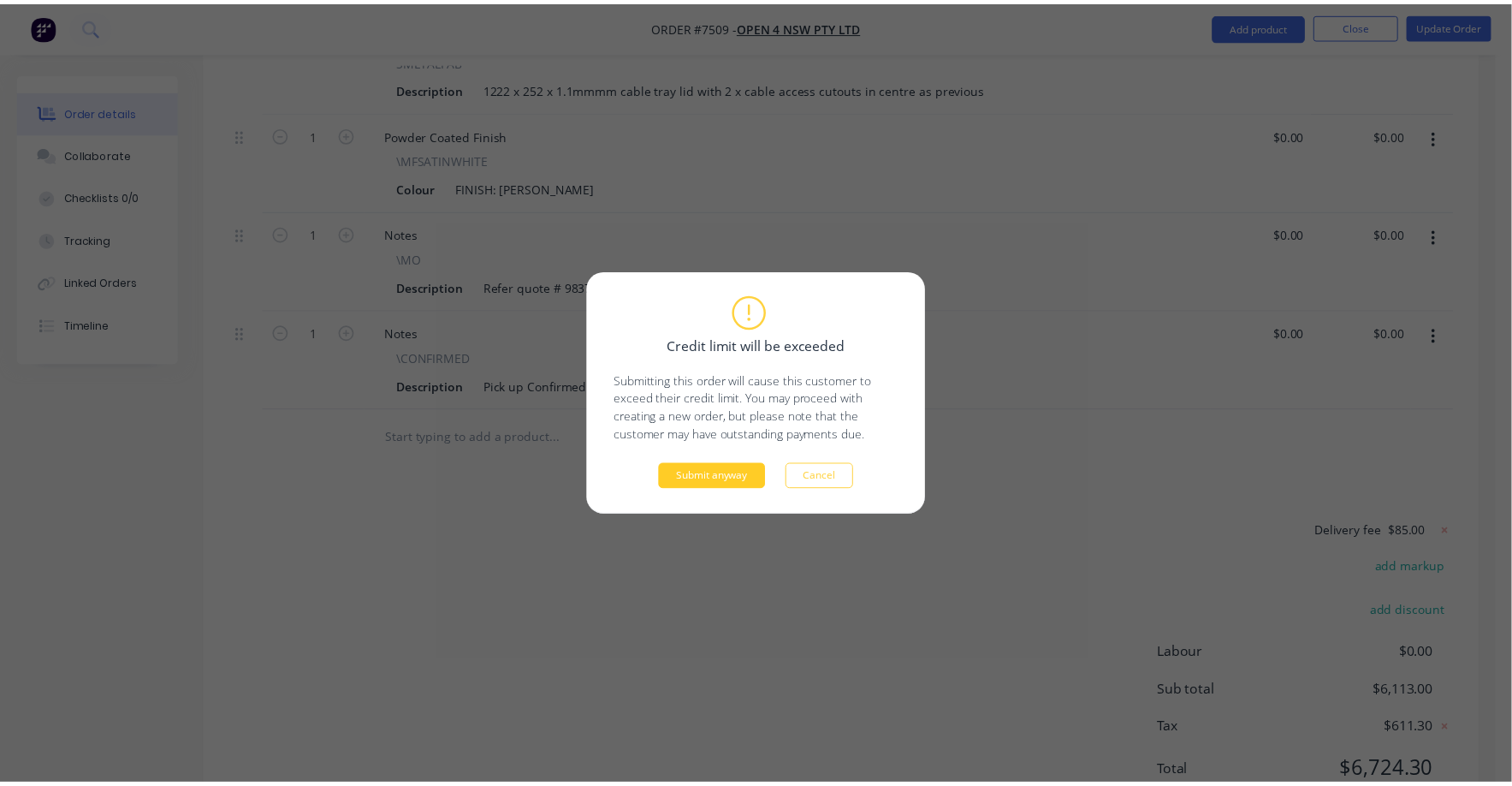
scroll to position [704, 0]
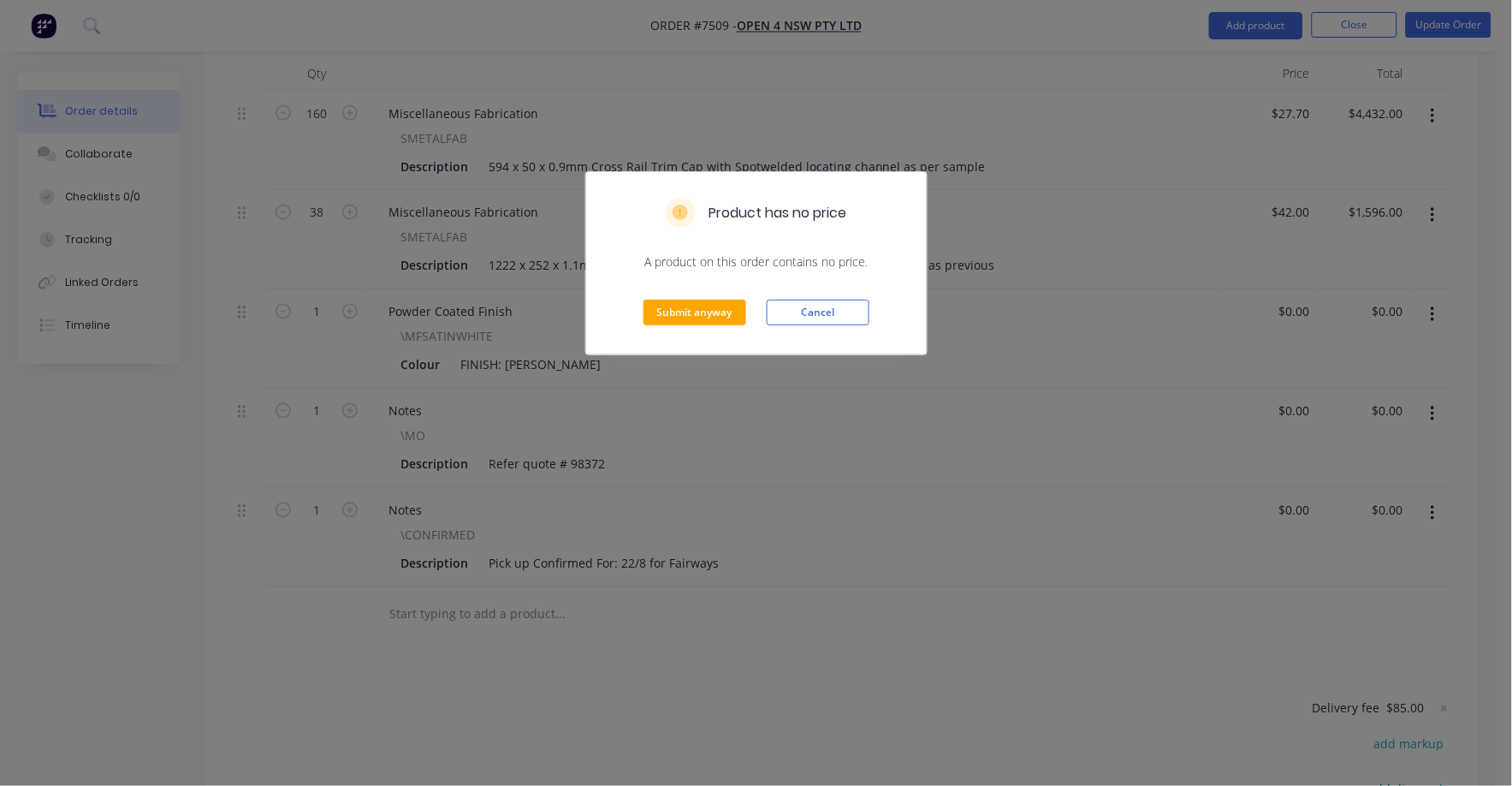
click at [796, 595] on div "Product has no price A product on this order contains no price. Submit anyway C…" at bounding box center [756, 393] width 1512 height 786
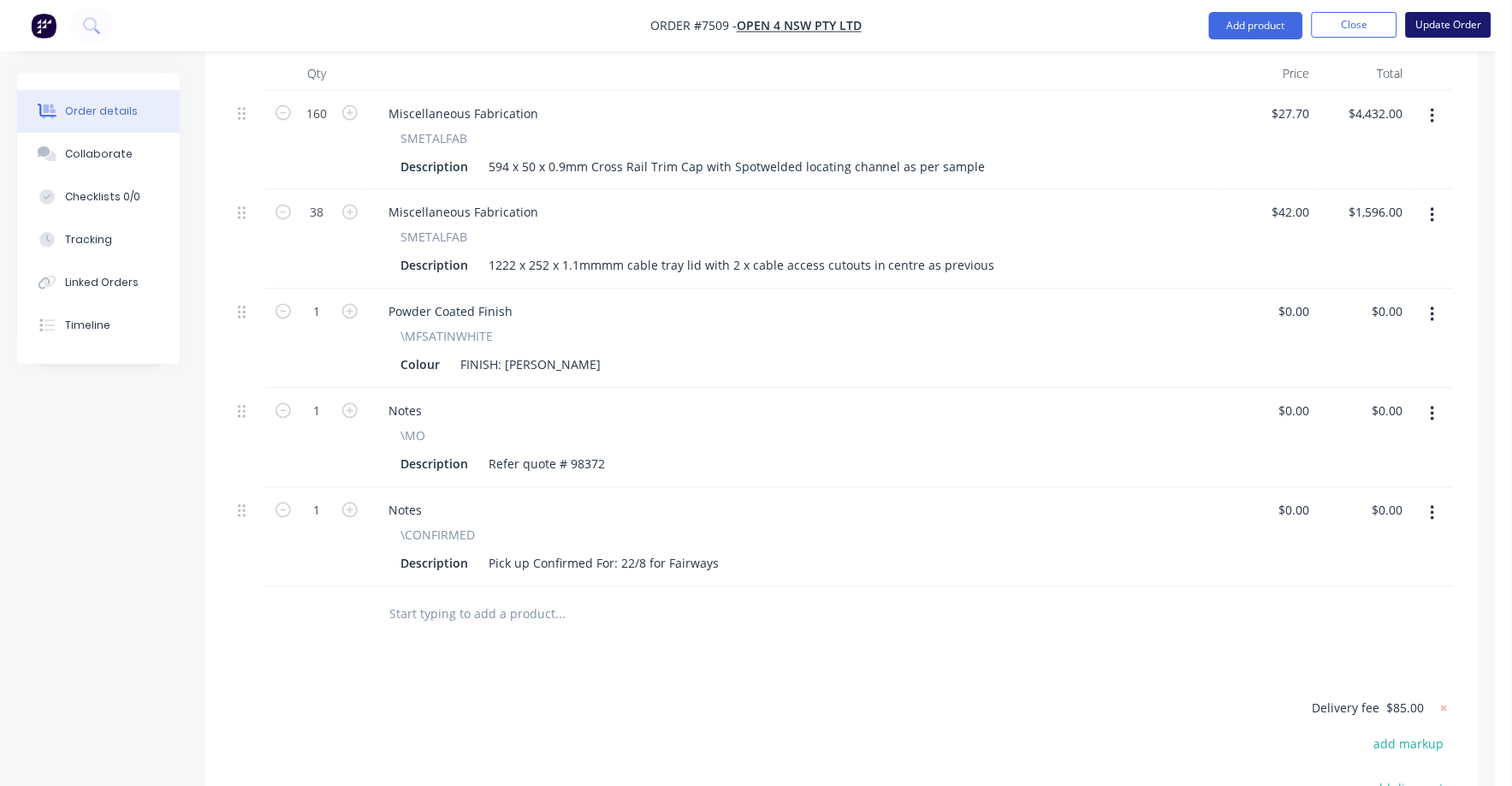
click at [1472, 11] on nav "Order #7509 - OPEN 4 NSW Pty Ltd Add product Close Update Order" at bounding box center [756, 25] width 1512 height 52
click at [1466, 17] on button "Update Order" at bounding box center [1449, 24] width 86 height 25
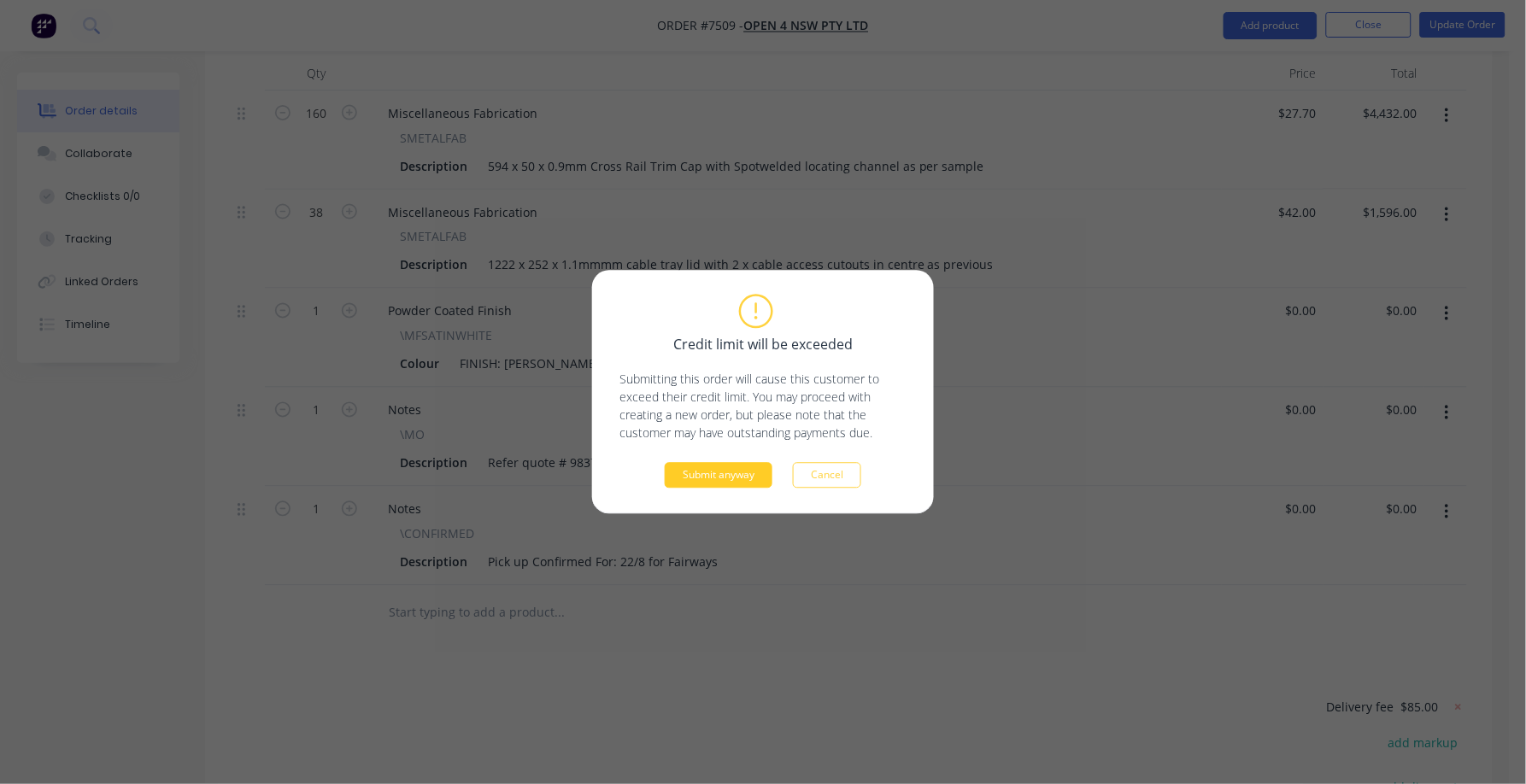
click at [726, 482] on button "Submit anyway" at bounding box center [718, 475] width 108 height 25
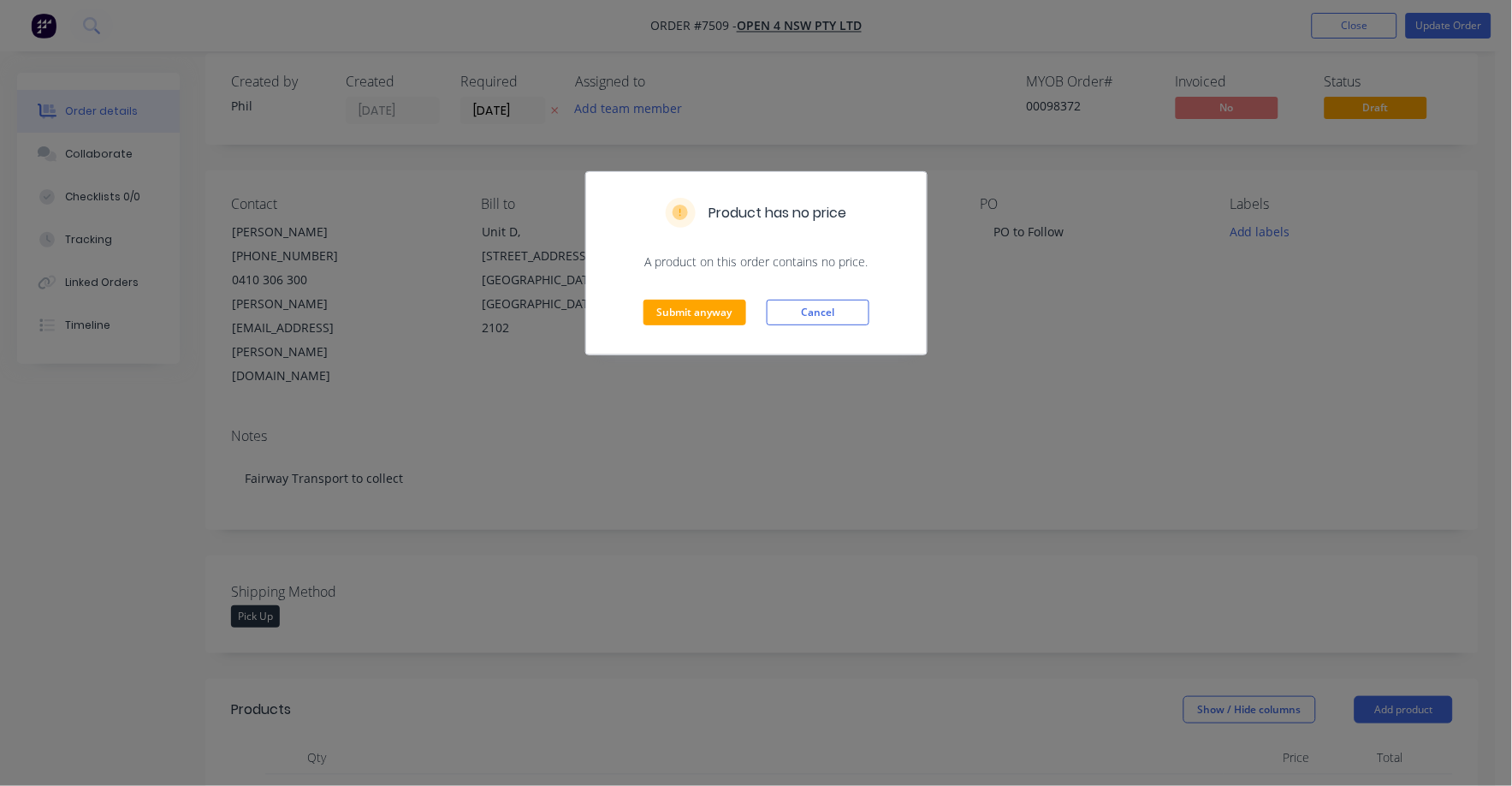
scroll to position [0, 0]
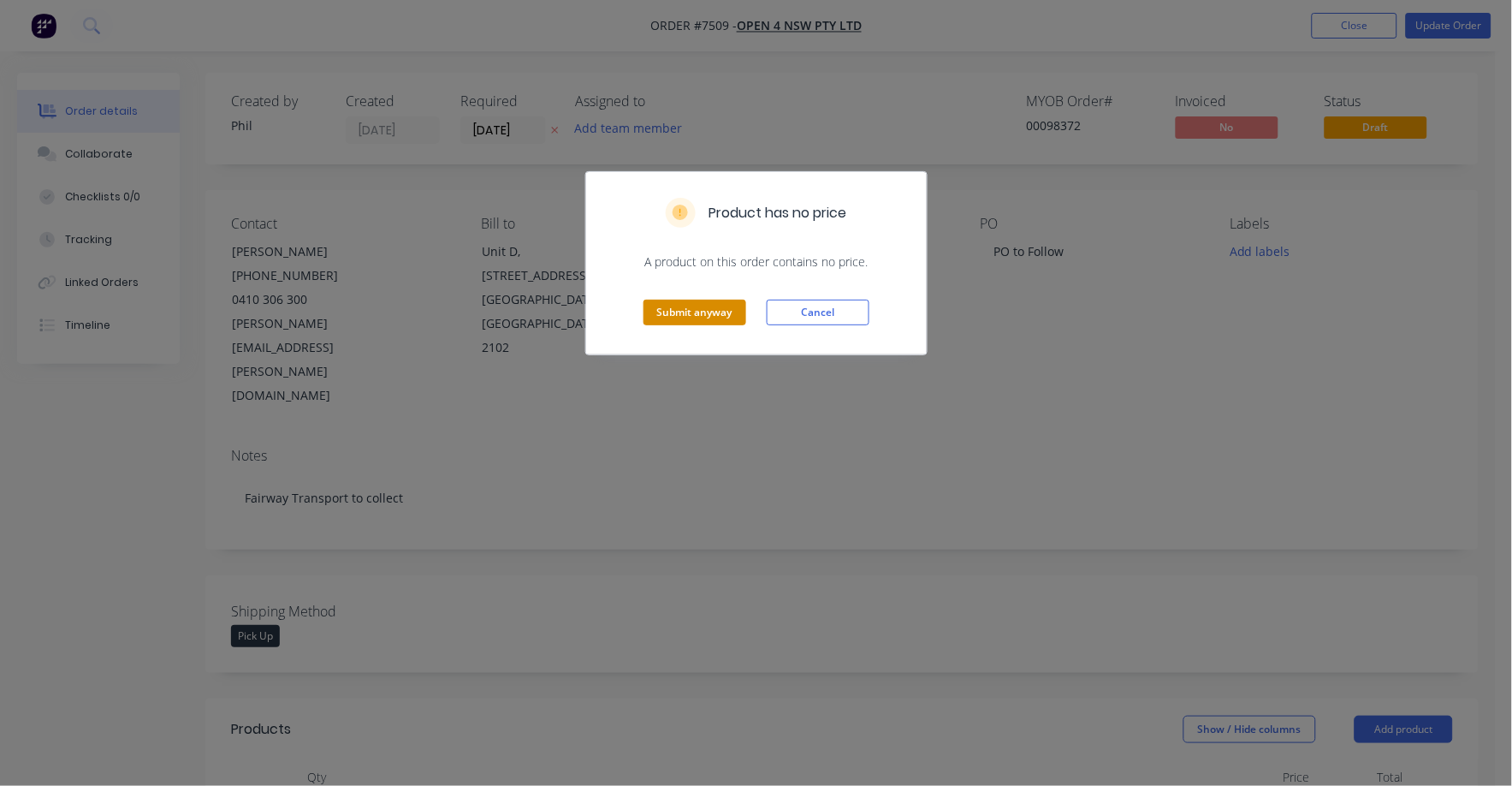
click at [710, 313] on button "Submit anyway" at bounding box center [694, 313] width 102 height 25
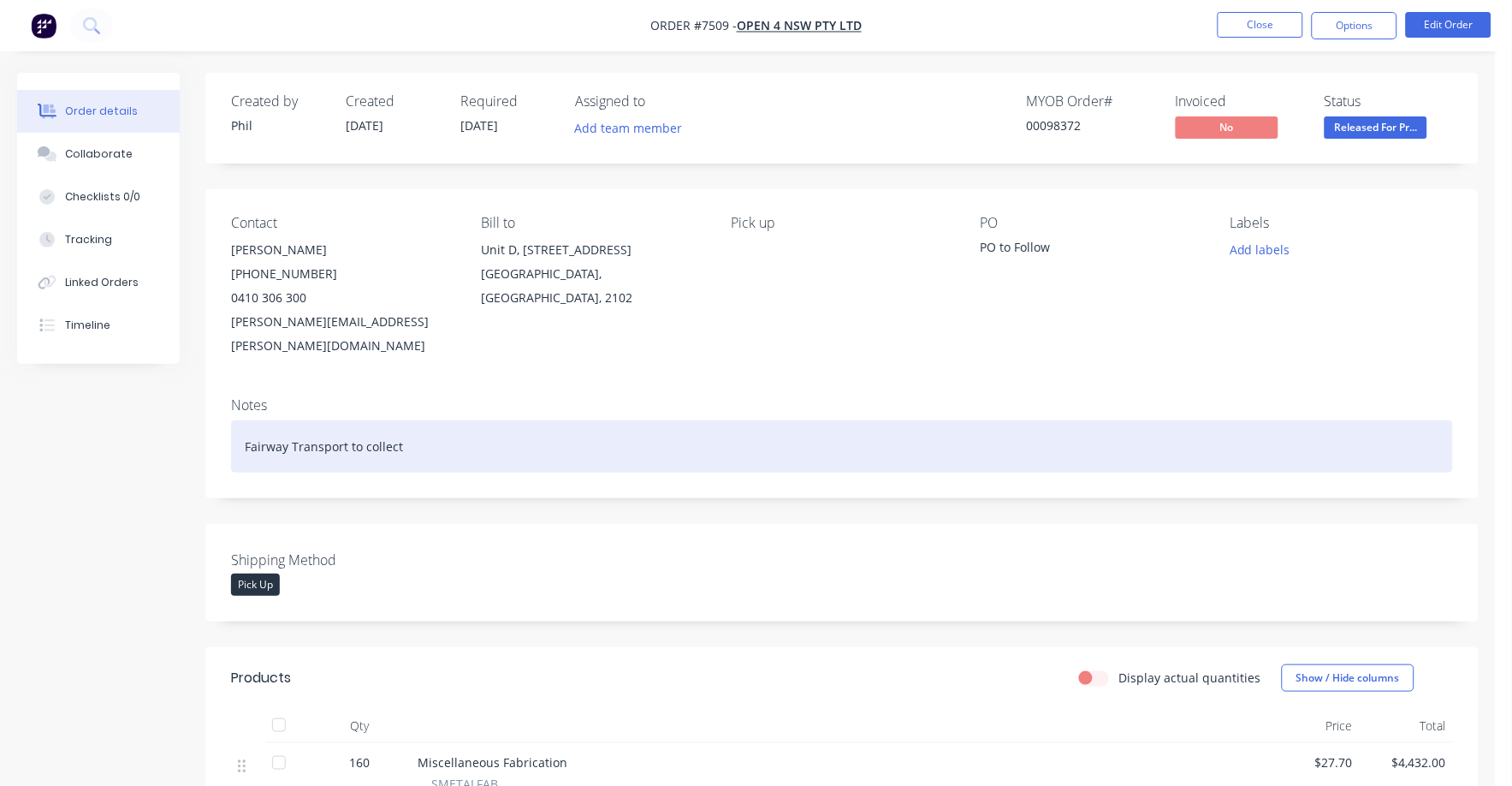
click at [413, 421] on div "Fairway Transport to collect" at bounding box center [841, 447] width 1222 height 53
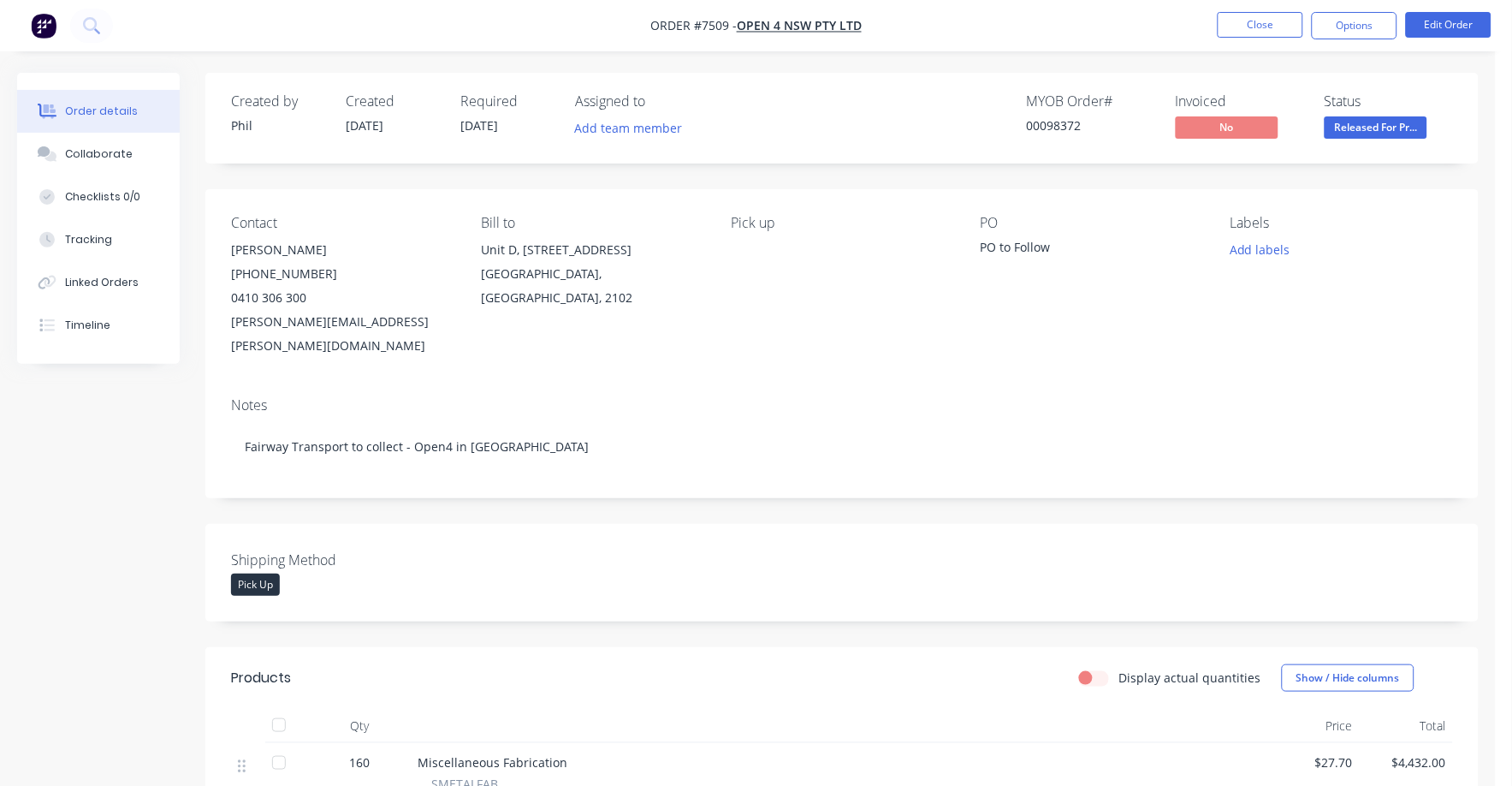
click at [504, 478] on div "Created by [PERSON_NAME] Created [DATE] Required [DATE] Assigned to Add team me…" at bounding box center [842, 779] width 1273 height 1412
click at [550, 524] on div "Shipping Method Pick Up" at bounding box center [842, 573] width 1273 height 97
click at [1258, 24] on button "Close" at bounding box center [1261, 24] width 86 height 25
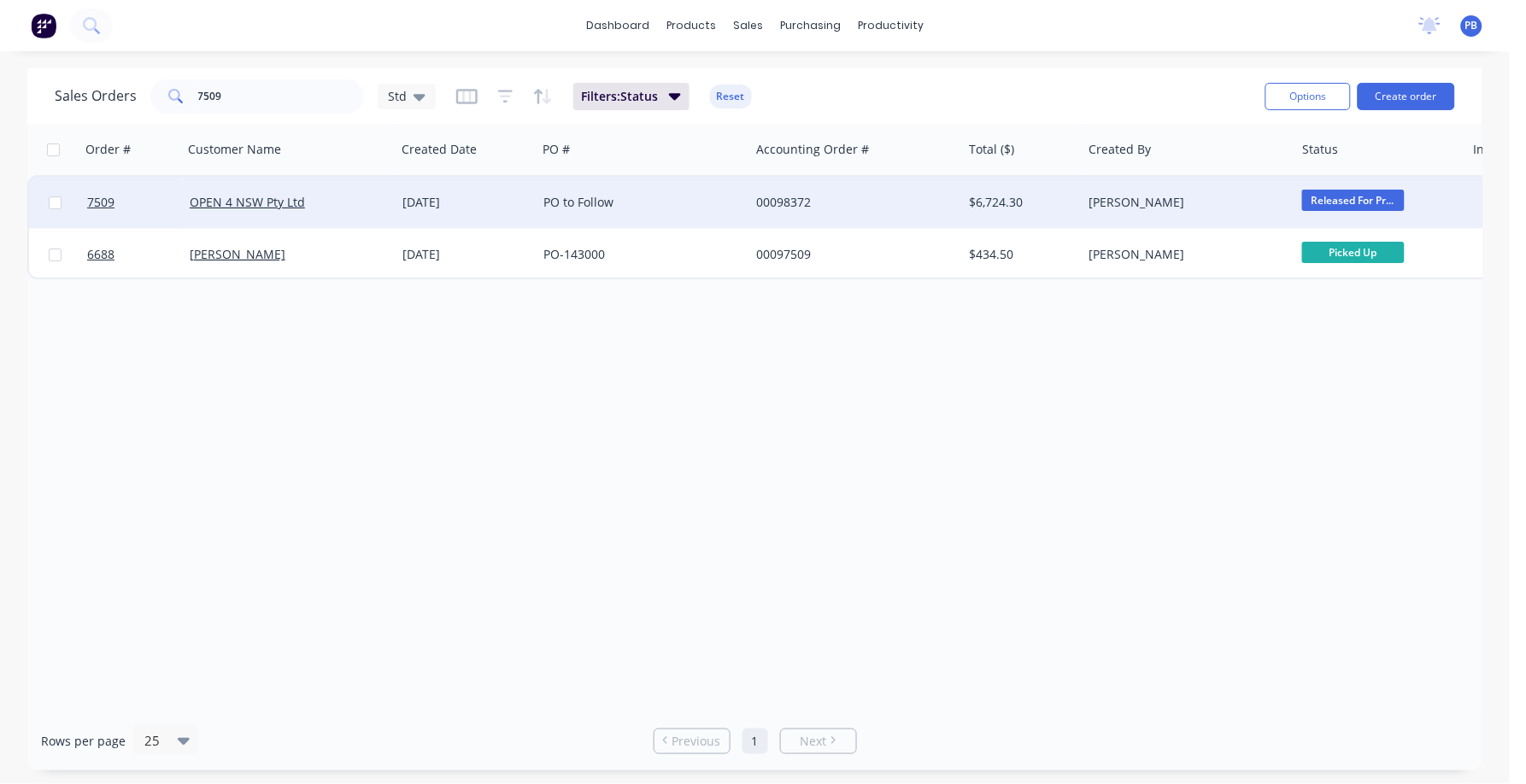
click at [806, 198] on div "00098372" at bounding box center [850, 203] width 190 height 17
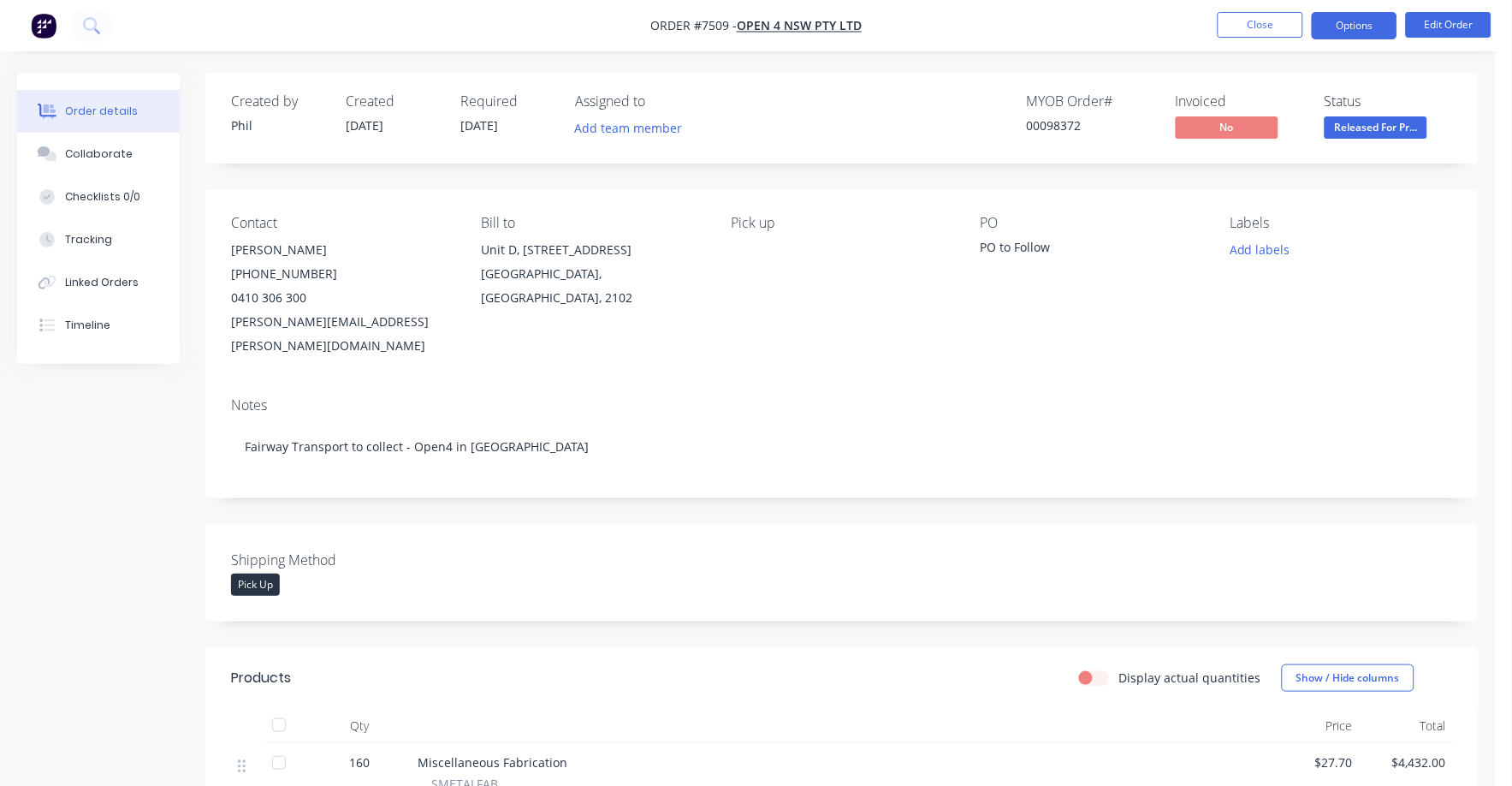
click at [1365, 23] on button "Options" at bounding box center [1355, 25] width 86 height 27
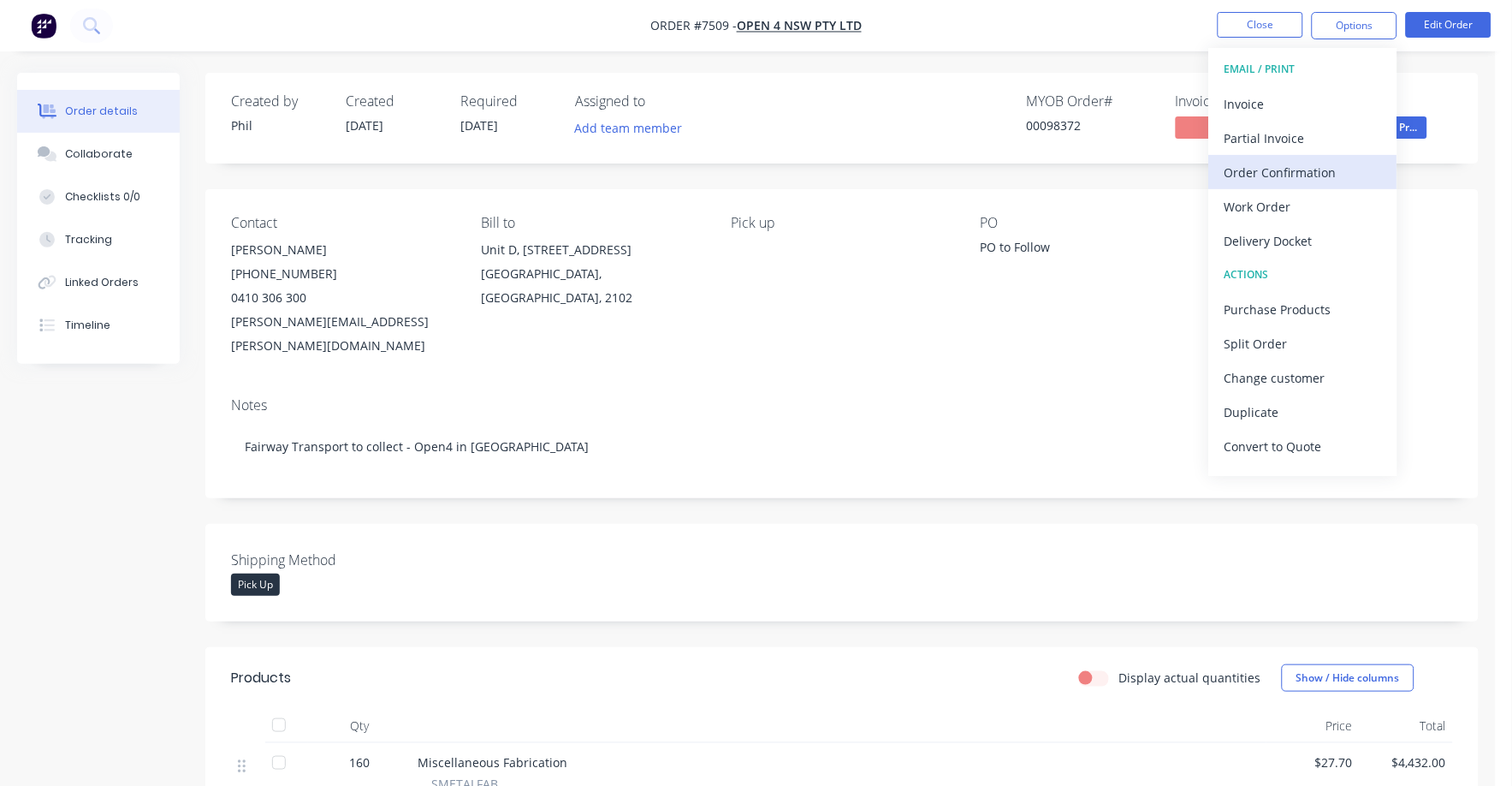
click at [1290, 164] on div "Order Confirmation" at bounding box center [1304, 171] width 158 height 24
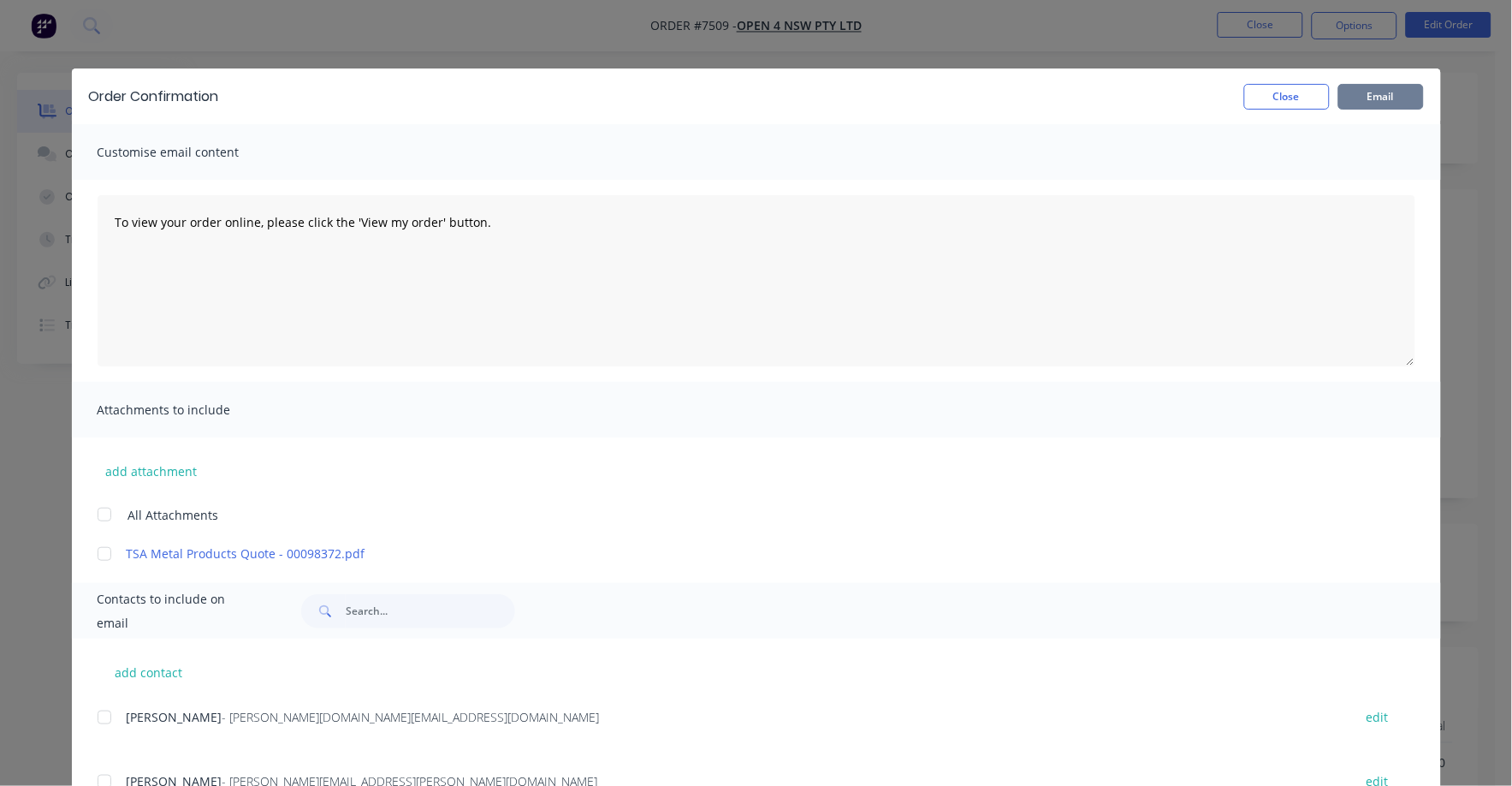
click at [1375, 94] on button "Email" at bounding box center [1382, 96] width 86 height 25
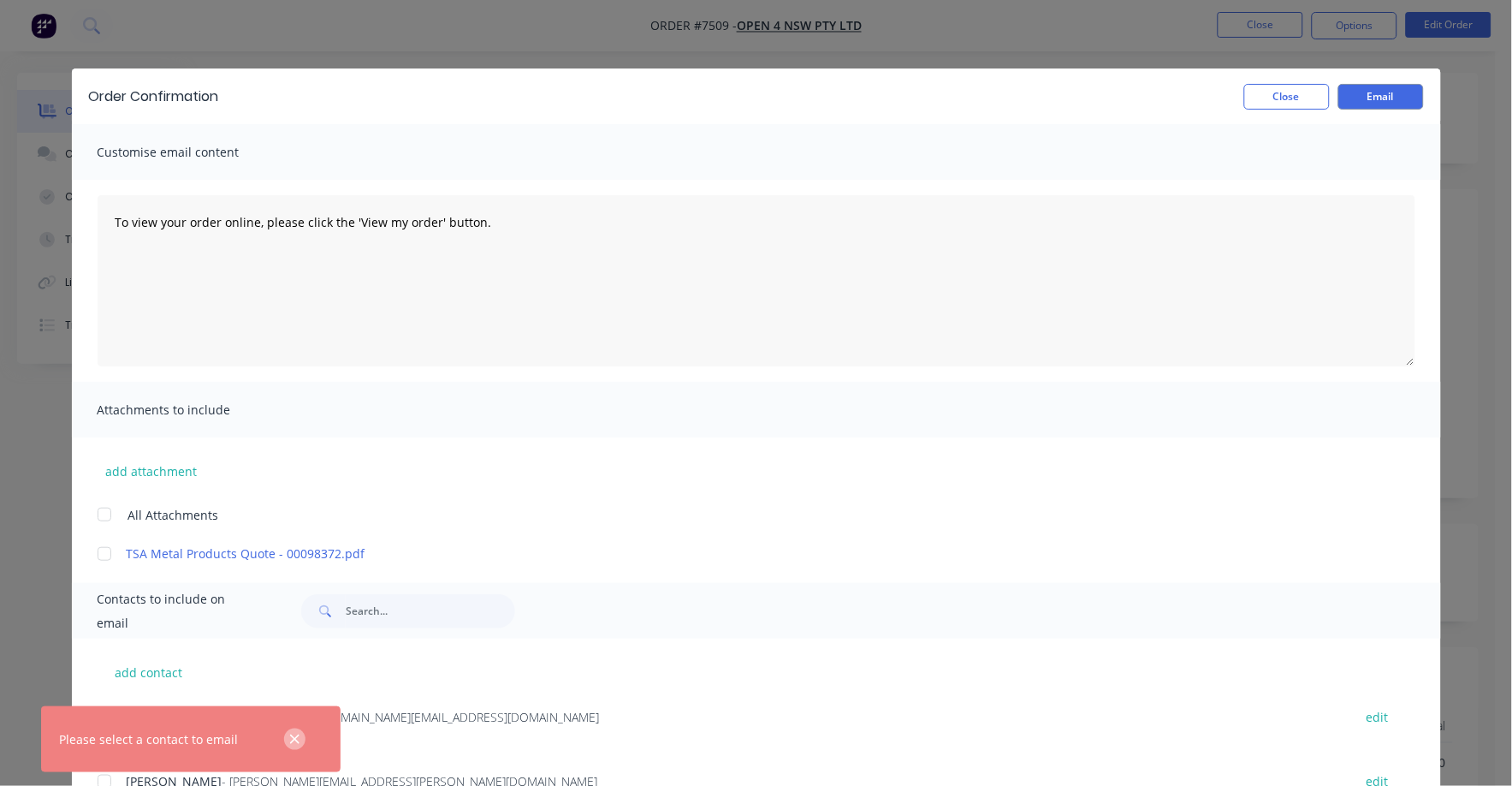
click at [301, 739] on button "button" at bounding box center [295, 739] width 21 height 21
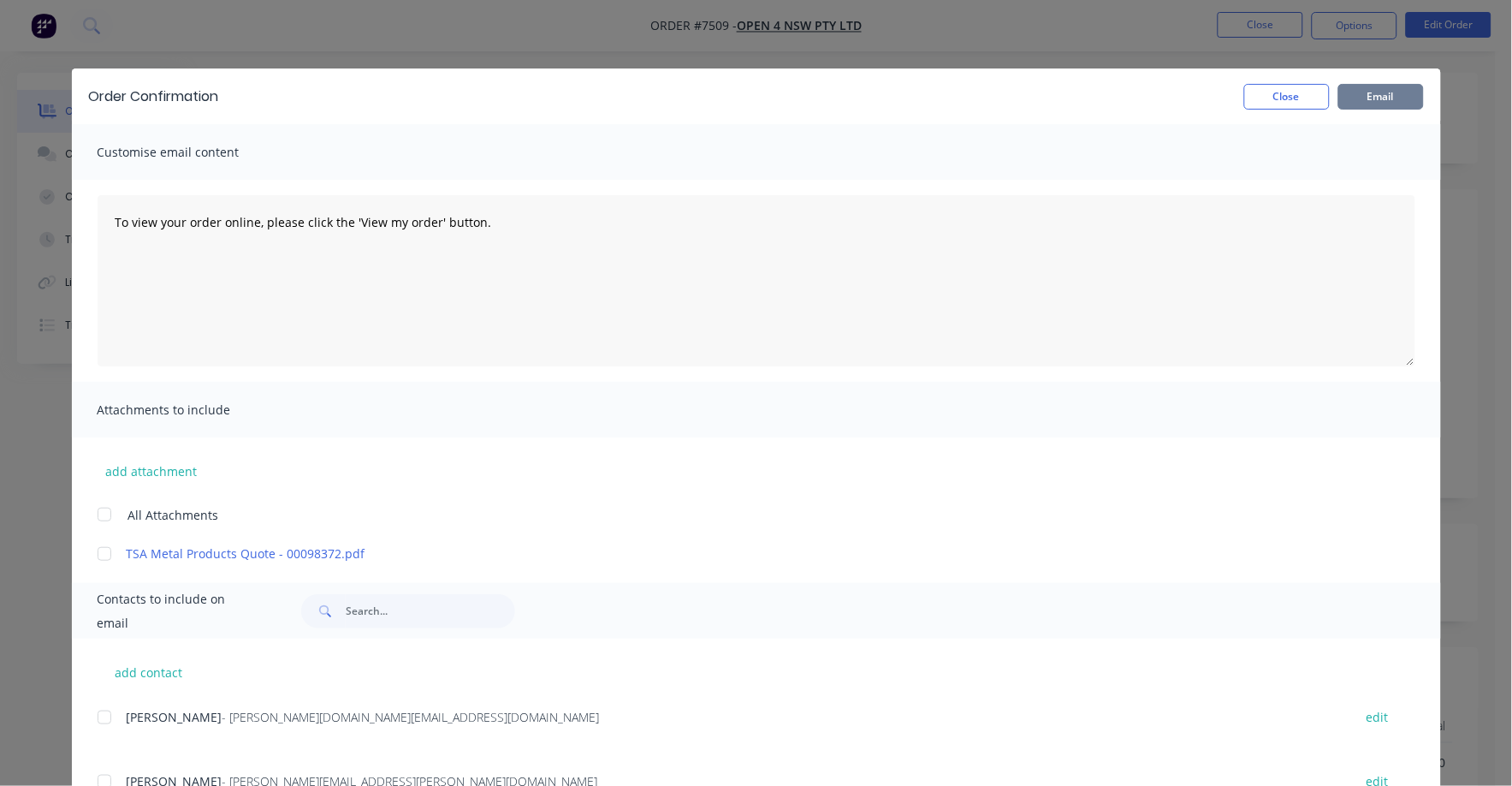
click at [1376, 92] on button "Email" at bounding box center [1382, 96] width 86 height 25
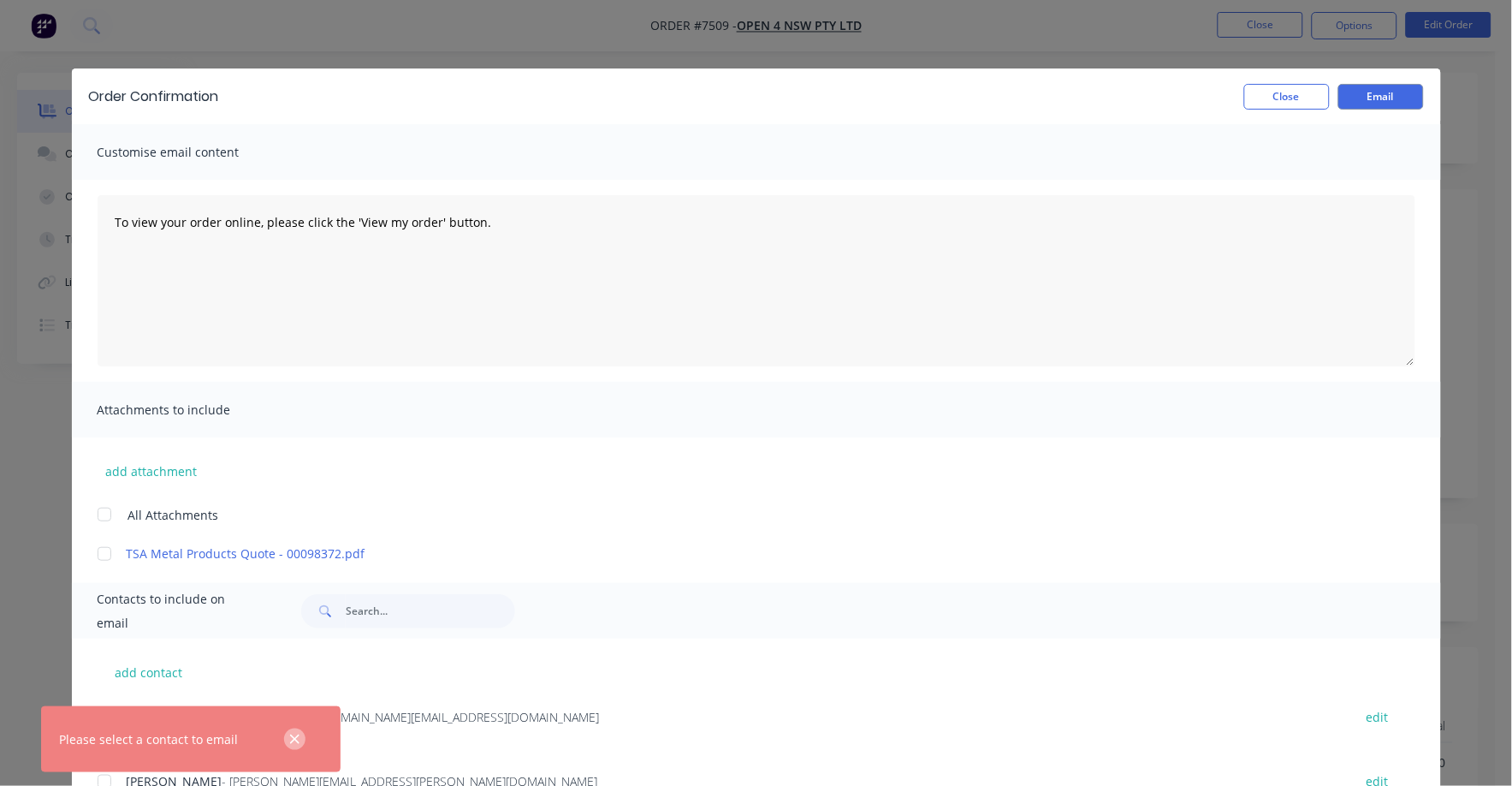
click at [285, 739] on button "button" at bounding box center [295, 739] width 21 height 21
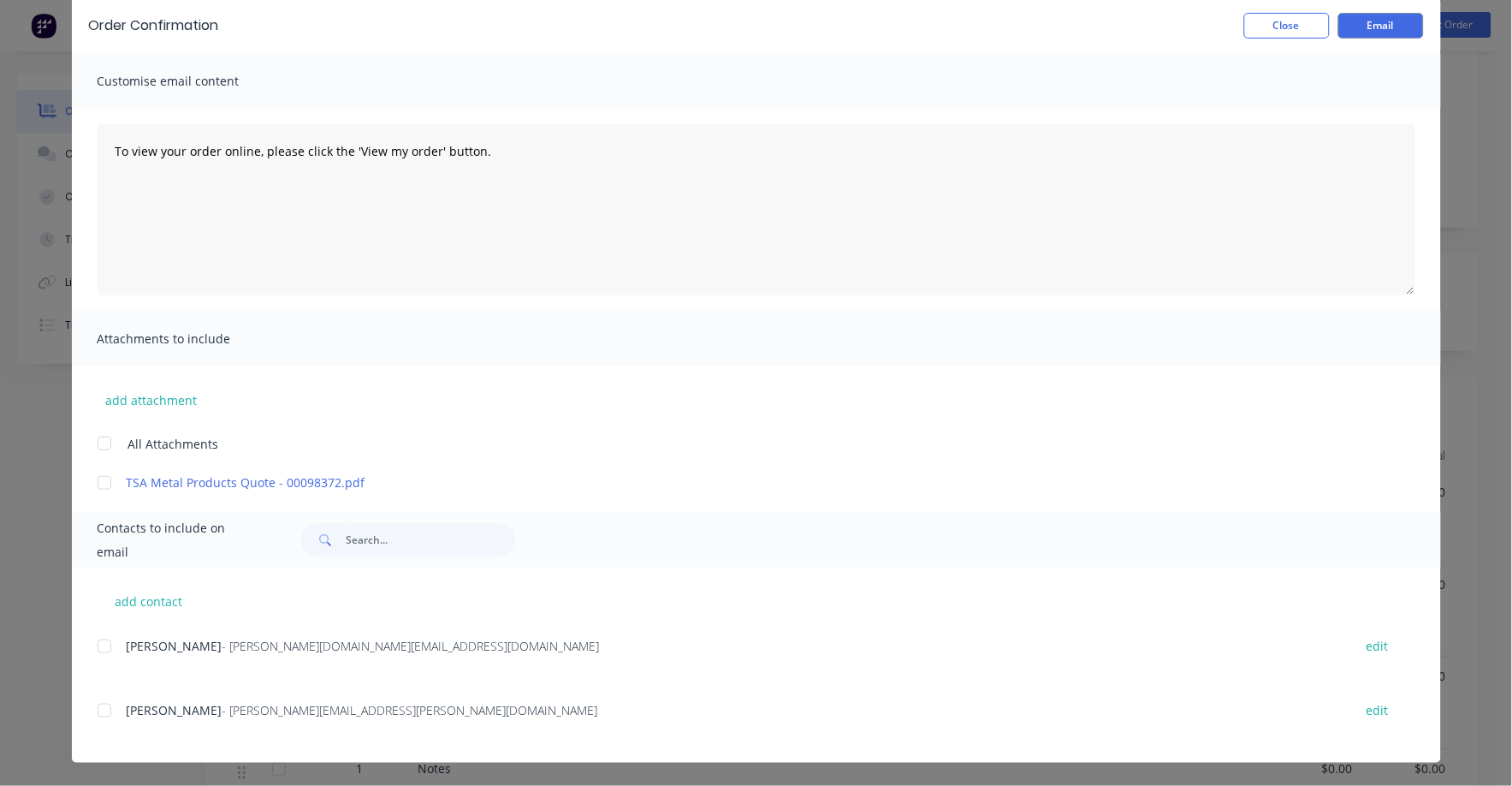
scroll to position [321, 0]
click at [1263, 26] on button "Close" at bounding box center [1287, 25] width 86 height 25
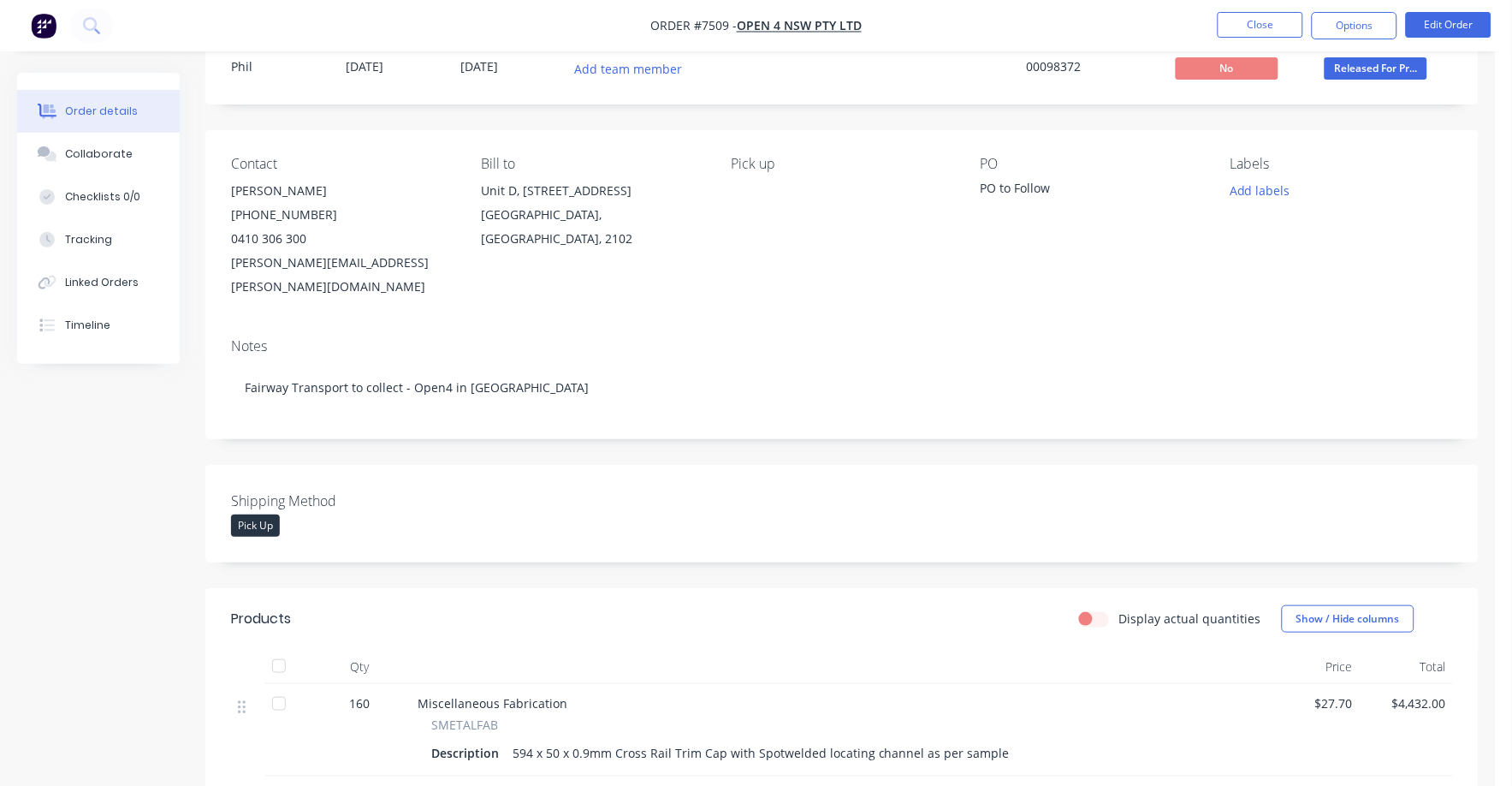
scroll to position [0, 0]
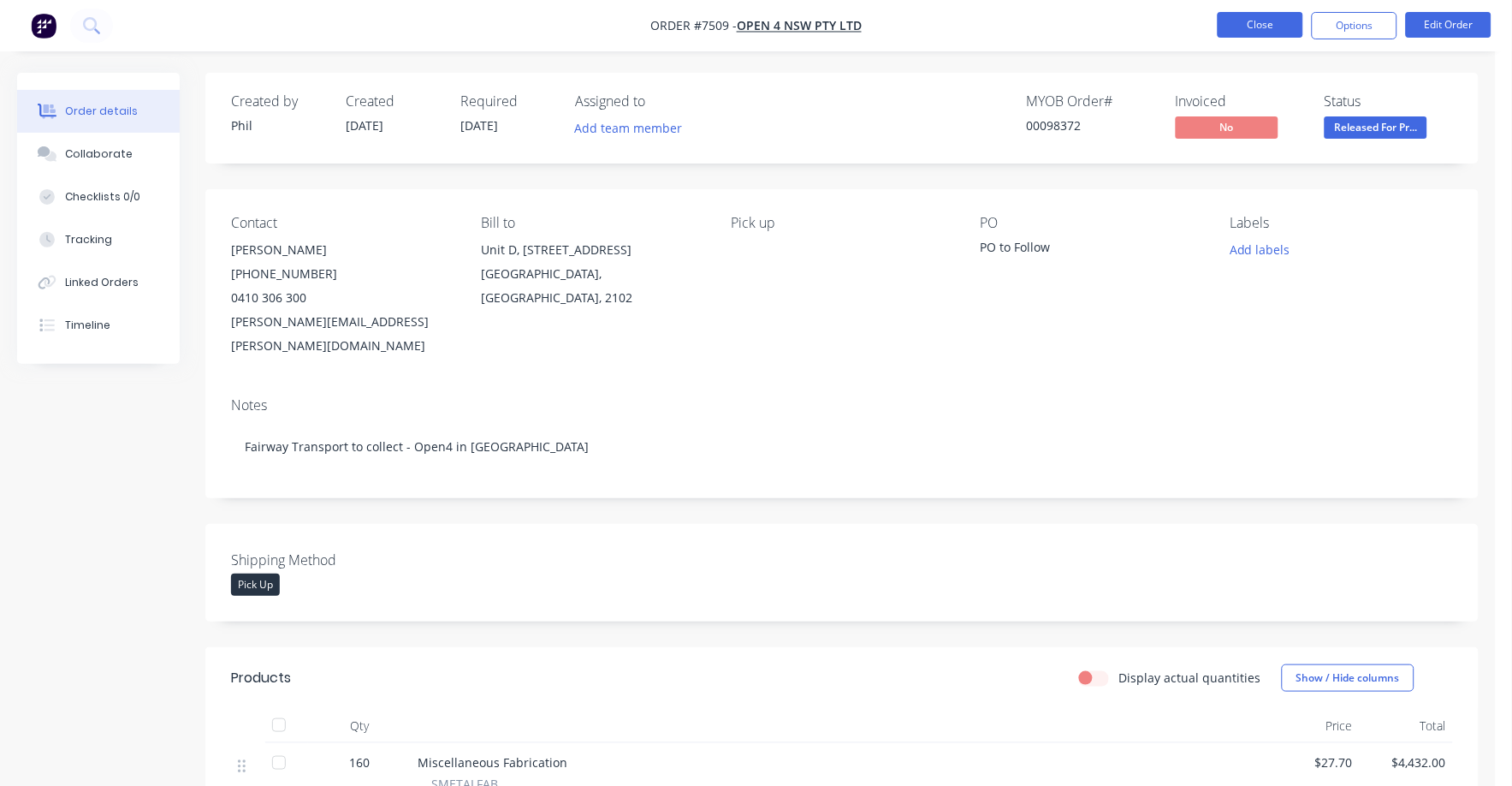
click at [1260, 21] on button "Close" at bounding box center [1261, 24] width 86 height 25
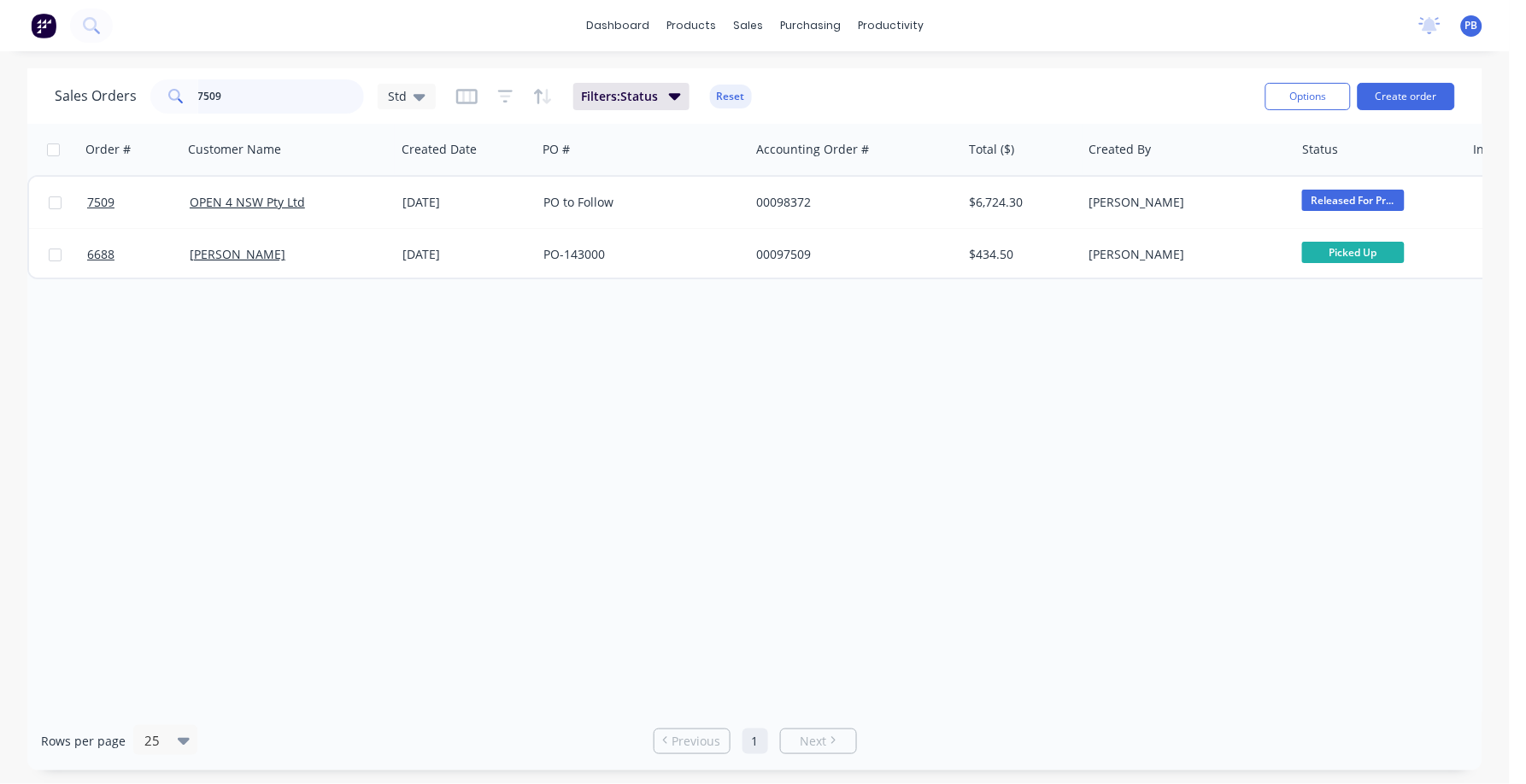
click at [252, 100] on input "7509" at bounding box center [281, 96] width 166 height 34
click at [251, 98] on input "7509" at bounding box center [281, 96] width 166 height 34
click at [253, 98] on input "7509" at bounding box center [281, 96] width 166 height 34
type input "98497"
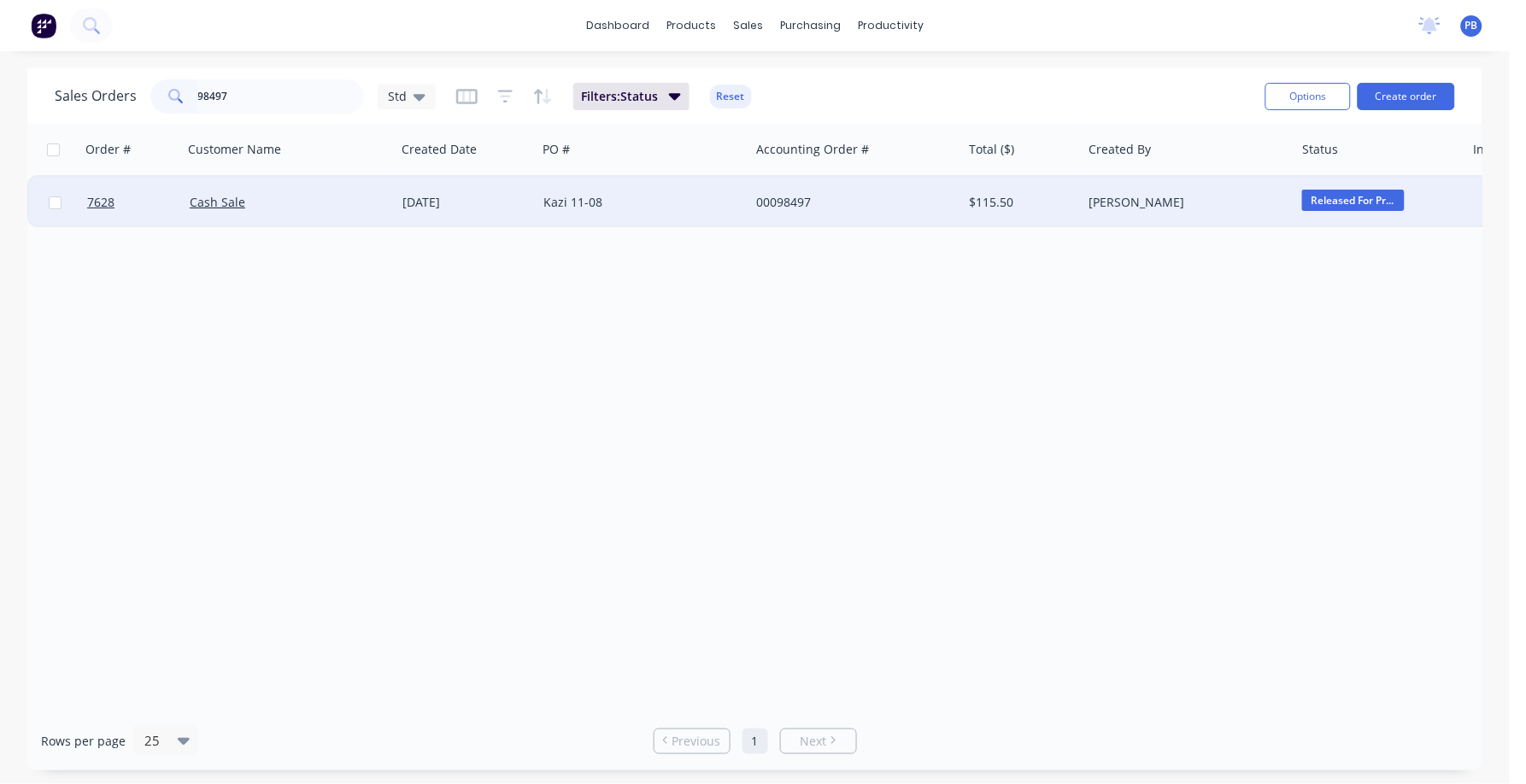
click at [776, 200] on div "00098497" at bounding box center [850, 203] width 190 height 17
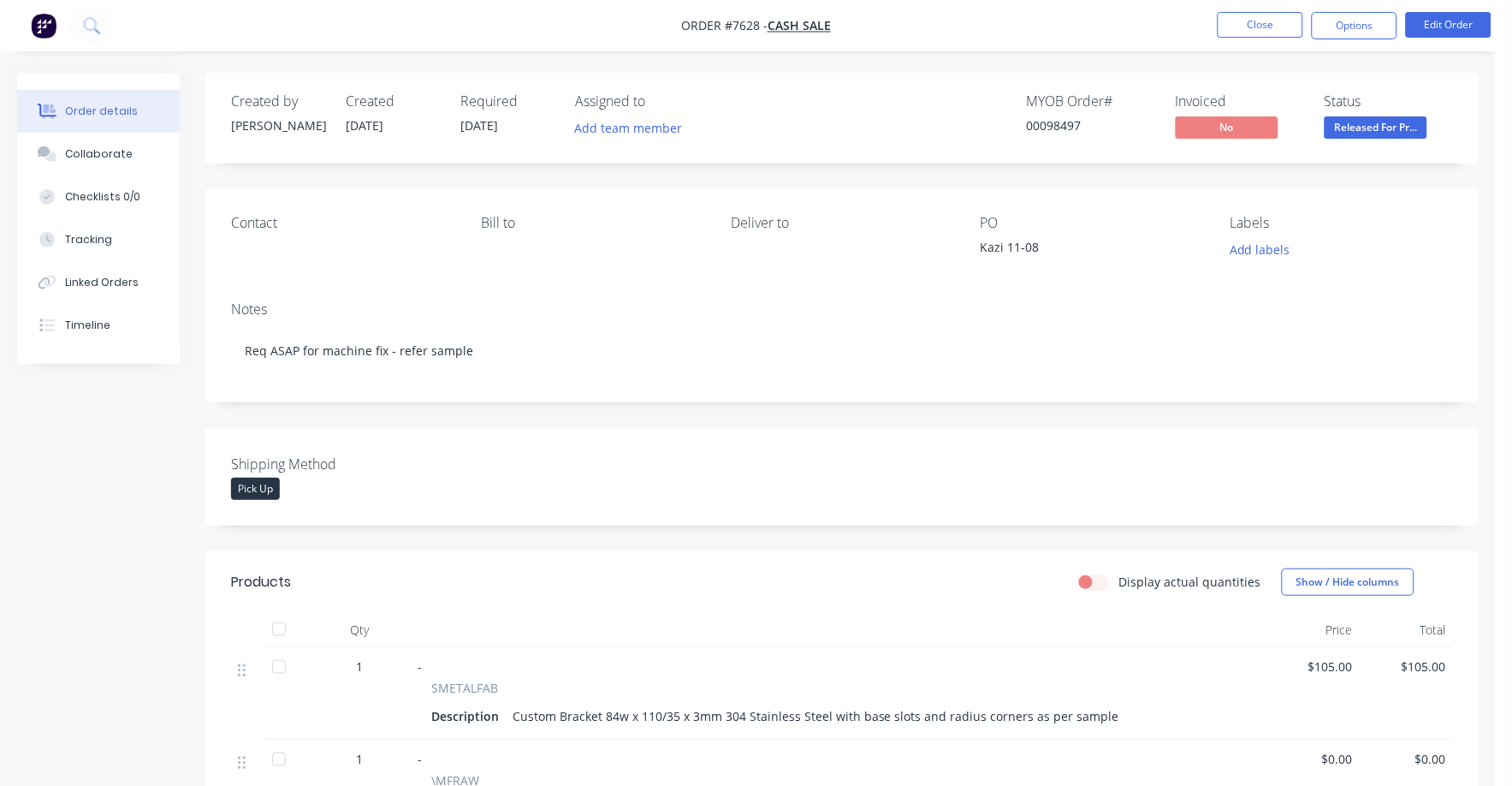
click at [1386, 111] on div "Released For Production" at bounding box center [1377, 99] width 129 height 33
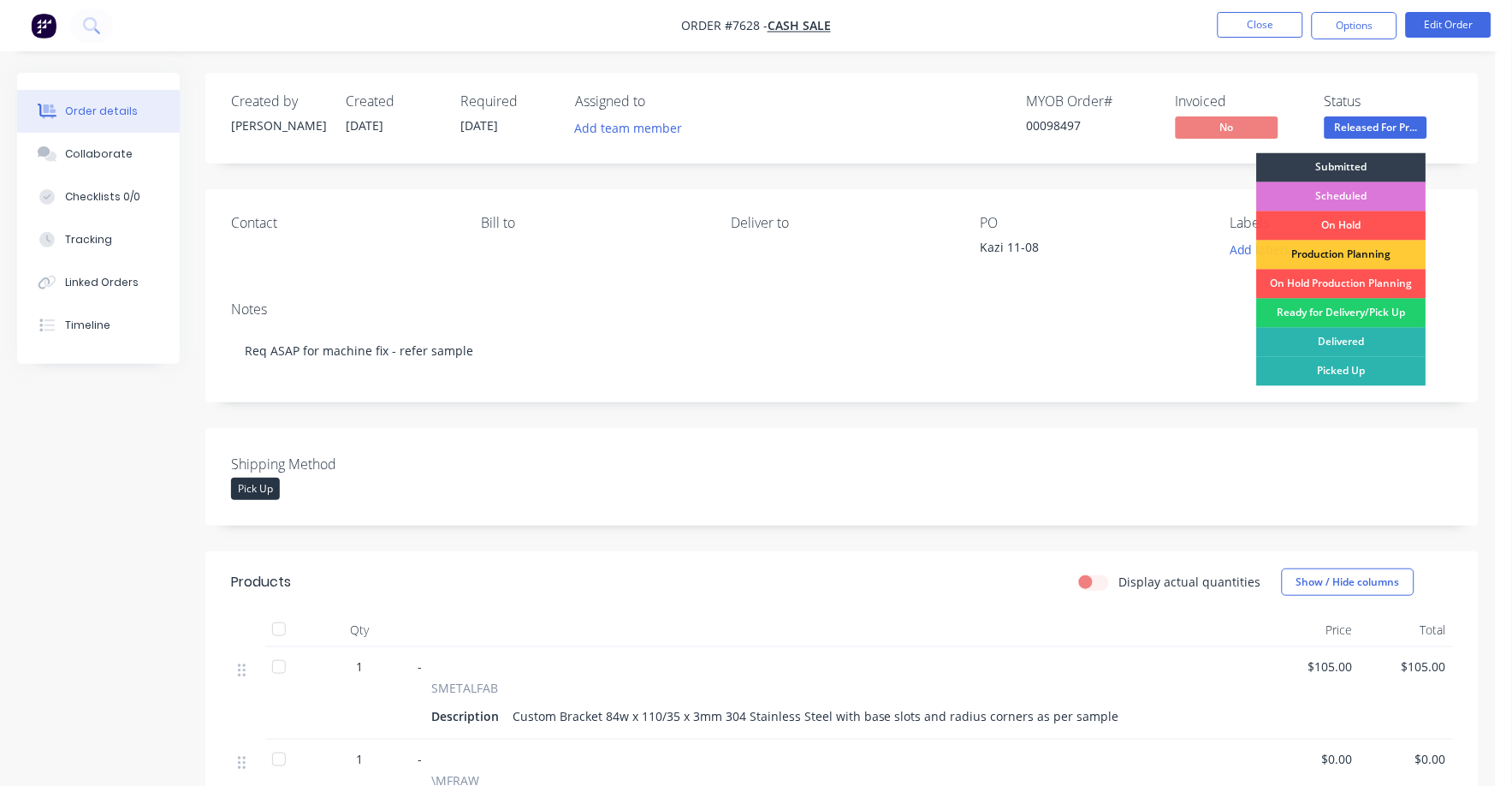
click at [1387, 124] on span "Released For Pr..." at bounding box center [1376, 128] width 102 height 21
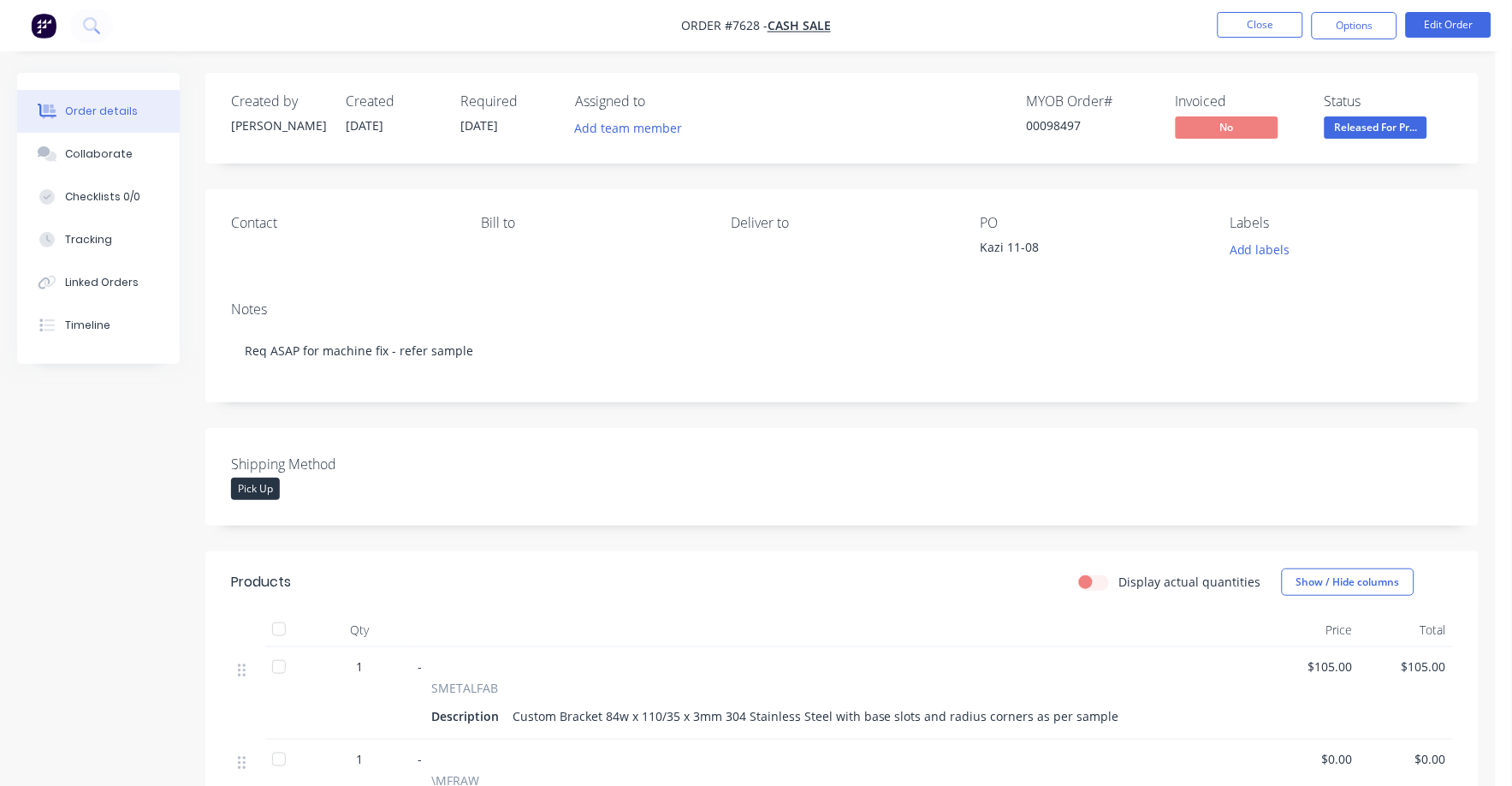
click at [1398, 130] on span "Released For Pr..." at bounding box center [1376, 128] width 102 height 21
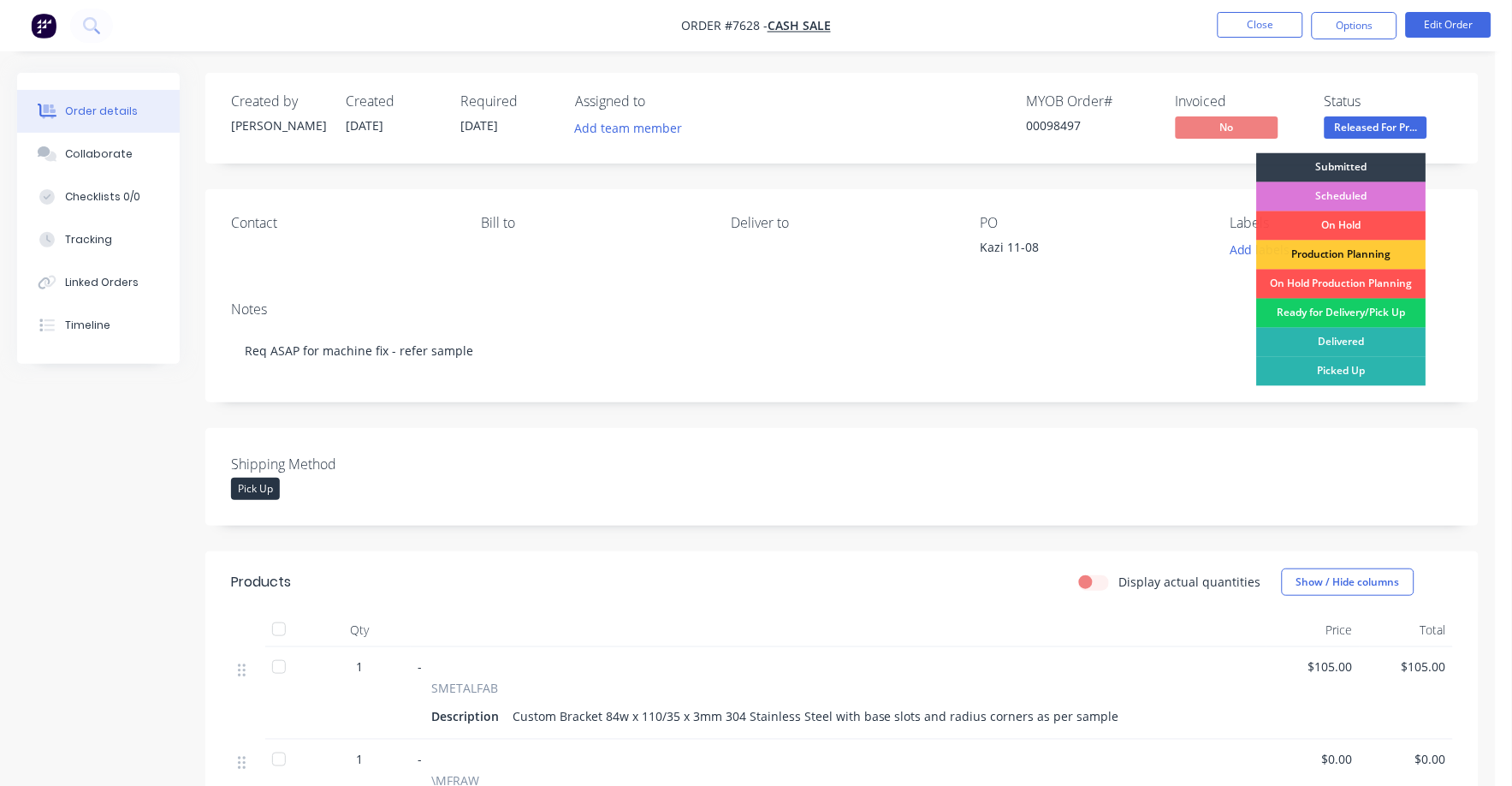
click at [1384, 304] on div "Ready for Delivery/Pick Up" at bounding box center [1342, 314] width 169 height 29
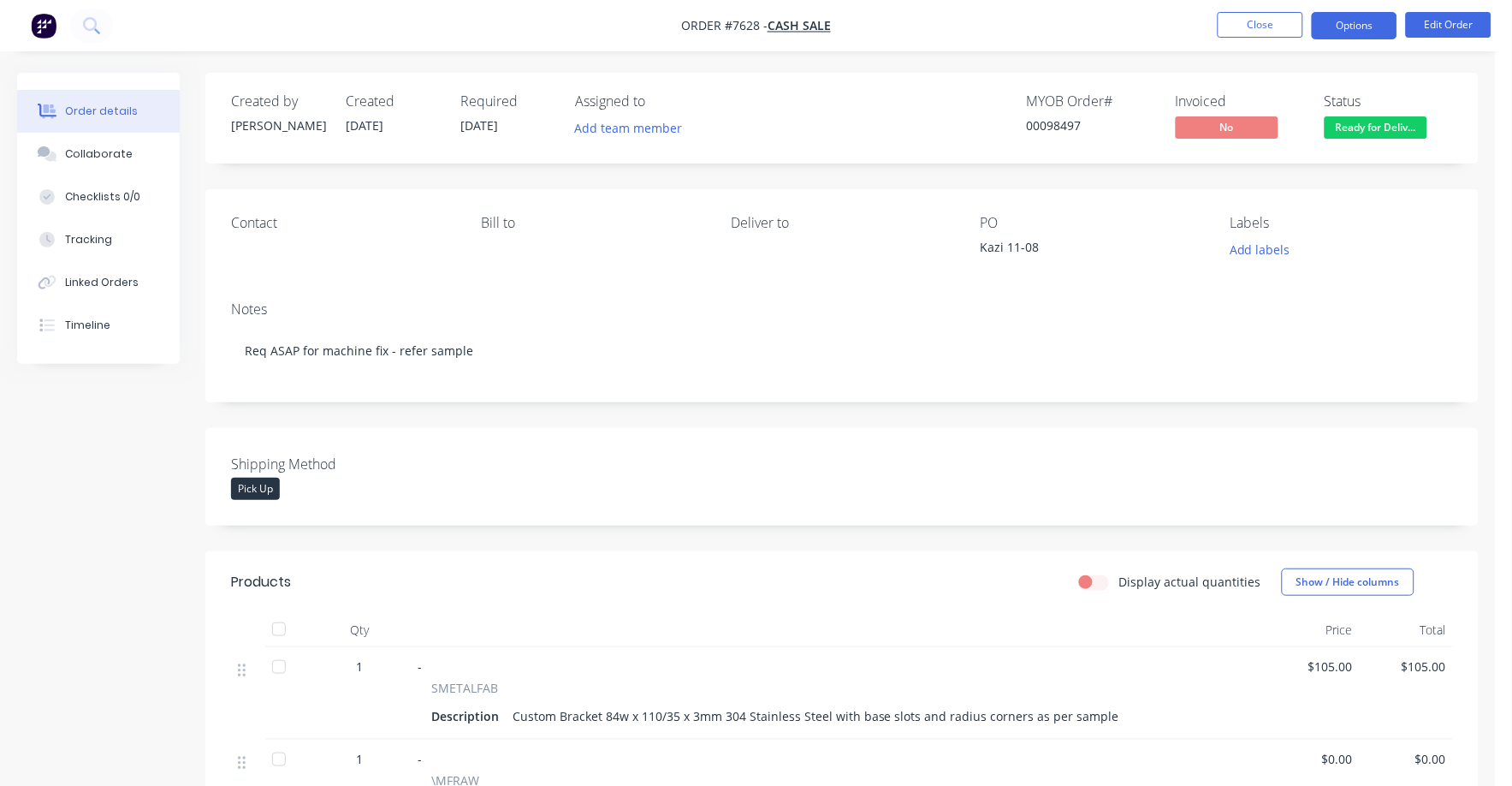
click at [1362, 17] on button "Options" at bounding box center [1355, 25] width 86 height 27
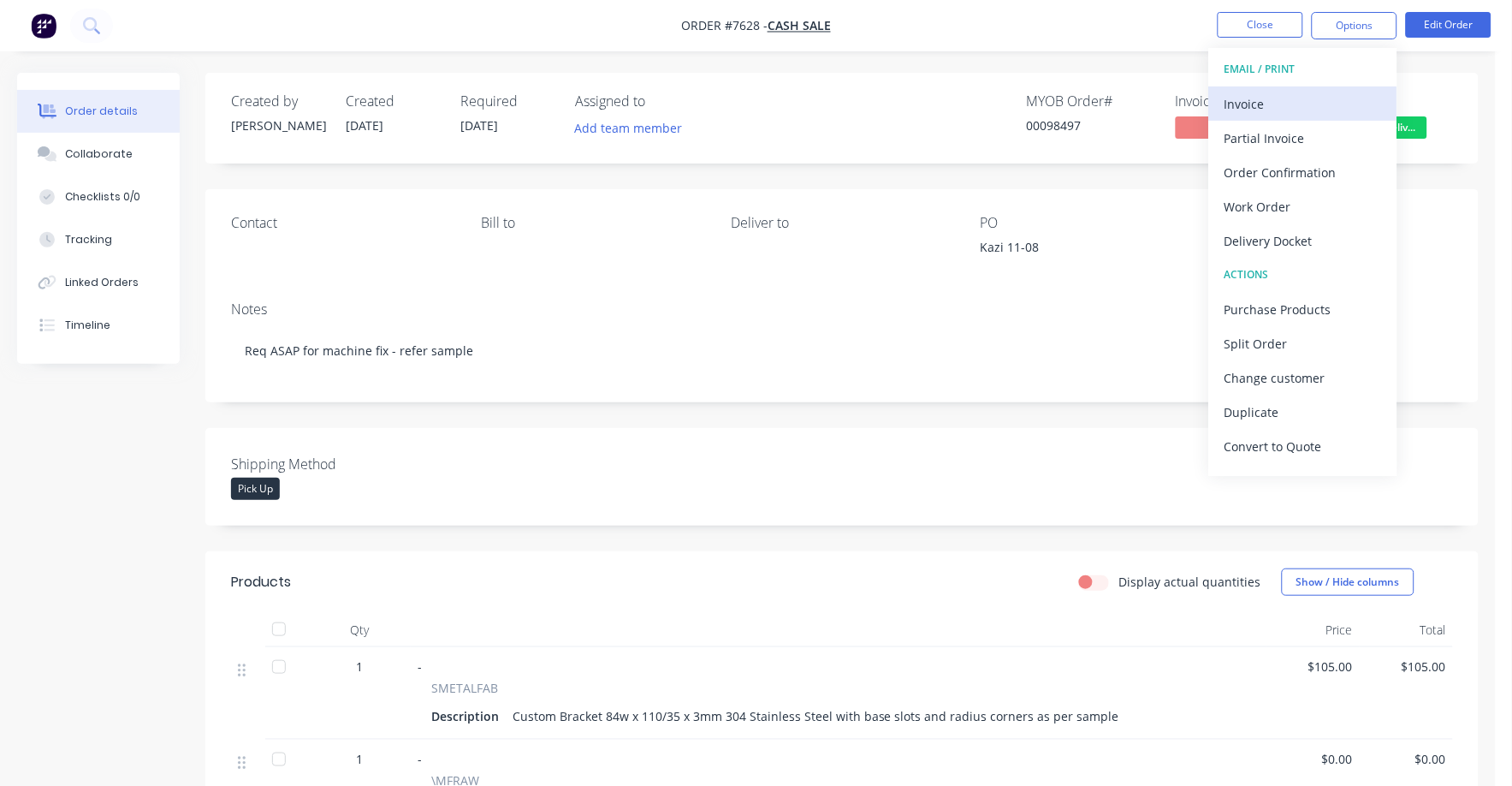
click at [1254, 103] on div "Invoice" at bounding box center [1304, 103] width 158 height 24
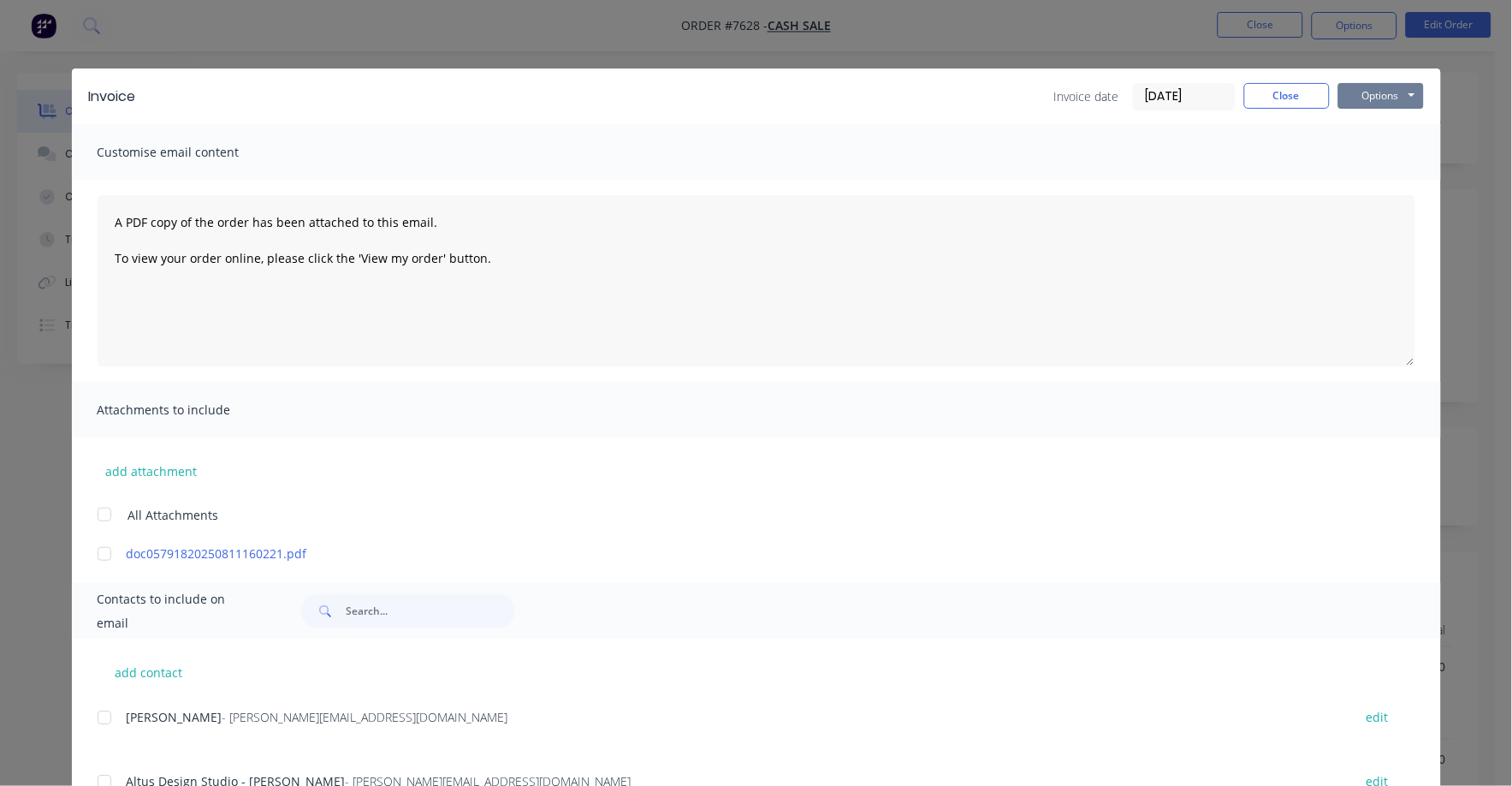
drag, startPoint x: 1358, startPoint y: 95, endPoint x: 1361, endPoint y: 110, distance: 15.3
click at [1358, 96] on button "Options" at bounding box center [1382, 95] width 86 height 25
click at [1365, 154] on button "Print" at bounding box center [1393, 154] width 110 height 28
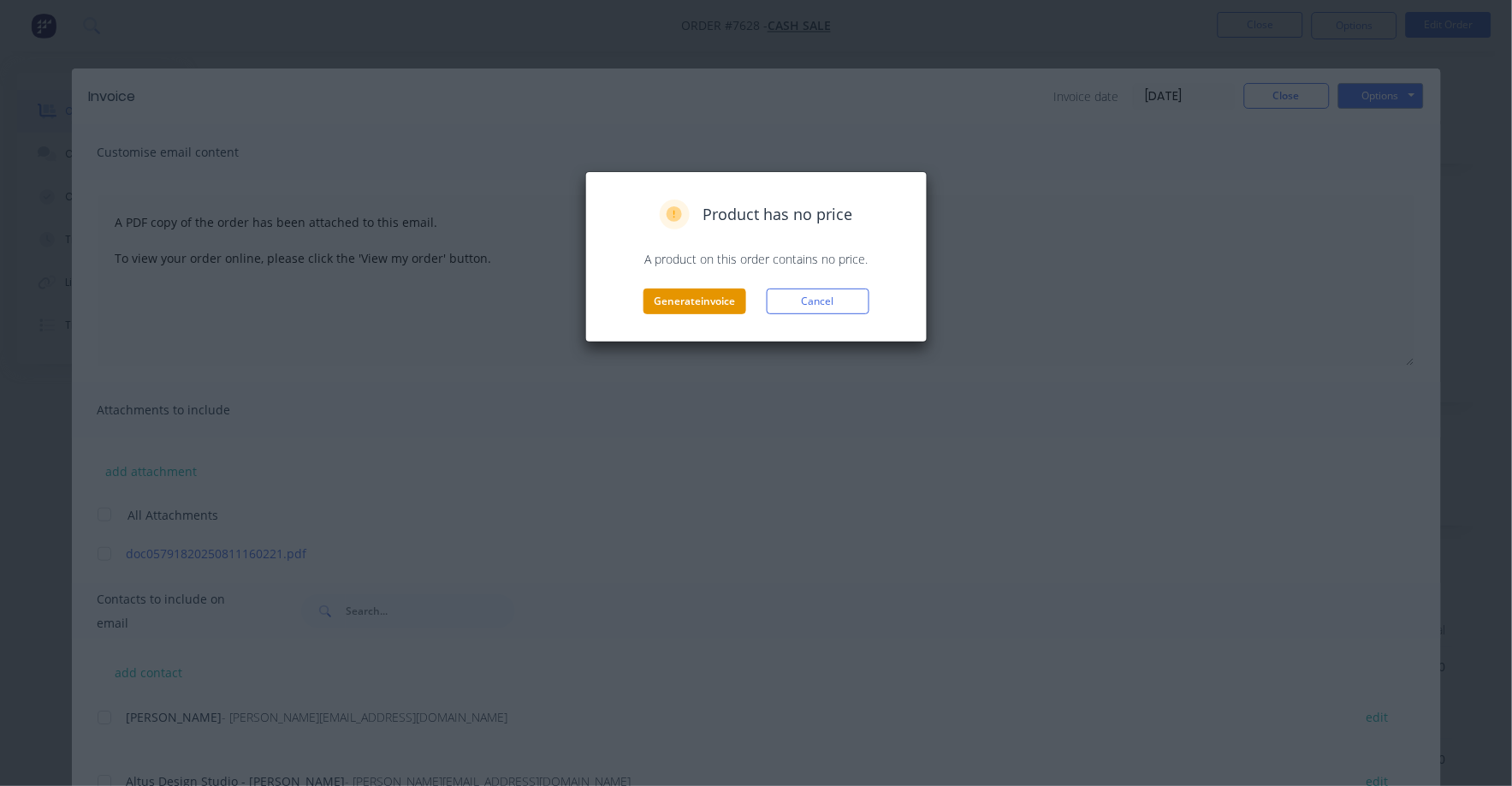
click at [669, 297] on button "Generate invoice" at bounding box center [694, 301] width 102 height 25
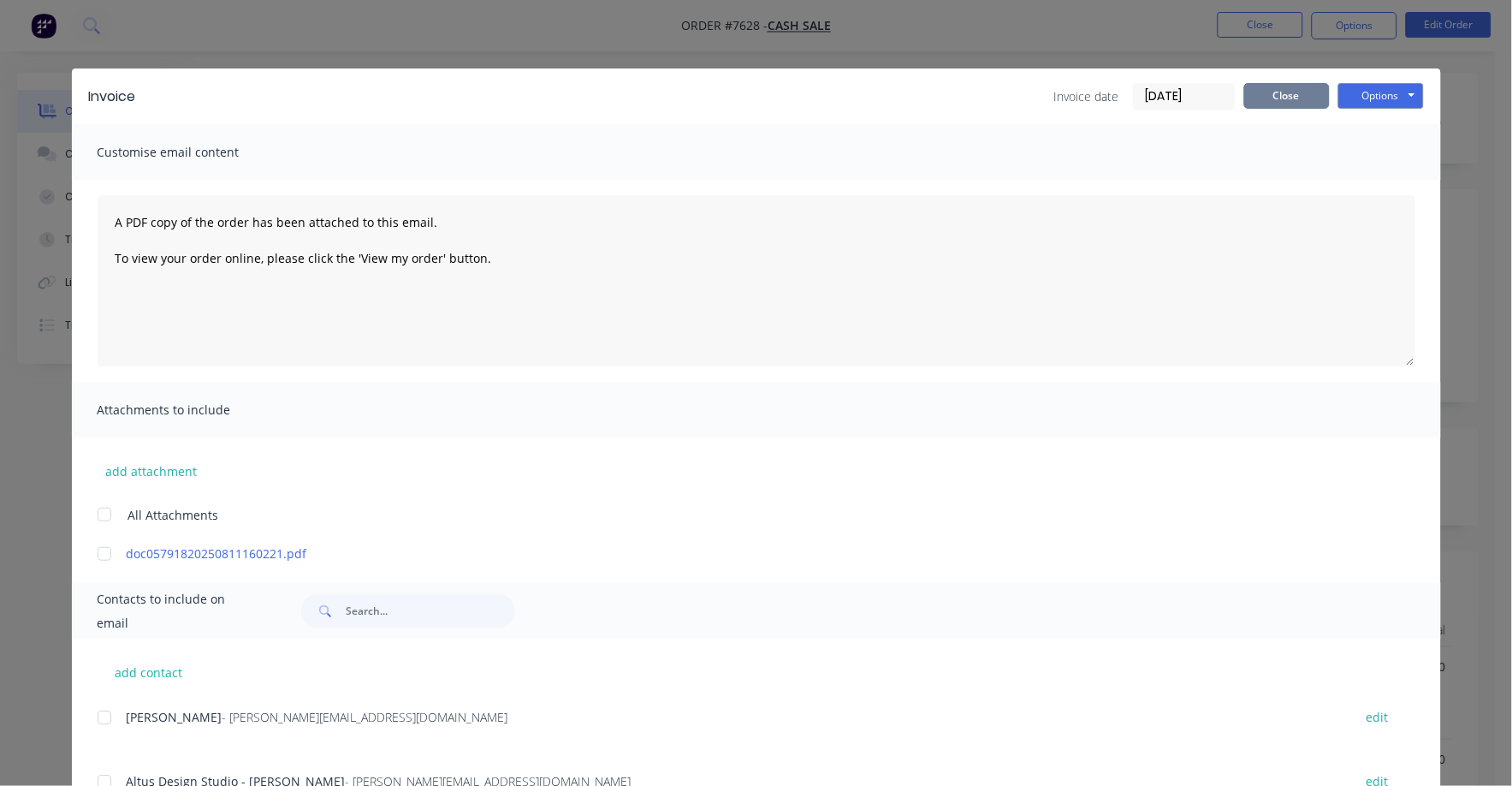
click at [1273, 84] on button "Close" at bounding box center [1287, 95] width 86 height 25
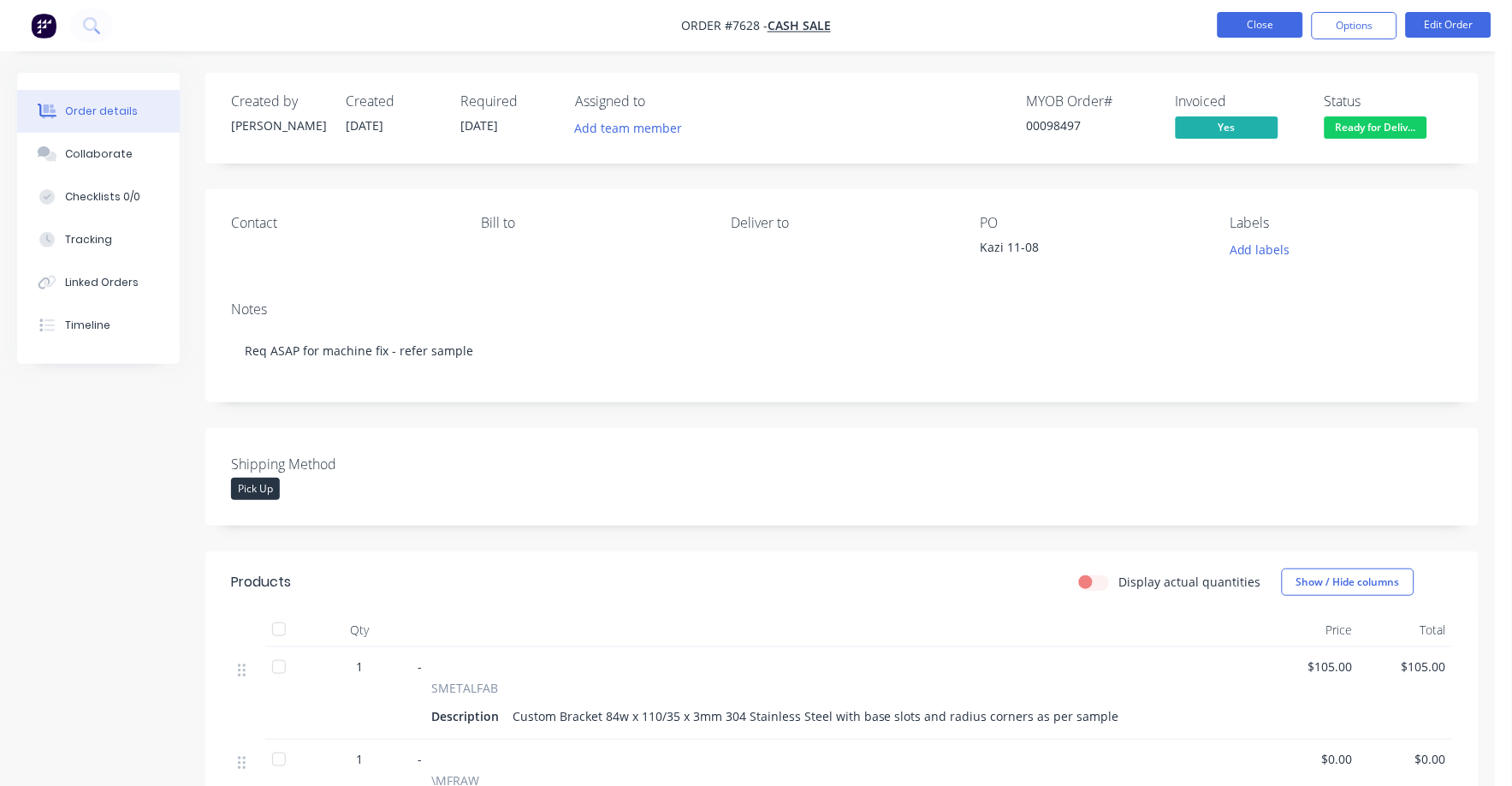
click at [1282, 19] on button "Close" at bounding box center [1261, 24] width 86 height 25
